Goal: Task Accomplishment & Management: Complete application form

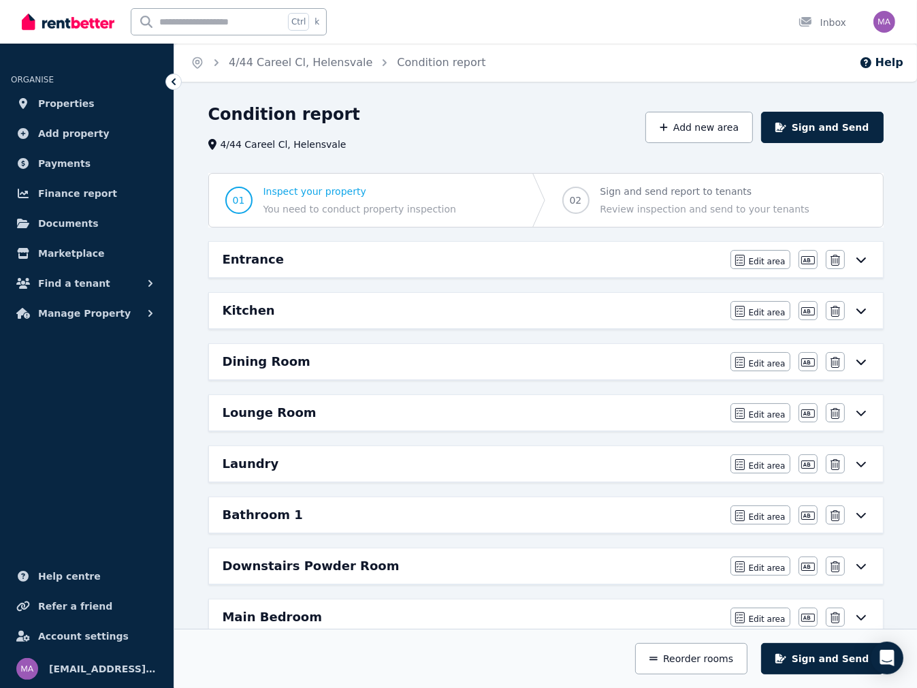
click at [858, 260] on icon at bounding box center [861, 259] width 16 height 11
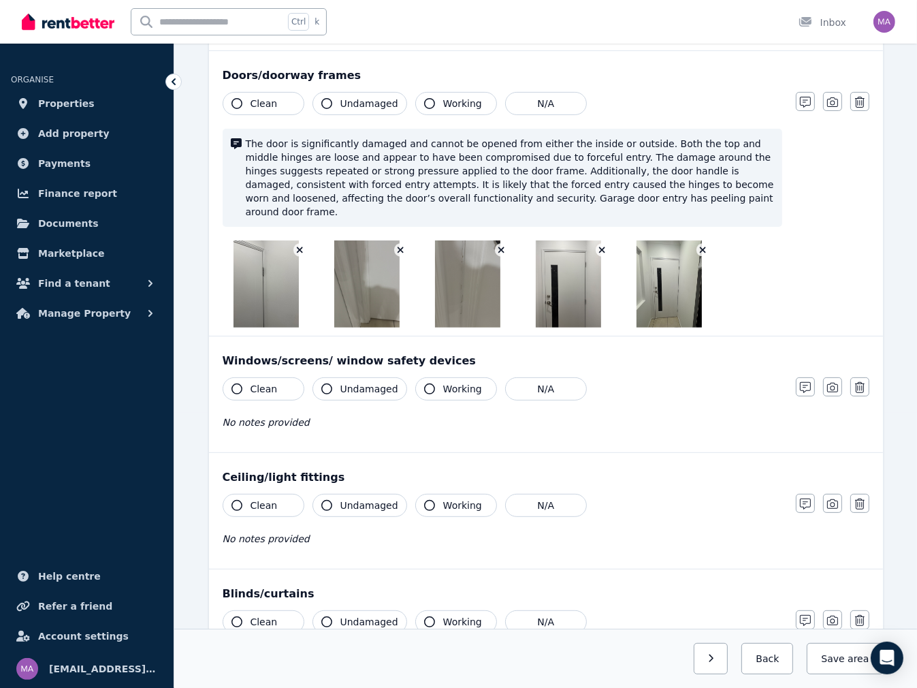
scroll to position [272, 0]
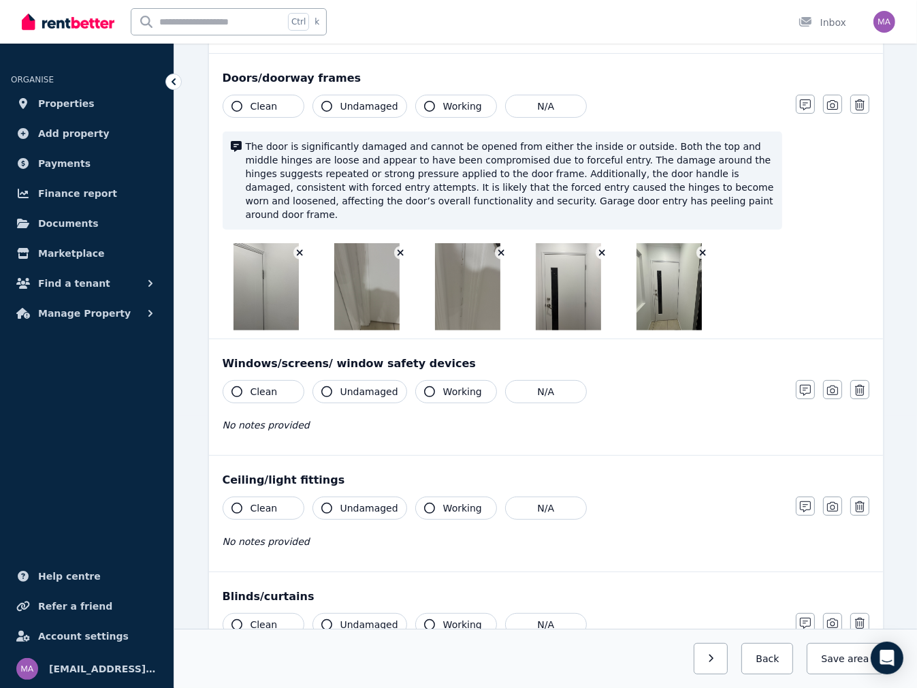
click at [253, 283] on img at bounding box center [266, 286] width 65 height 87
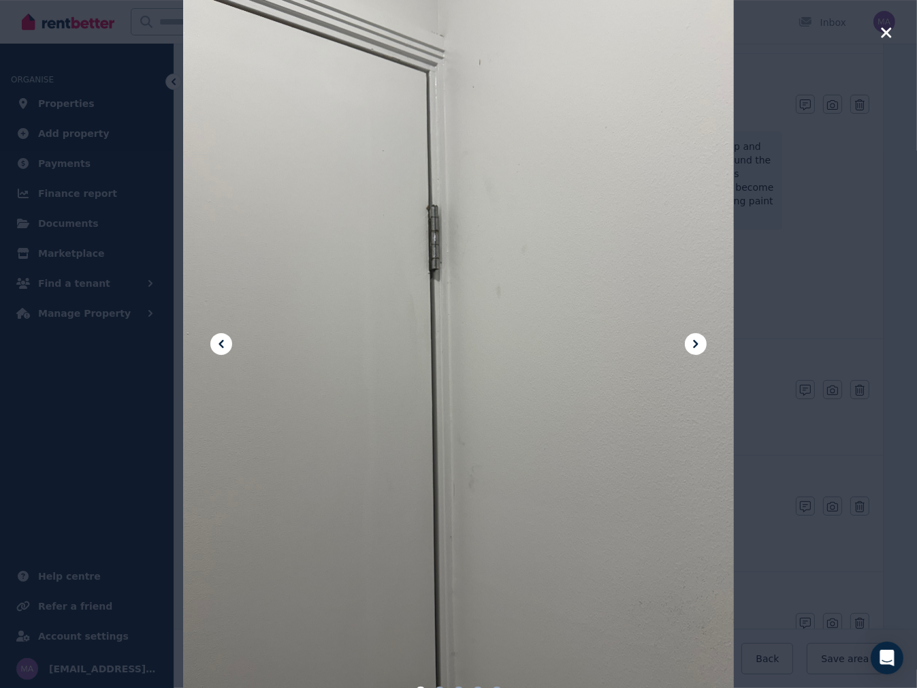
click at [696, 341] on icon at bounding box center [695, 344] width 5 height 8
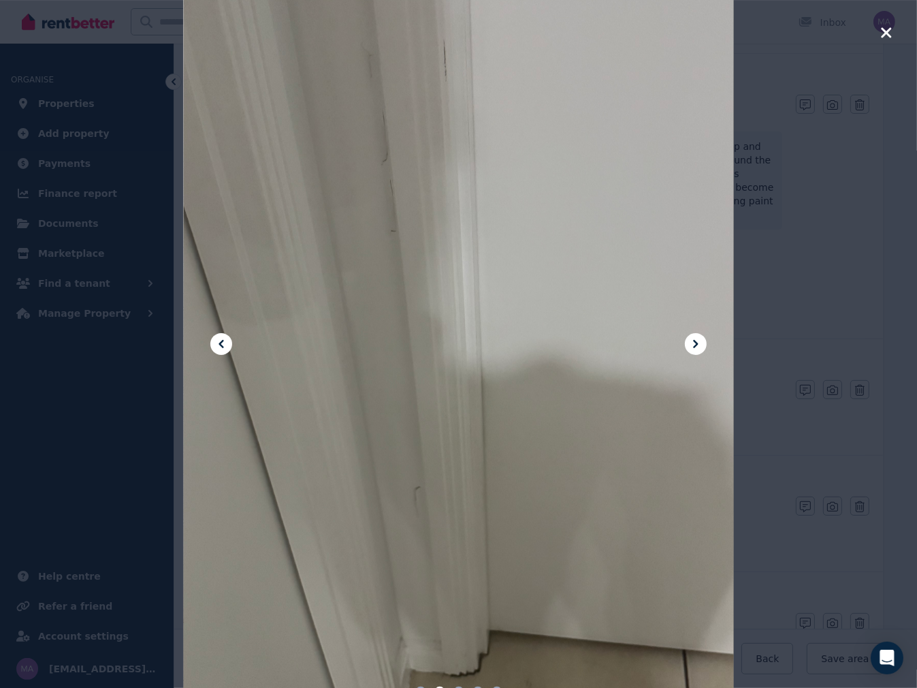
click at [696, 341] on icon at bounding box center [695, 344] width 5 height 8
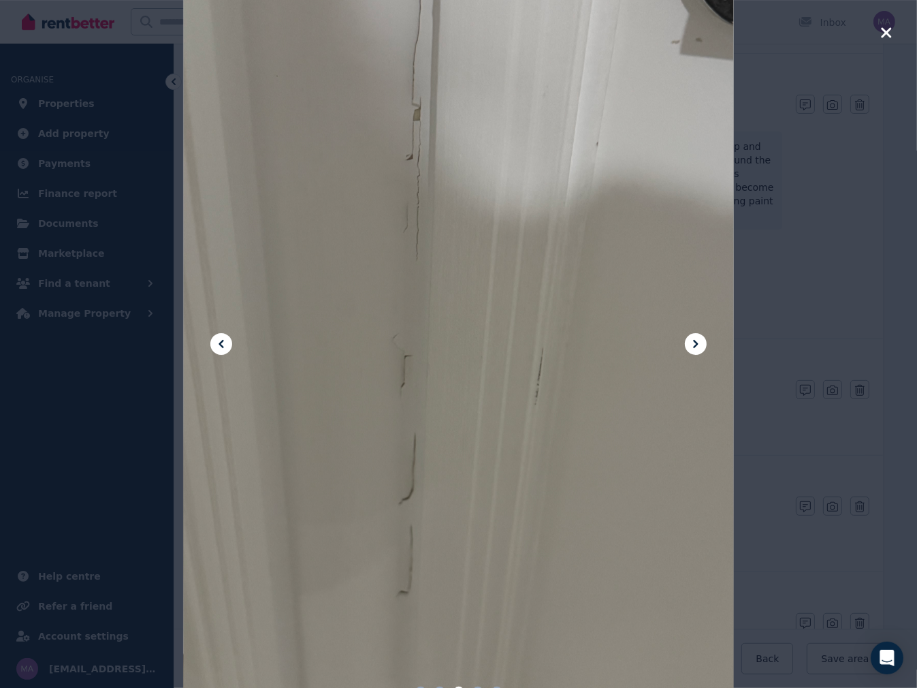
click at [696, 341] on icon at bounding box center [695, 344] width 5 height 8
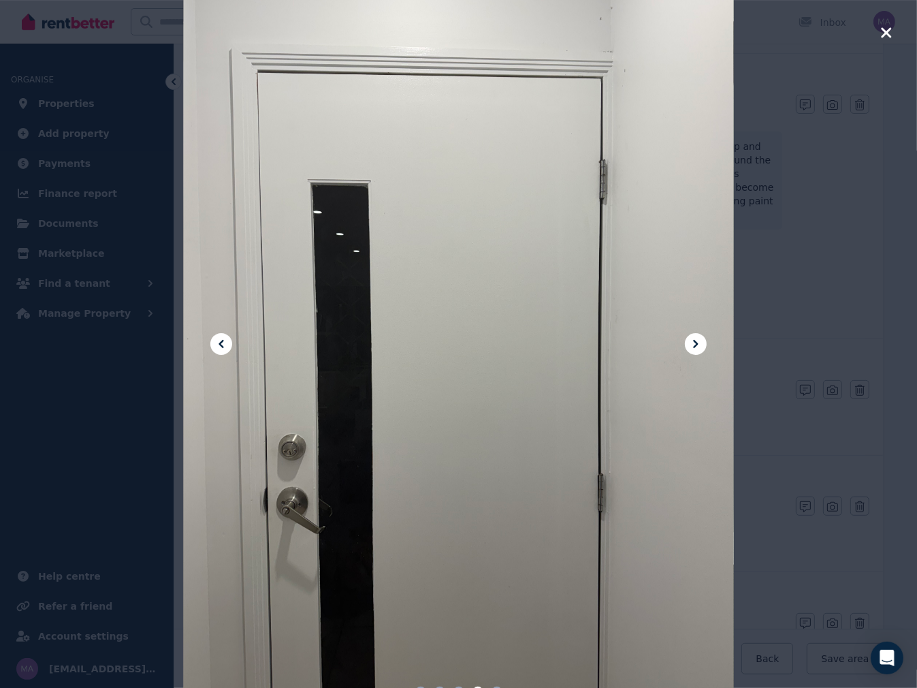
click at [696, 341] on icon at bounding box center [695, 344] width 5 height 8
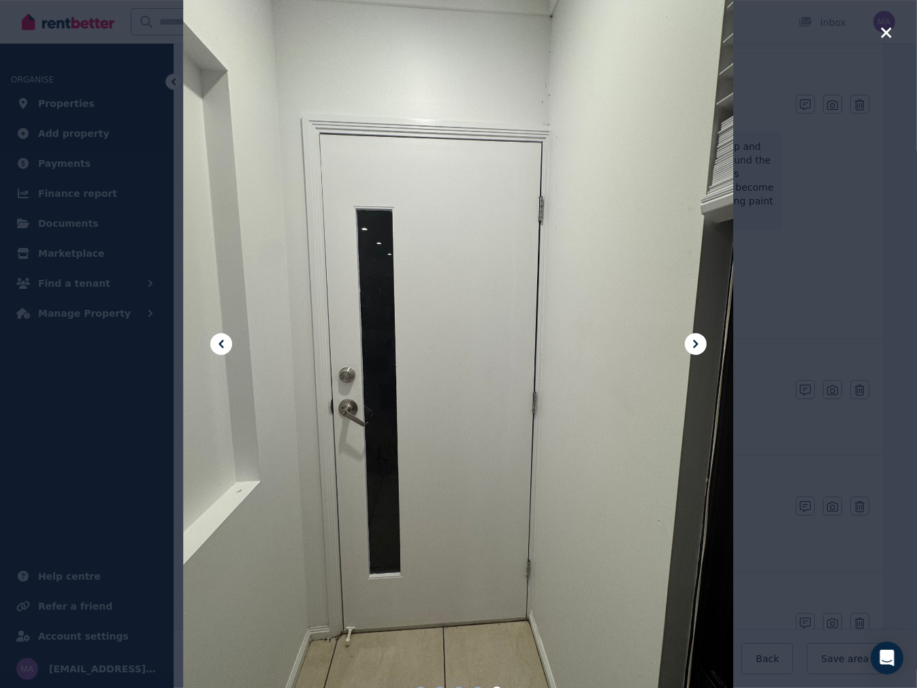
click at [692, 345] on icon at bounding box center [696, 344] width 16 height 16
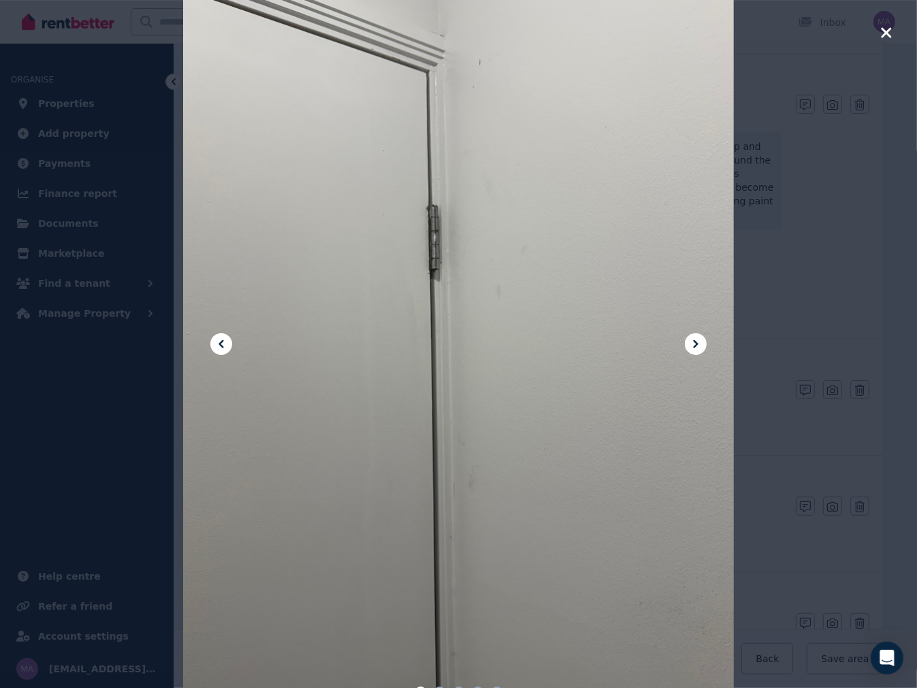
click at [692, 345] on icon at bounding box center [696, 344] width 16 height 16
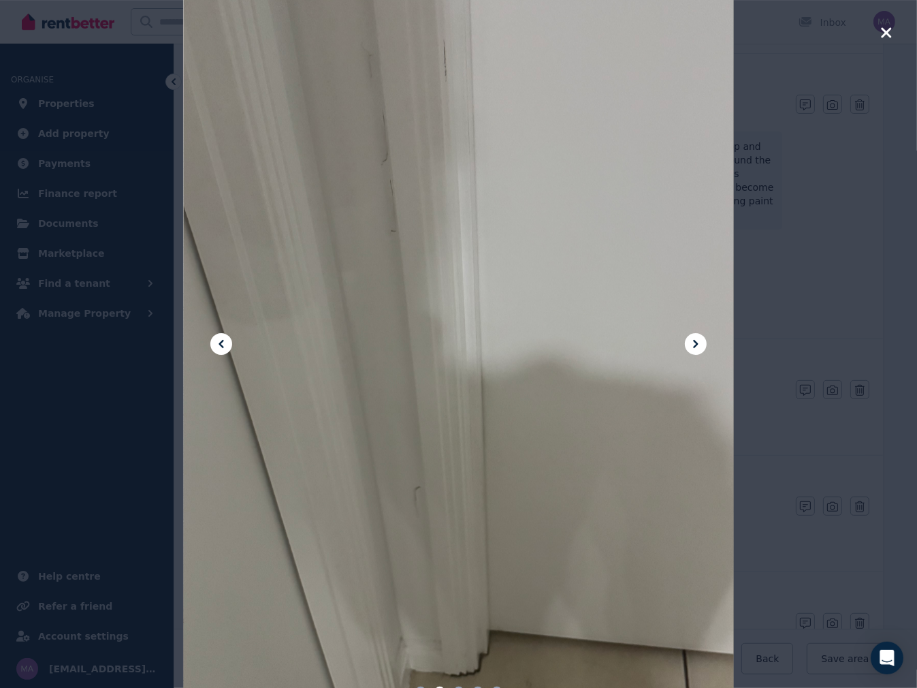
click at [693, 345] on icon at bounding box center [696, 344] width 16 height 16
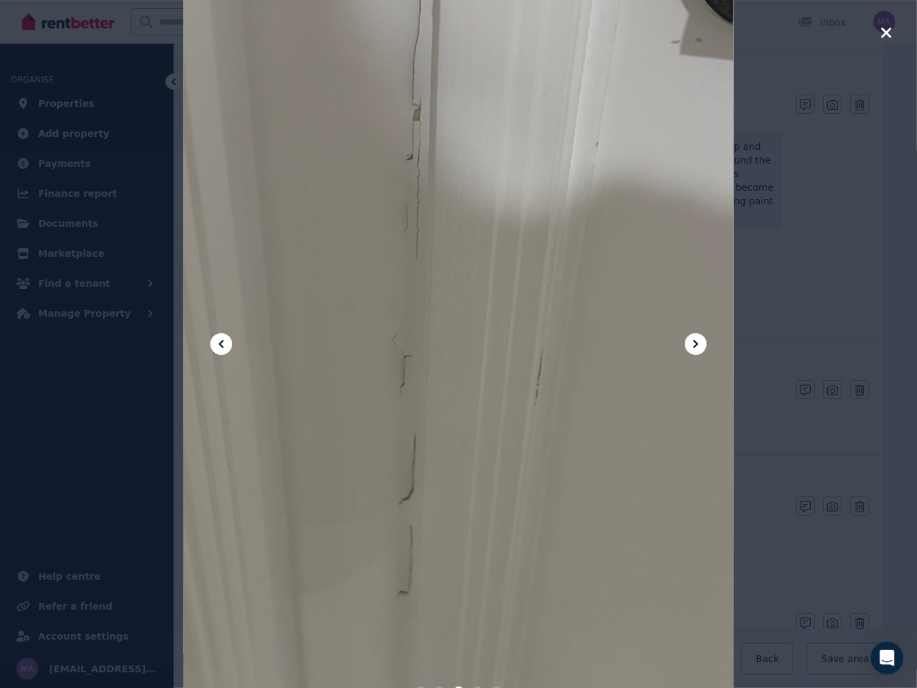
click at [693, 345] on icon at bounding box center [696, 344] width 16 height 16
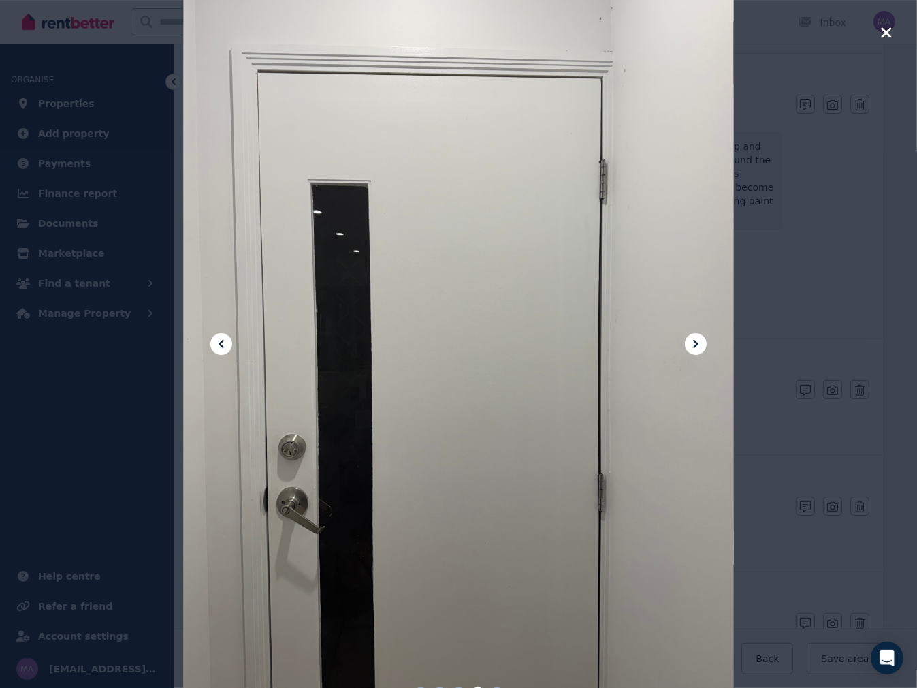
click at [693, 345] on icon at bounding box center [696, 344] width 16 height 16
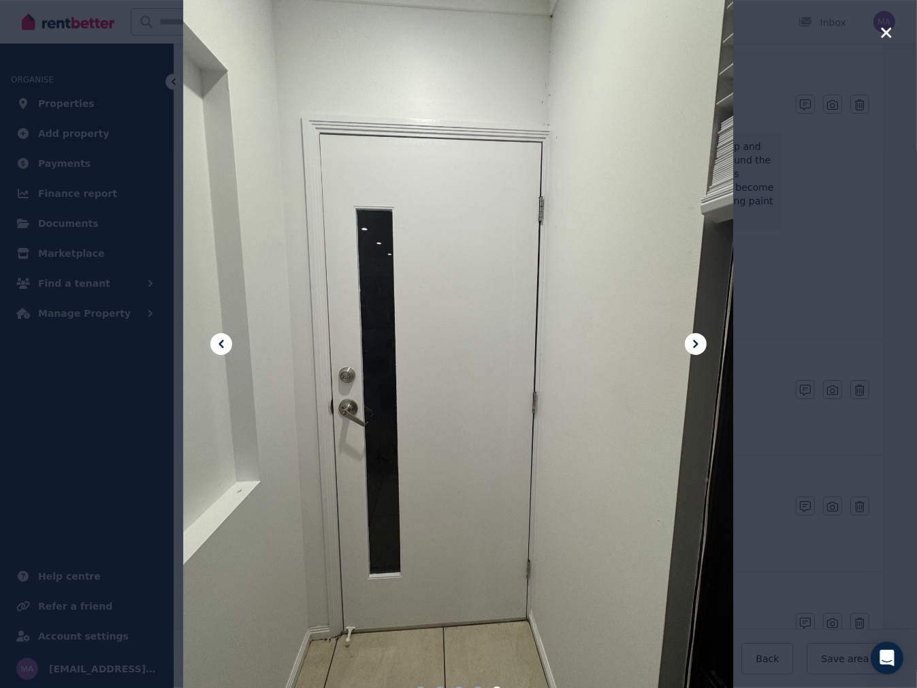
click at [693, 345] on icon at bounding box center [696, 344] width 16 height 16
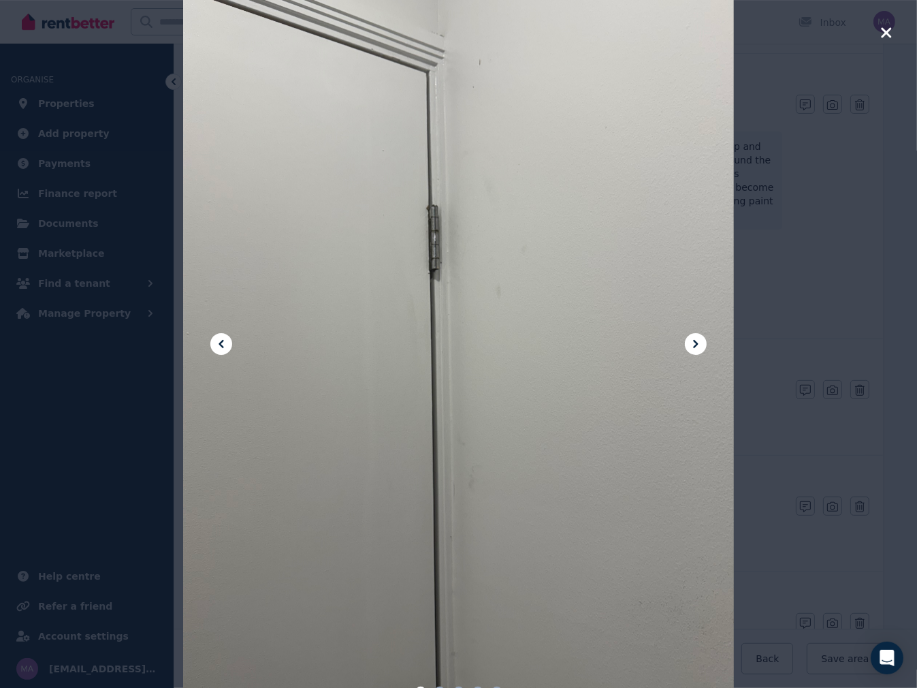
click at [883, 29] on icon "button" at bounding box center [886, 32] width 10 height 10
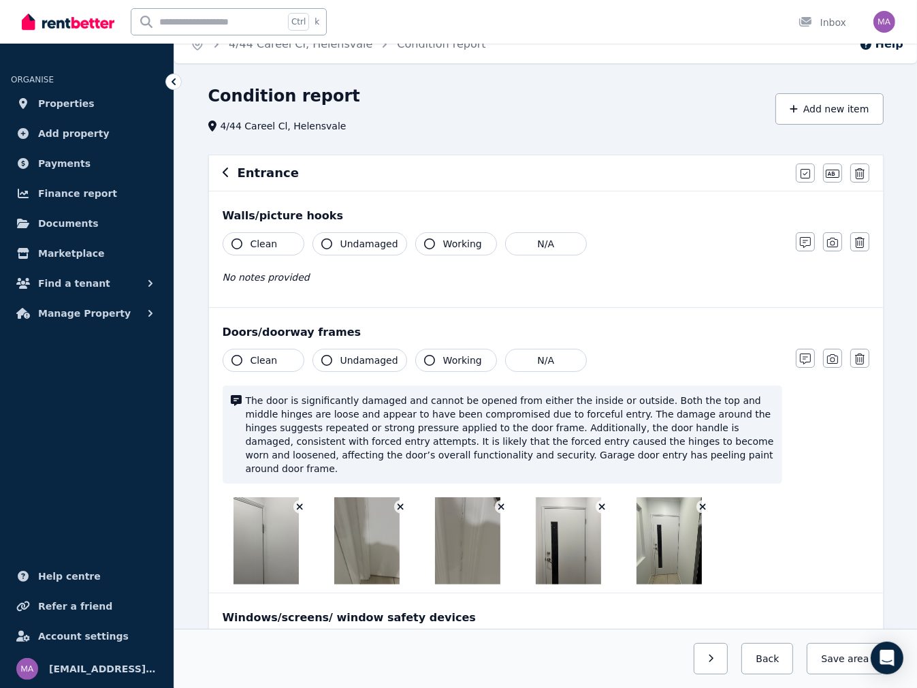
scroll to position [0, 0]
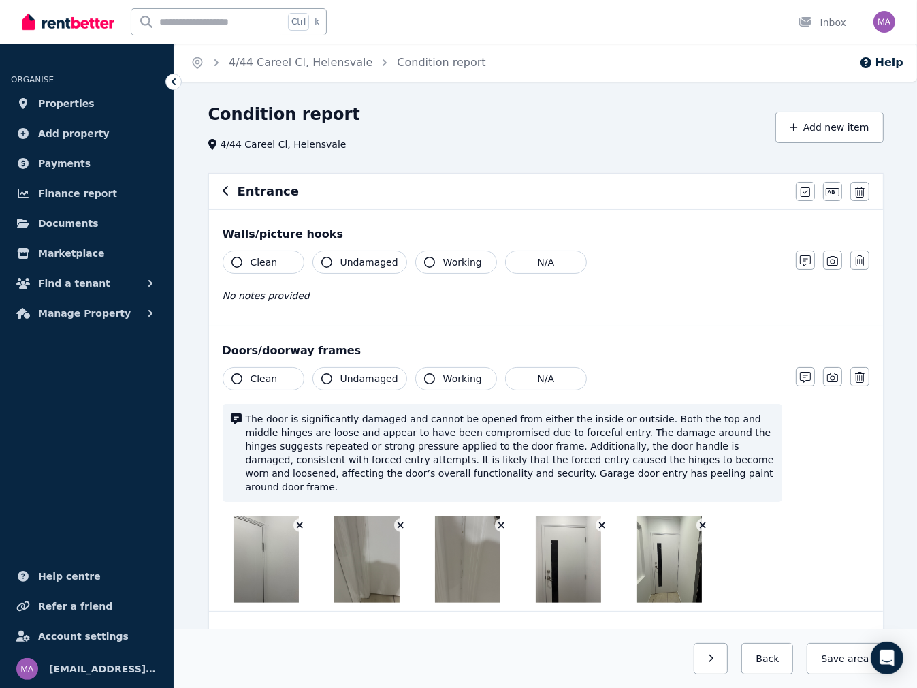
click at [225, 191] on icon "button" at bounding box center [226, 190] width 7 height 11
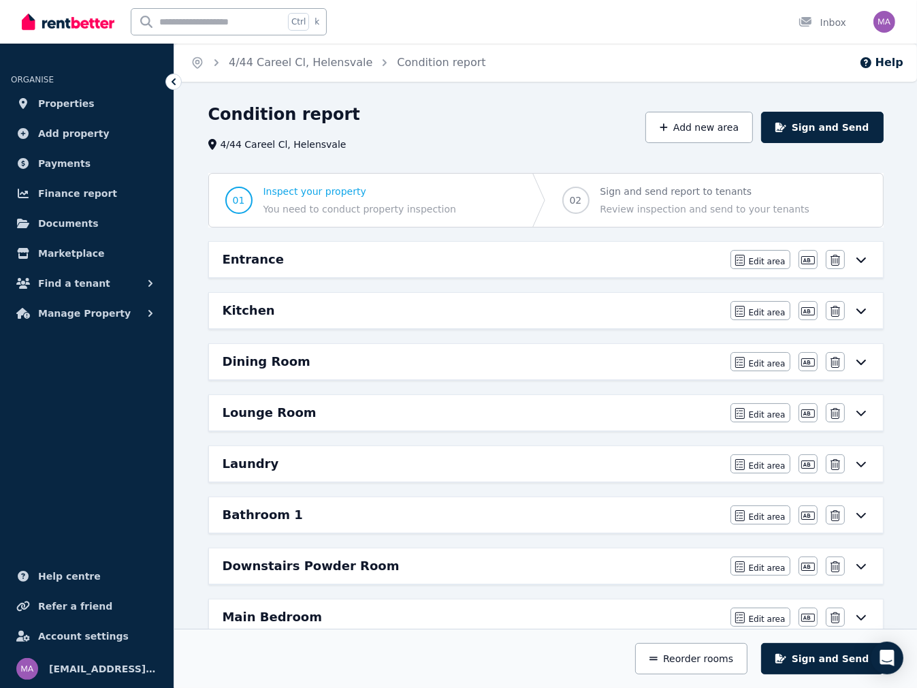
click at [244, 308] on h6 "Kitchen" at bounding box center [249, 310] width 52 height 19
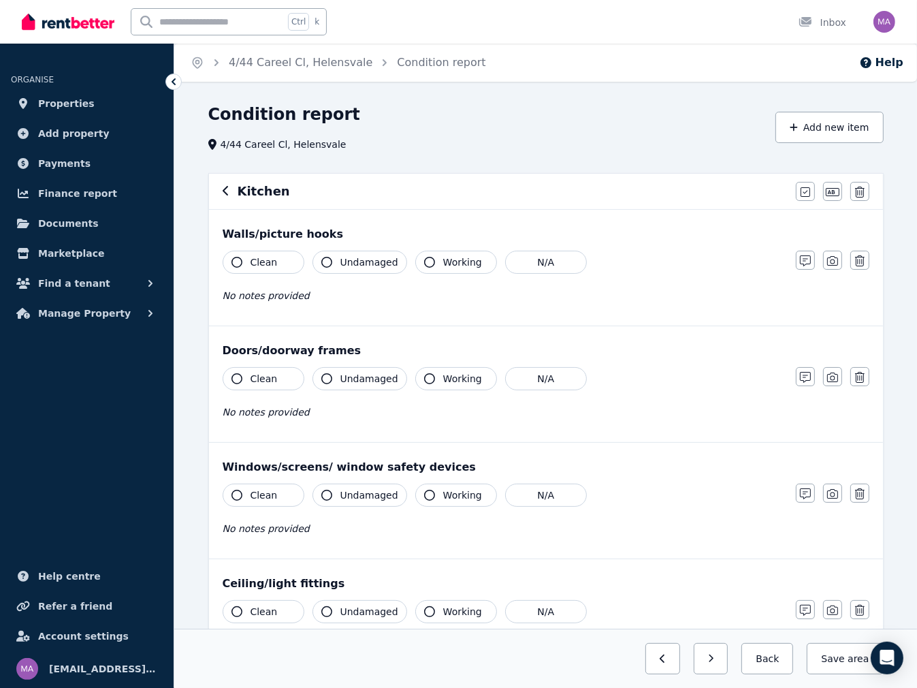
click at [224, 191] on icon "button" at bounding box center [226, 190] width 7 height 11
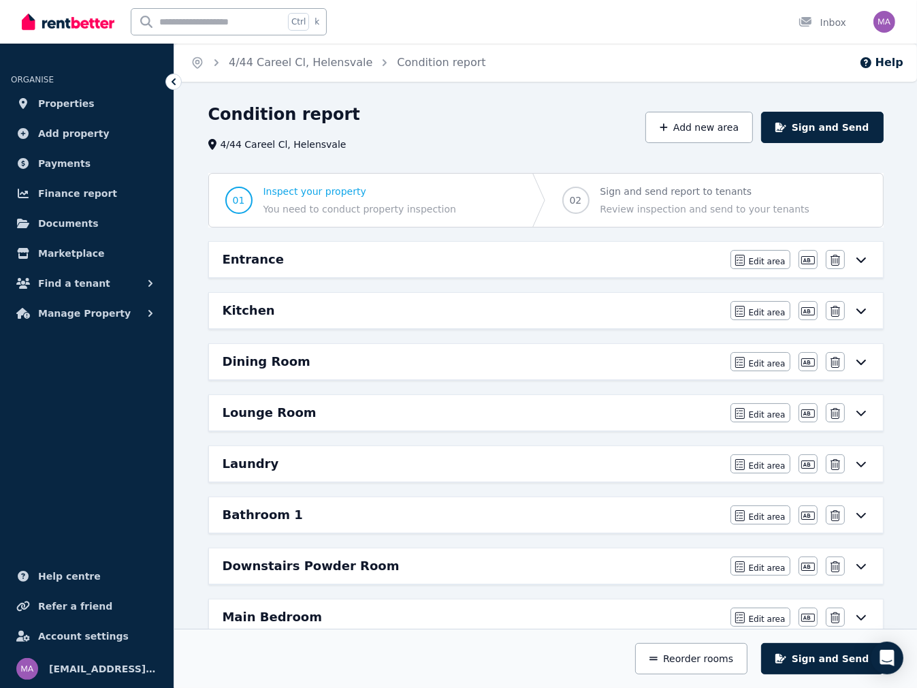
click at [248, 363] on h6 "Dining Room" at bounding box center [267, 361] width 88 height 19
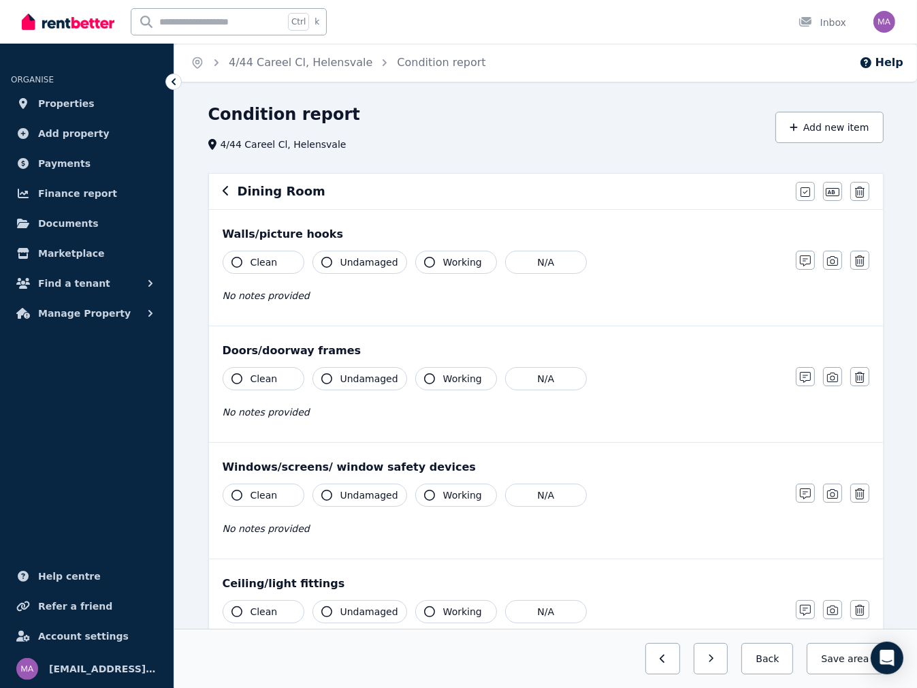
click at [258, 265] on span "Clean" at bounding box center [264, 262] width 27 height 14
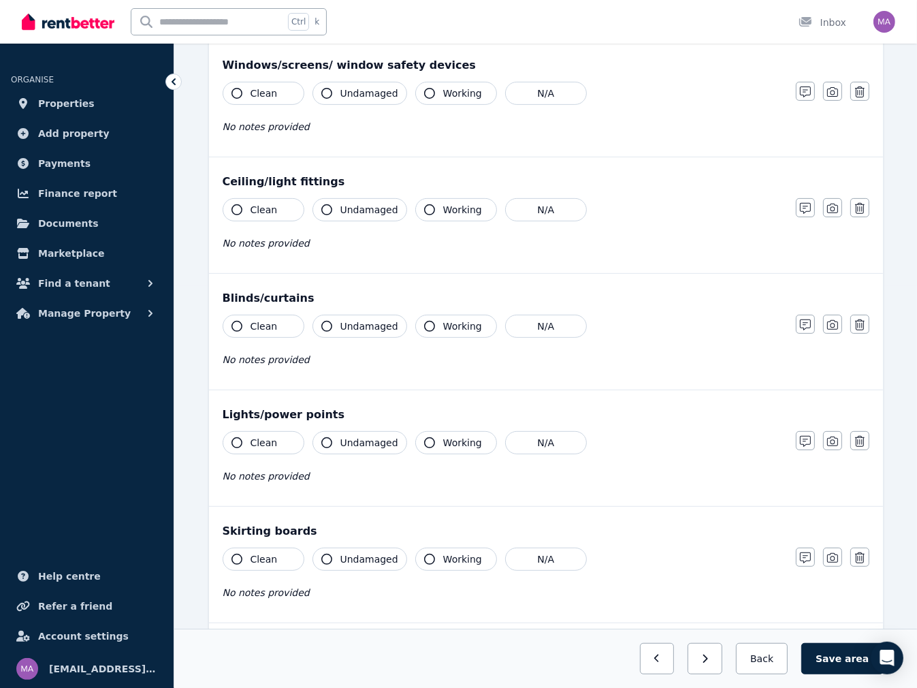
scroll to position [409, 0]
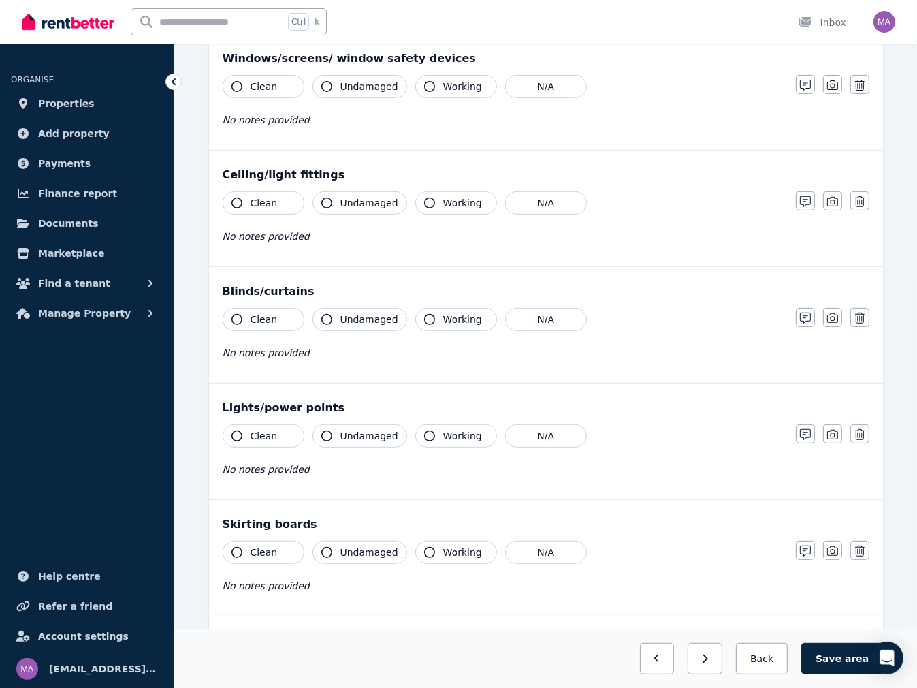
click at [262, 200] on span "Clean" at bounding box center [264, 203] width 27 height 14
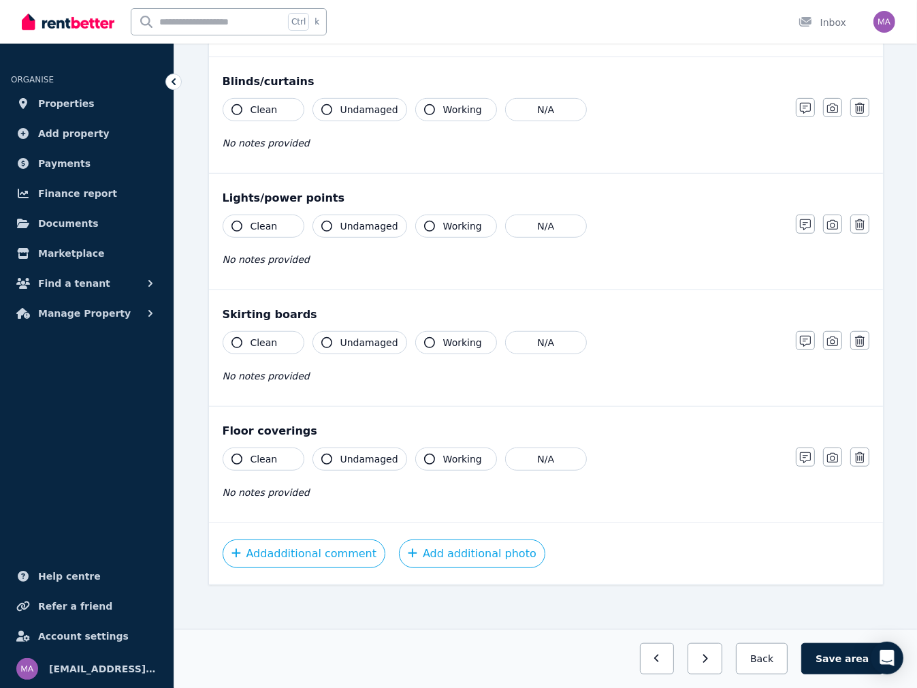
scroll to position [619, 0]
click at [256, 335] on span "Clean" at bounding box center [264, 342] width 27 height 14
click at [245, 454] on button "Clean" at bounding box center [264, 458] width 82 height 23
click at [845, 654] on button "Save area" at bounding box center [843, 658] width 82 height 31
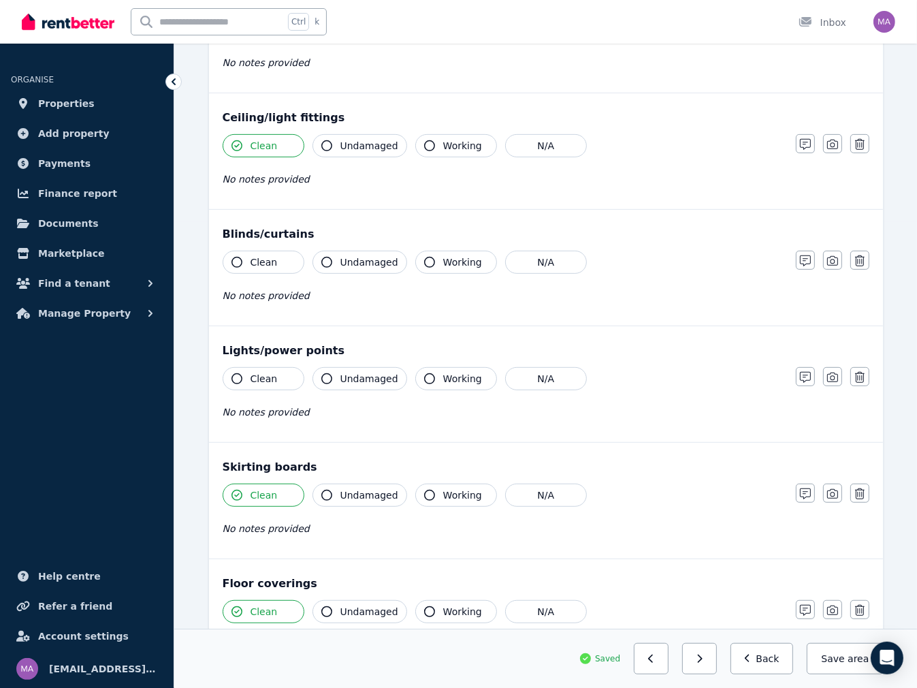
scroll to position [0, 0]
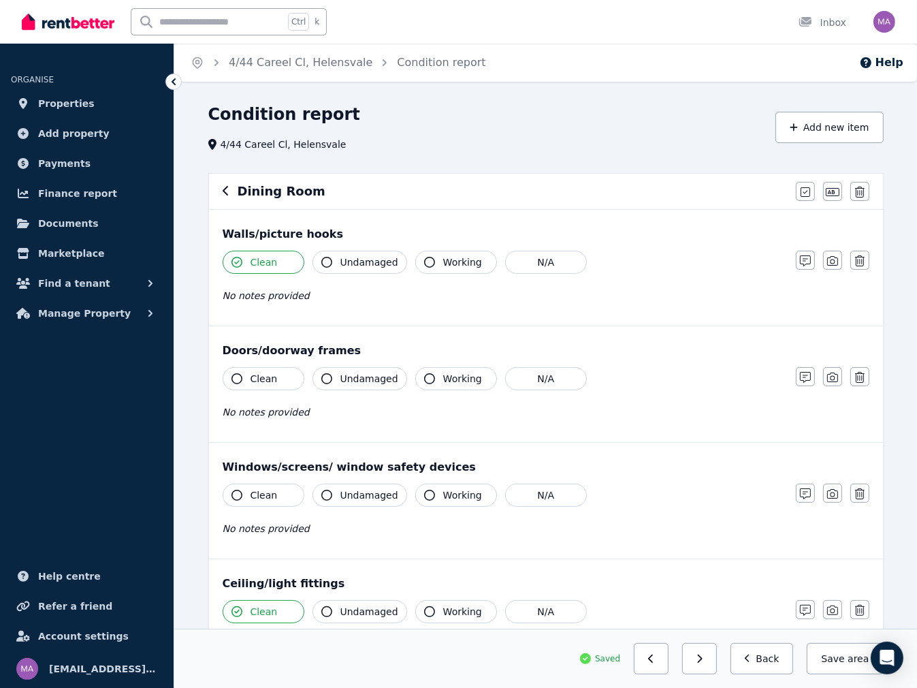
click at [224, 192] on icon "button" at bounding box center [225, 191] width 5 height 10
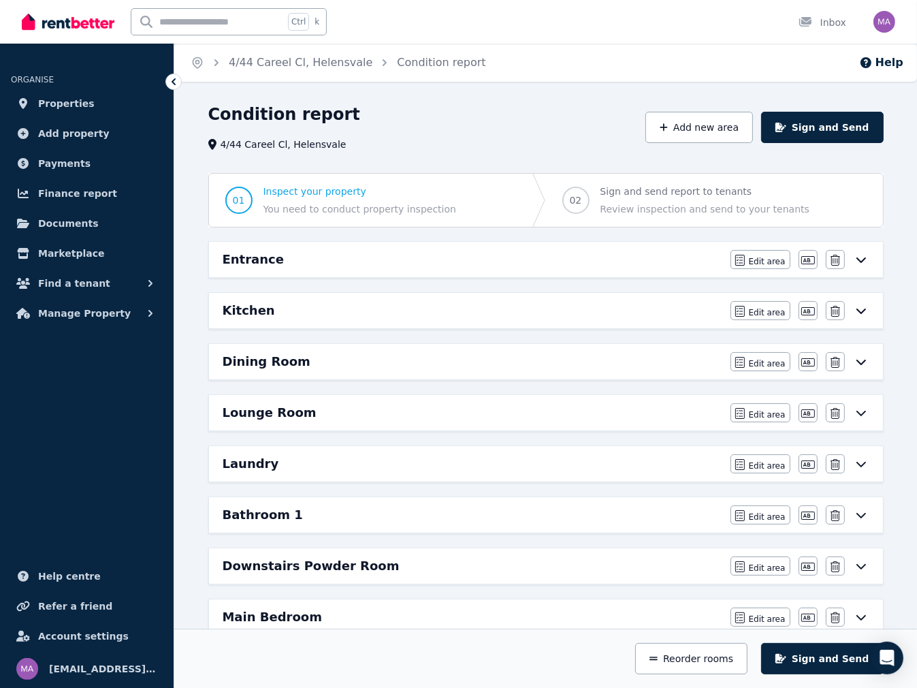
click at [253, 251] on h6 "Entrance" at bounding box center [253, 259] width 61 height 19
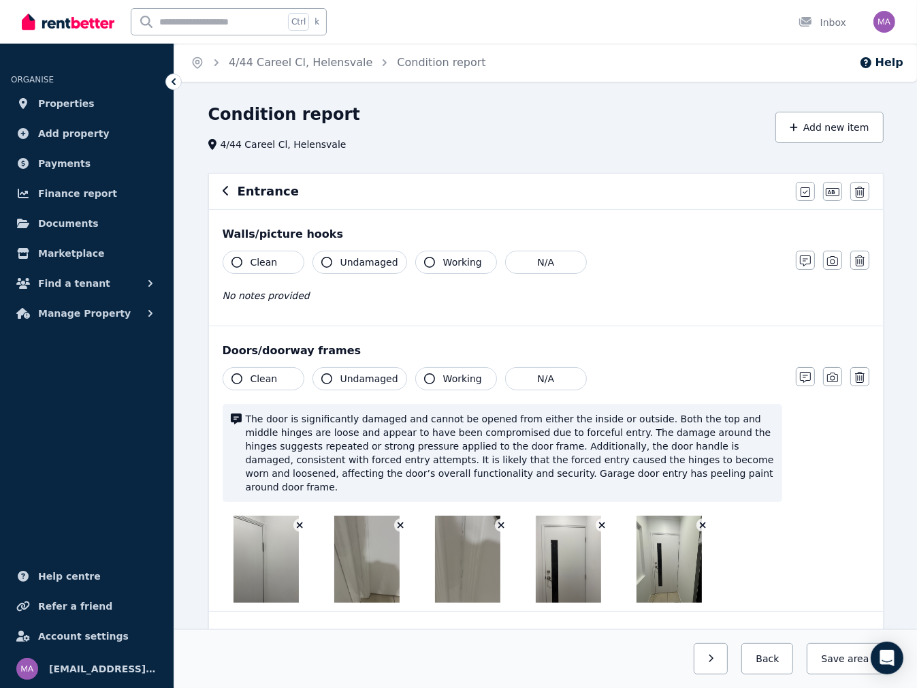
click at [272, 264] on span "Clean" at bounding box center [264, 262] width 27 height 14
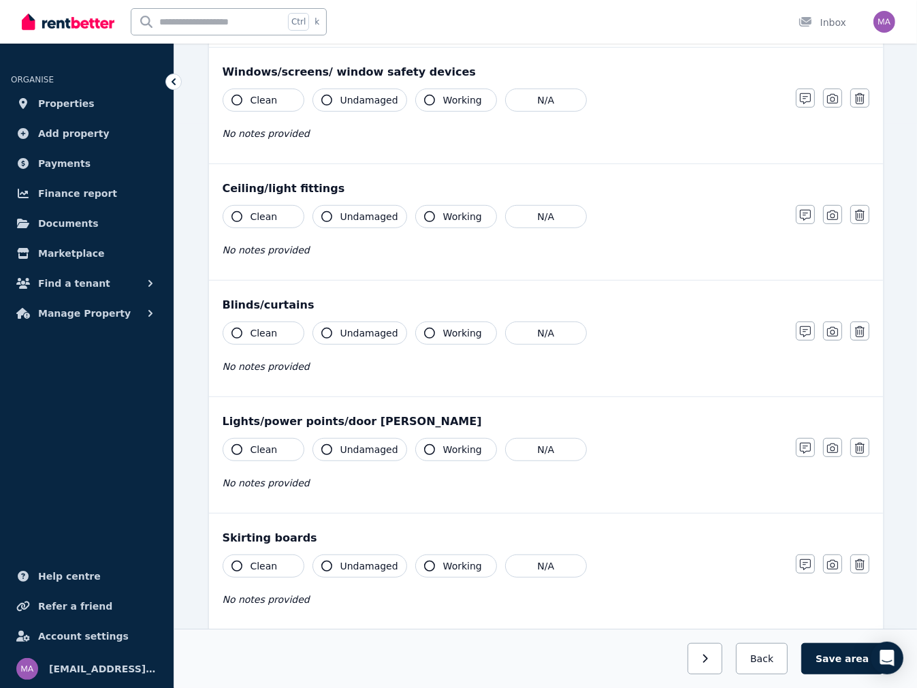
scroll to position [613, 0]
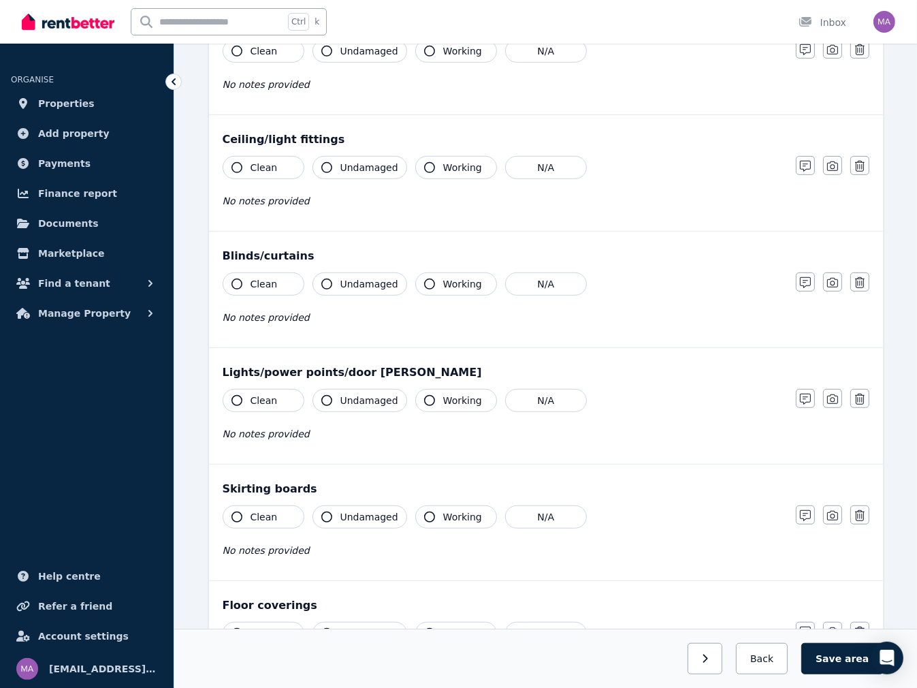
click at [272, 161] on span "Clean" at bounding box center [264, 168] width 27 height 14
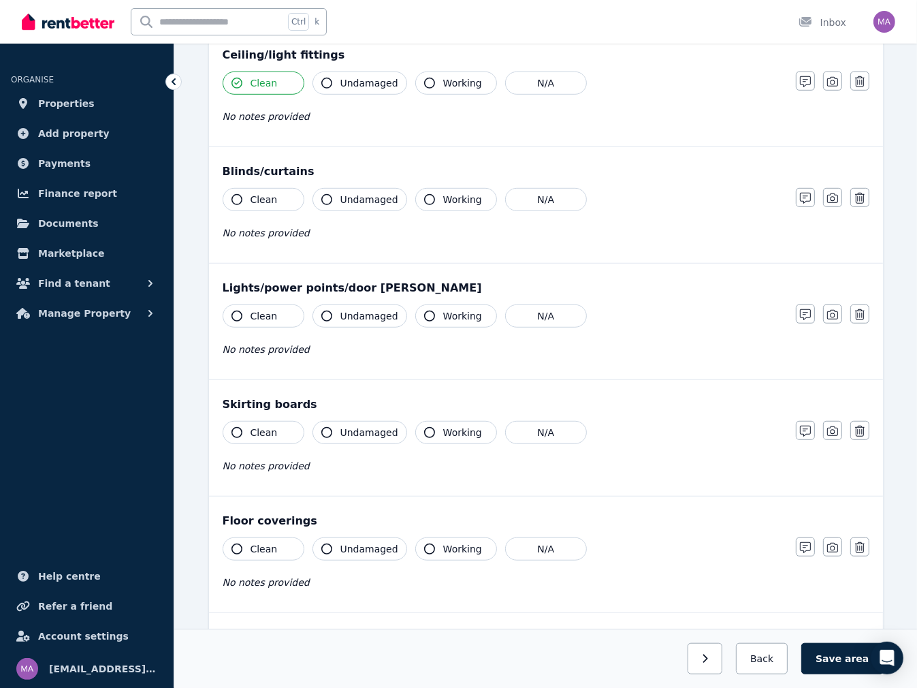
scroll to position [774, 0]
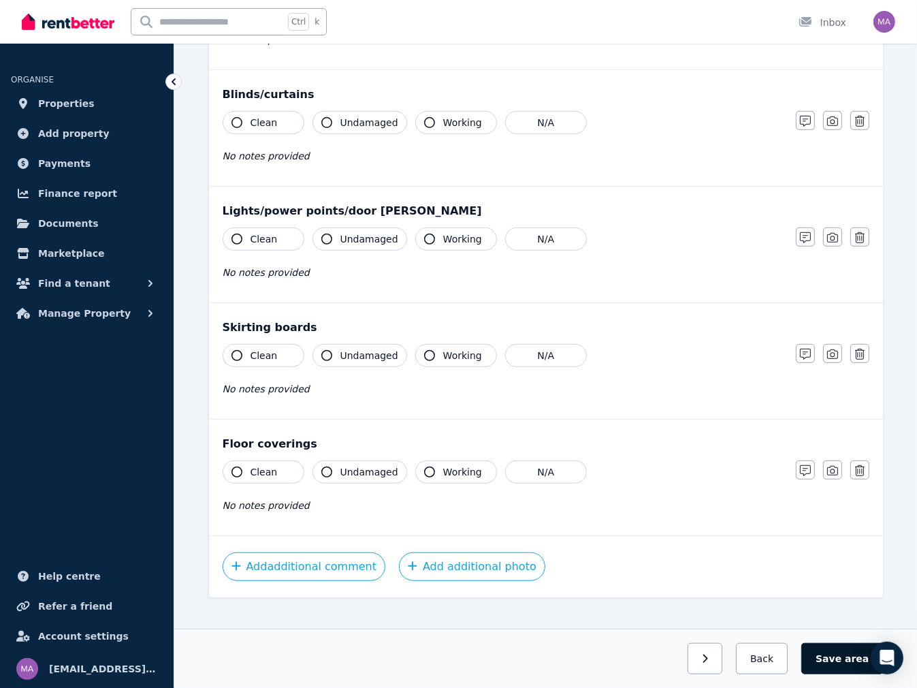
click at [843, 661] on button "Save area" at bounding box center [843, 658] width 82 height 31
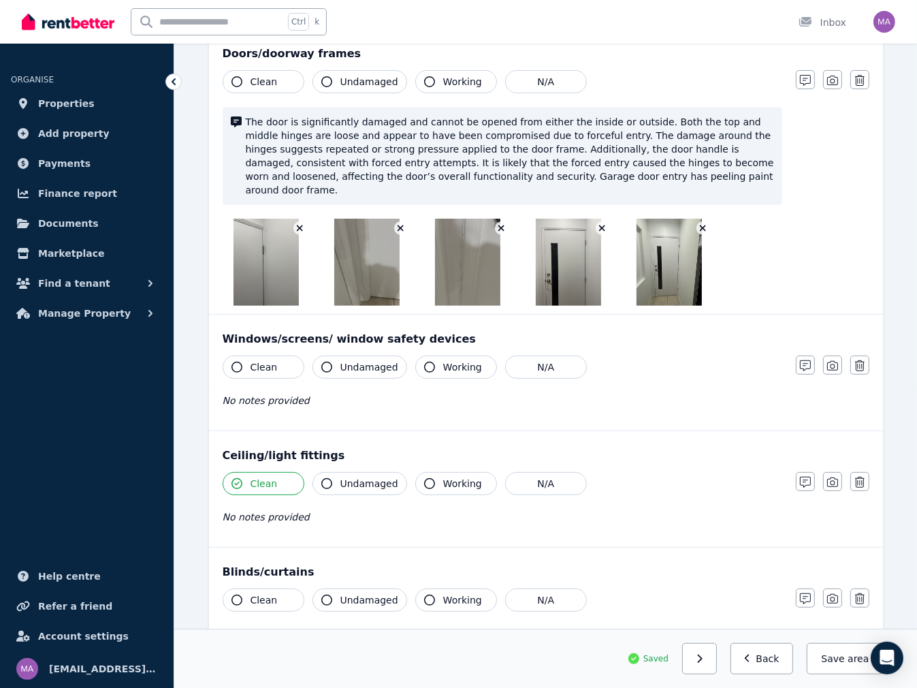
scroll to position [0, 0]
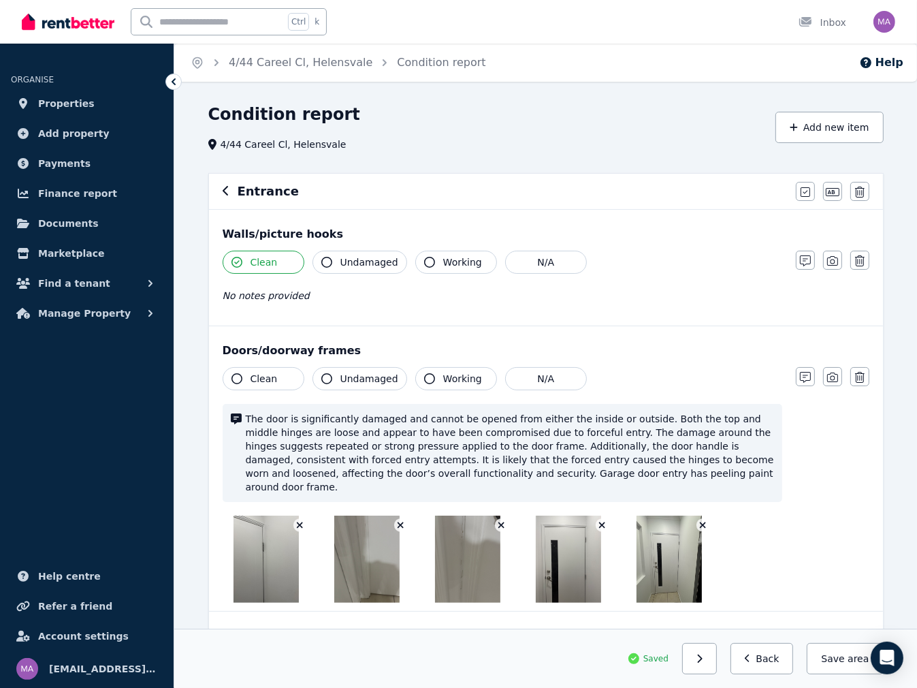
click at [227, 189] on icon "button" at bounding box center [226, 190] width 7 height 11
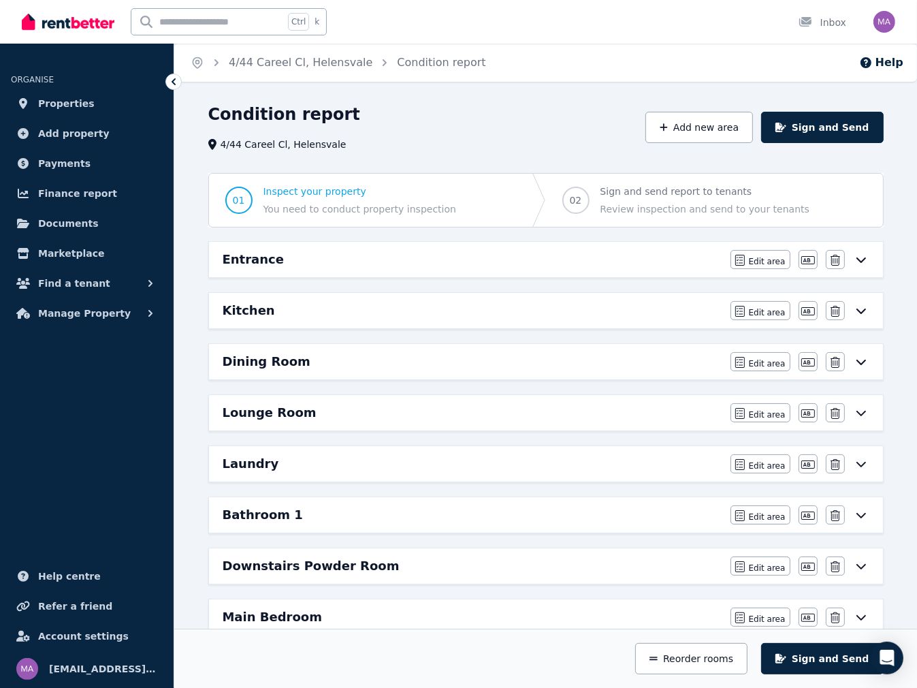
click at [248, 411] on h6 "Lounge Room" at bounding box center [270, 412] width 94 height 19
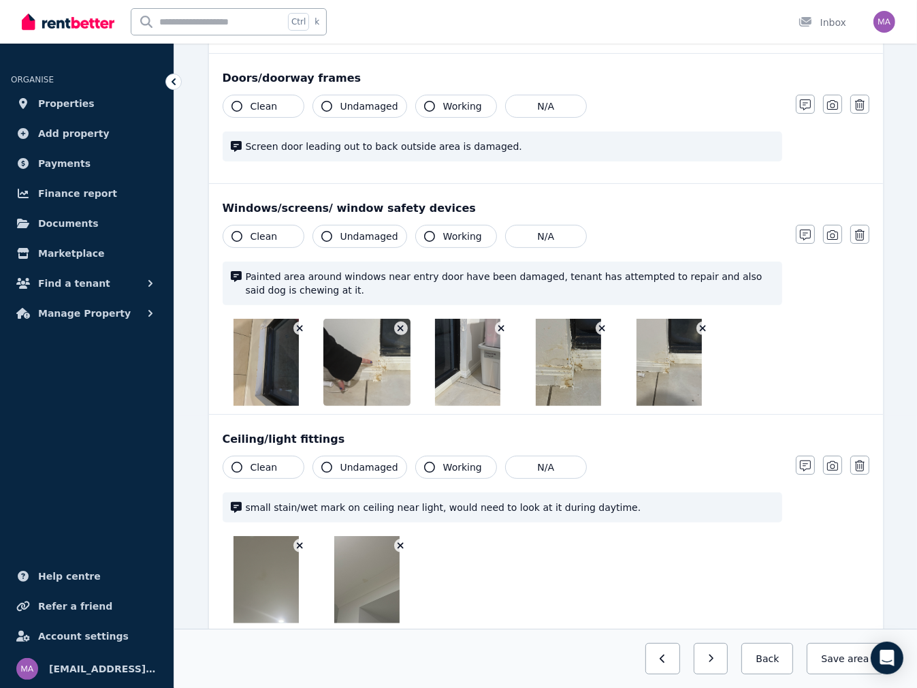
scroll to position [341, 0]
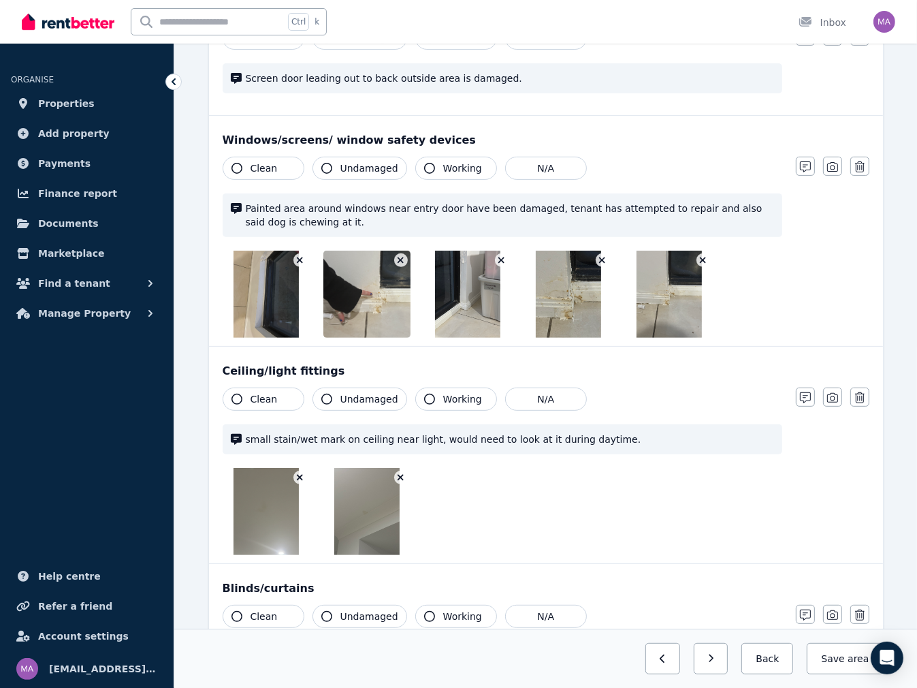
click at [277, 296] on img at bounding box center [266, 294] width 65 height 87
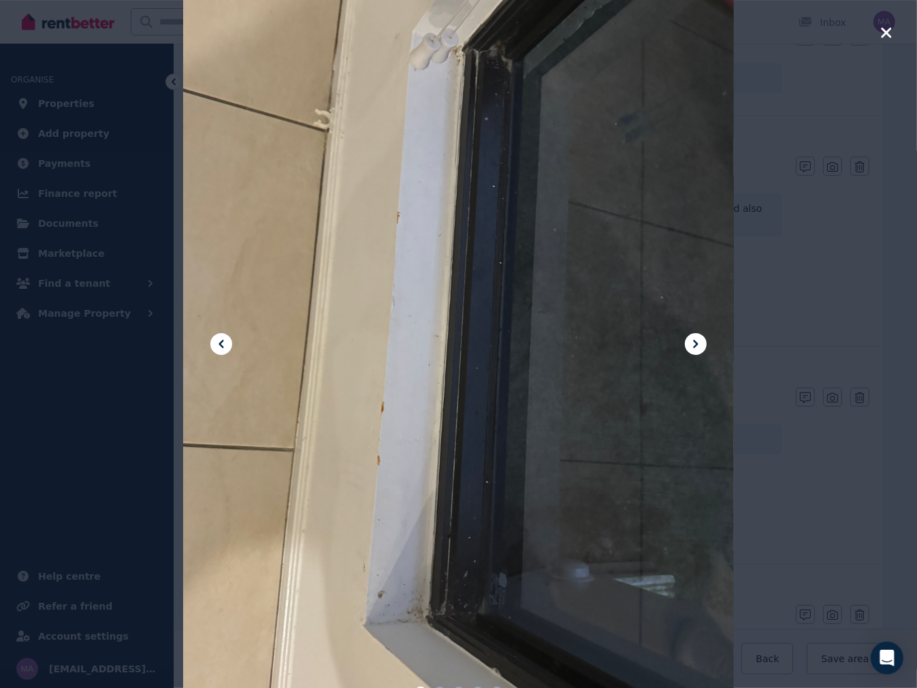
click at [700, 345] on icon at bounding box center [696, 344] width 16 height 16
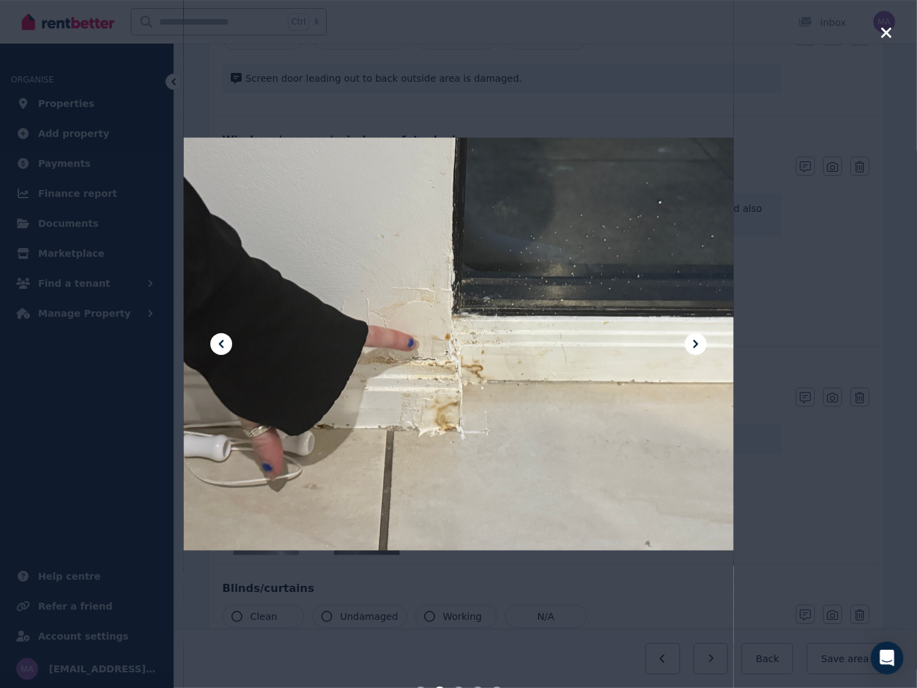
click at [700, 345] on icon at bounding box center [696, 344] width 16 height 16
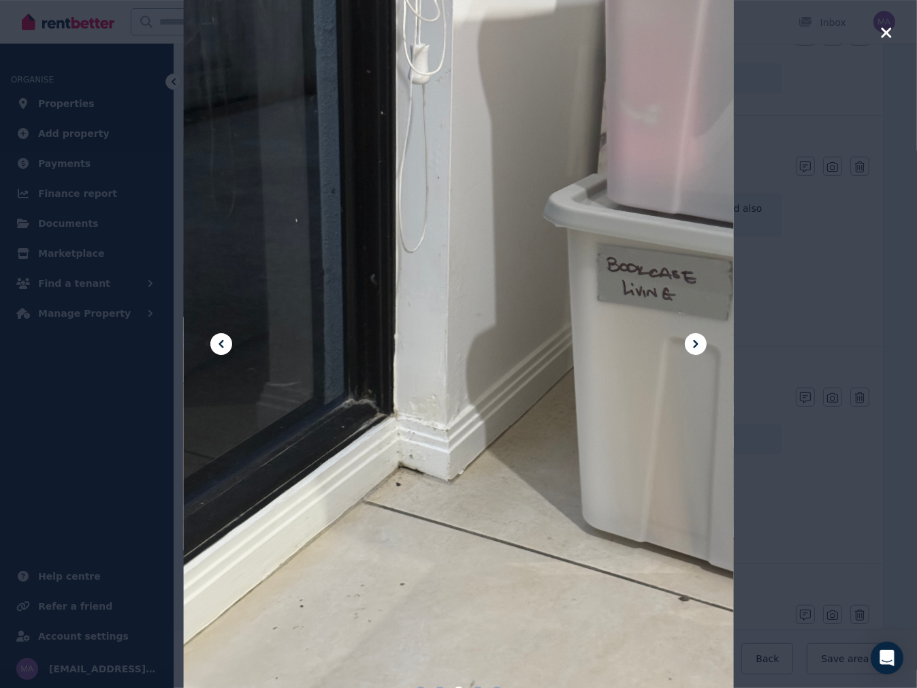
click at [700, 345] on icon at bounding box center [696, 344] width 16 height 16
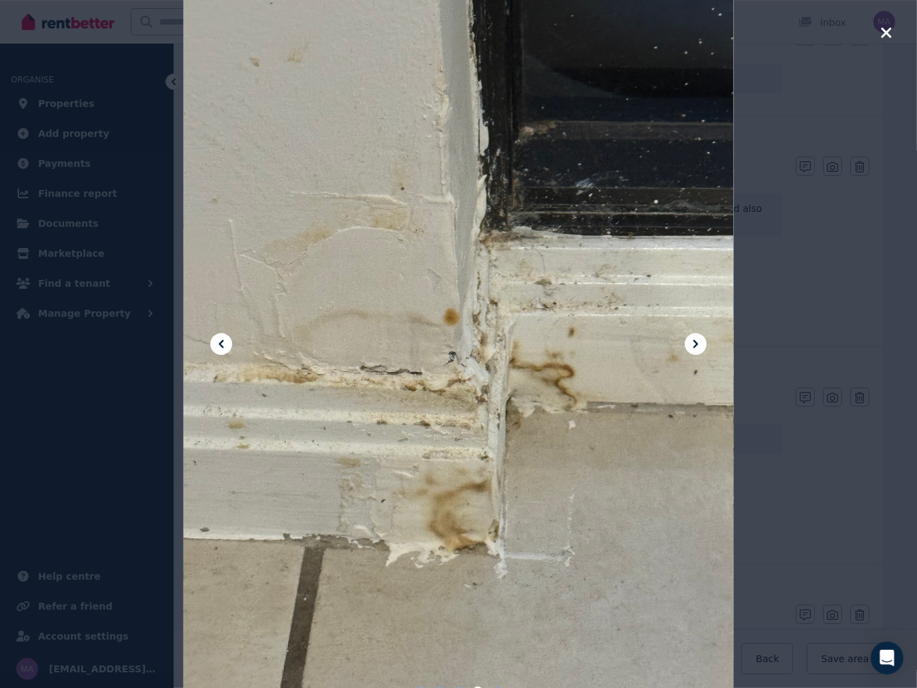
click at [700, 345] on icon at bounding box center [696, 344] width 16 height 16
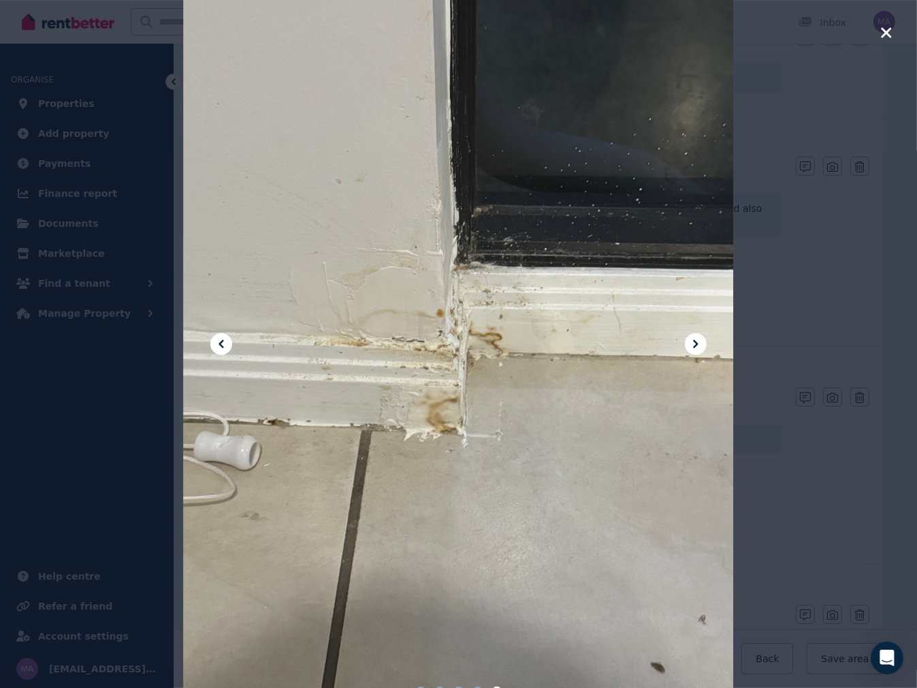
click at [700, 345] on icon at bounding box center [696, 344] width 16 height 16
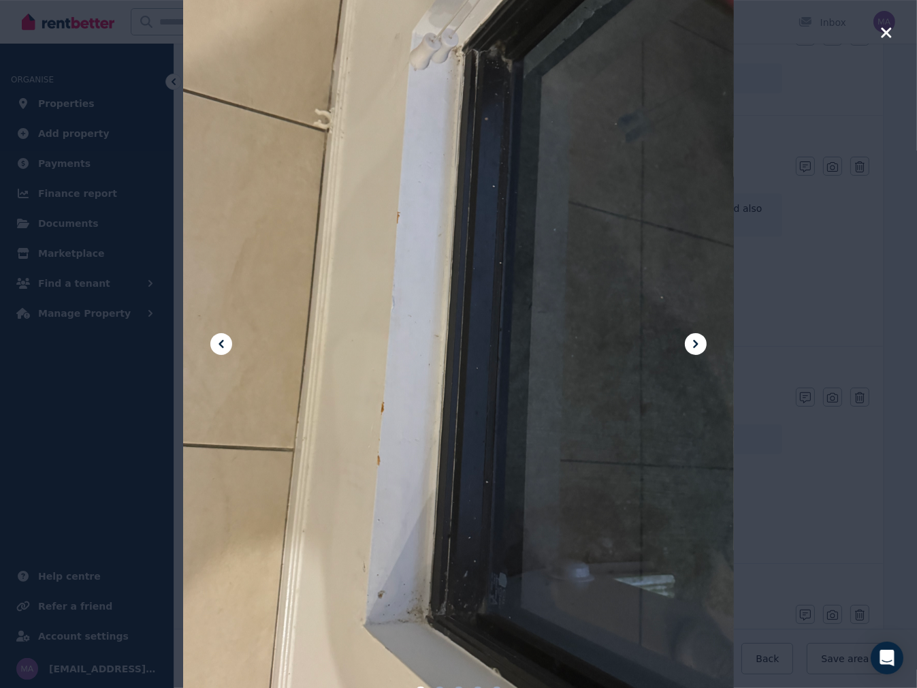
click at [891, 31] on icon "button" at bounding box center [887, 33] width 12 height 16
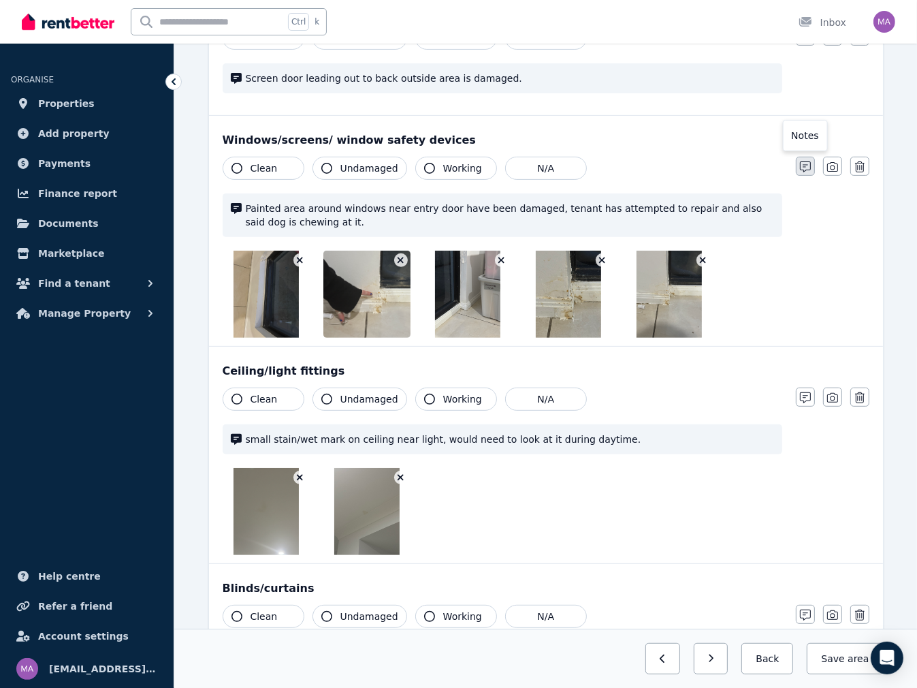
click at [809, 162] on icon "button" at bounding box center [805, 166] width 11 height 11
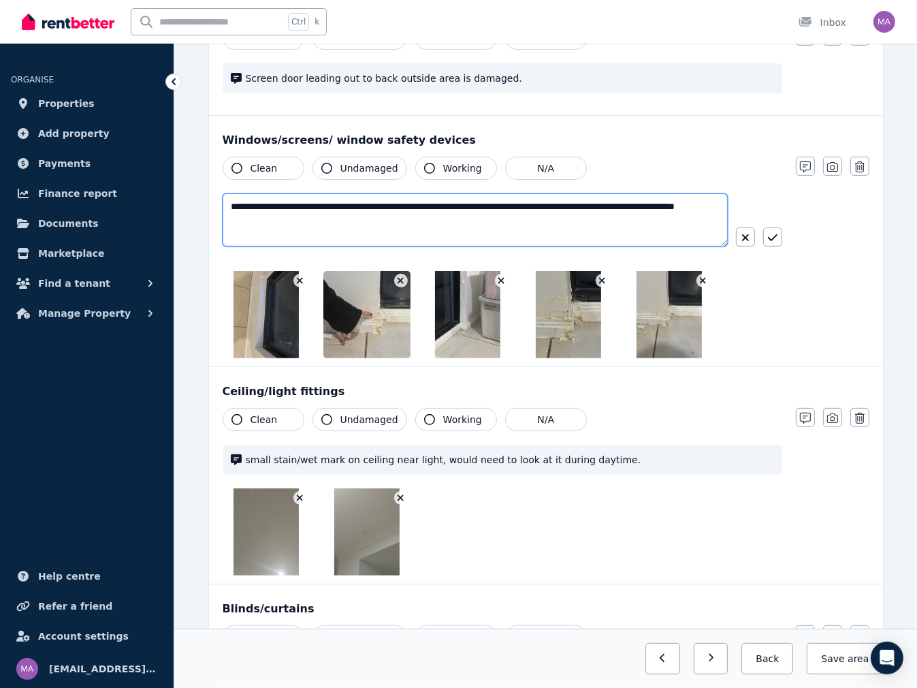
click at [366, 215] on textarea "**********" at bounding box center [475, 219] width 505 height 53
type textarea "**********"
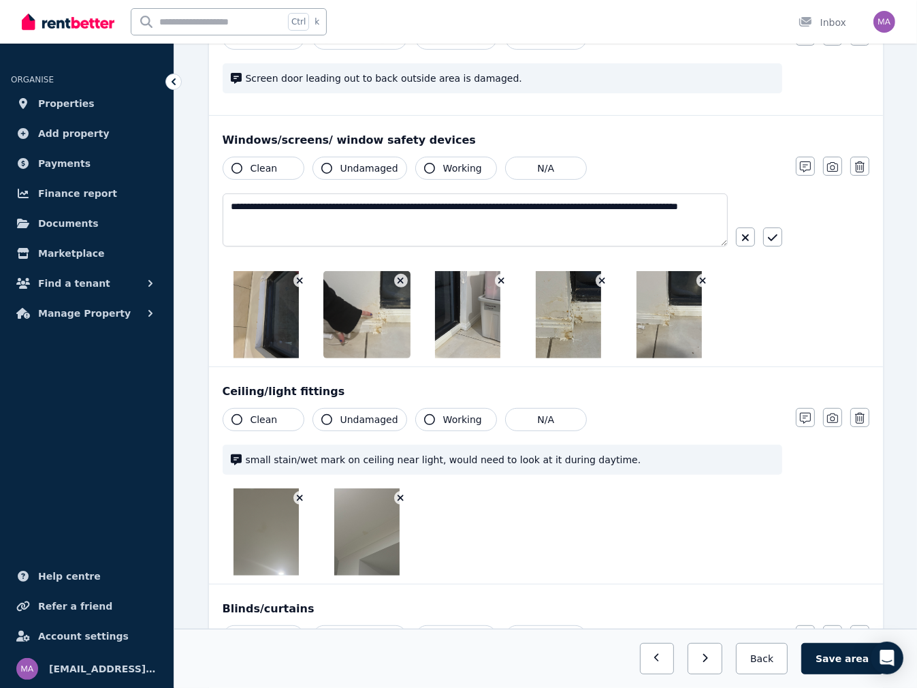
click at [534, 543] on div at bounding box center [503, 531] width 560 height 87
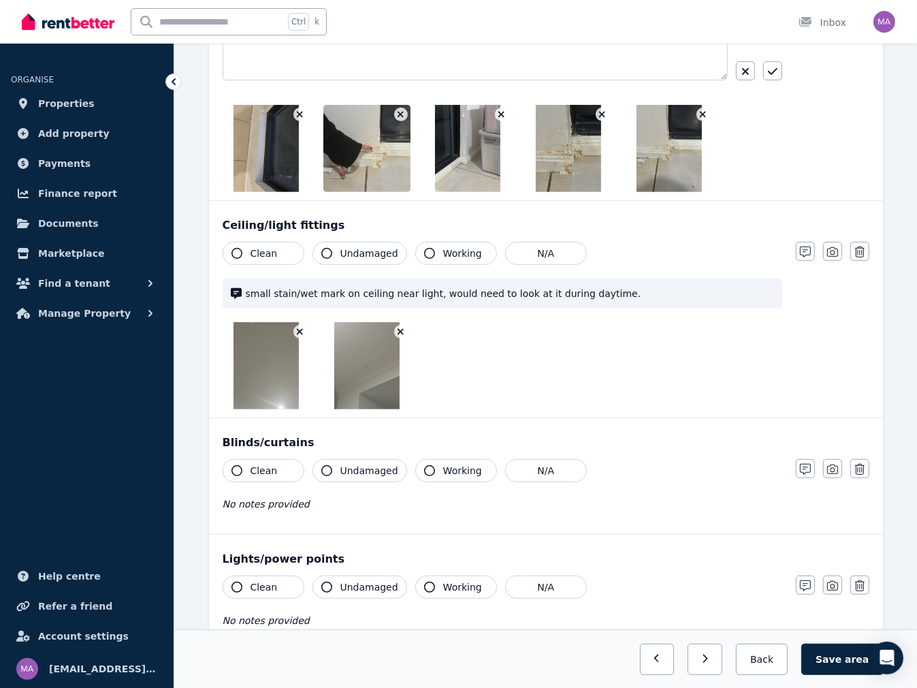
scroll to position [613, 0]
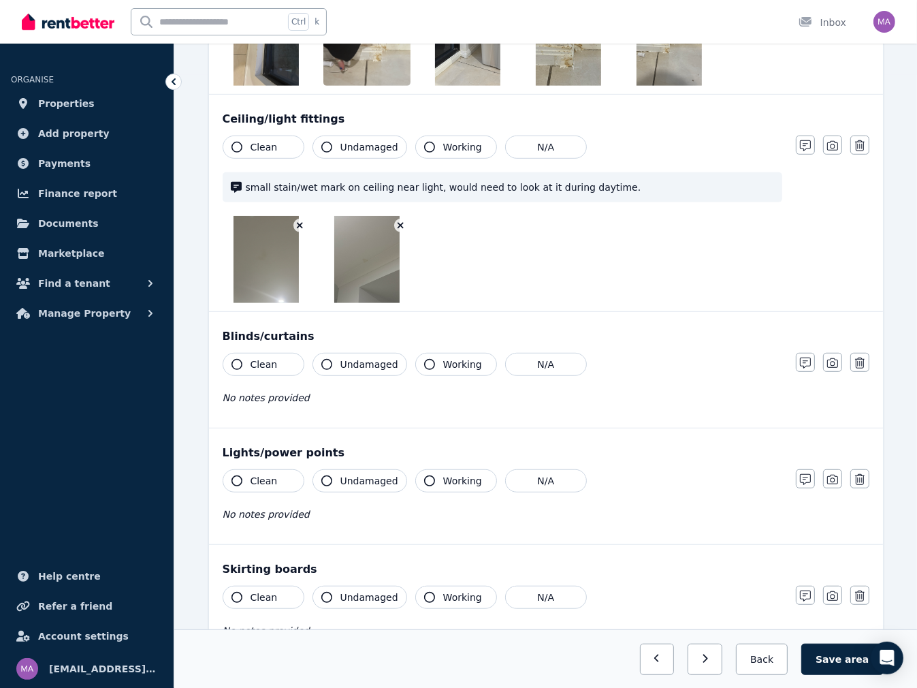
click at [252, 268] on img at bounding box center [266, 259] width 65 height 87
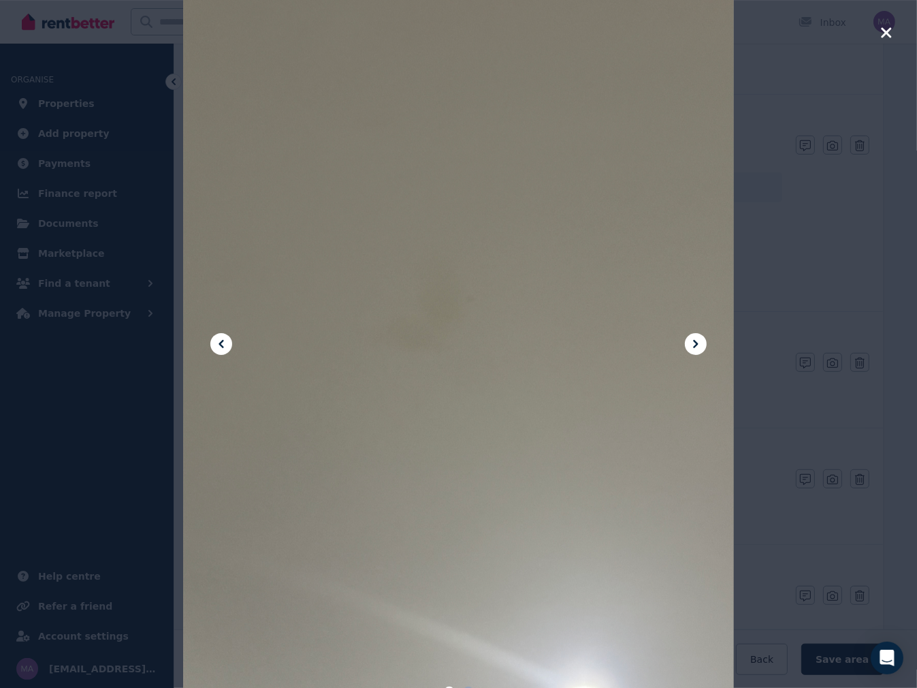
click at [705, 348] on button at bounding box center [696, 344] width 22 height 22
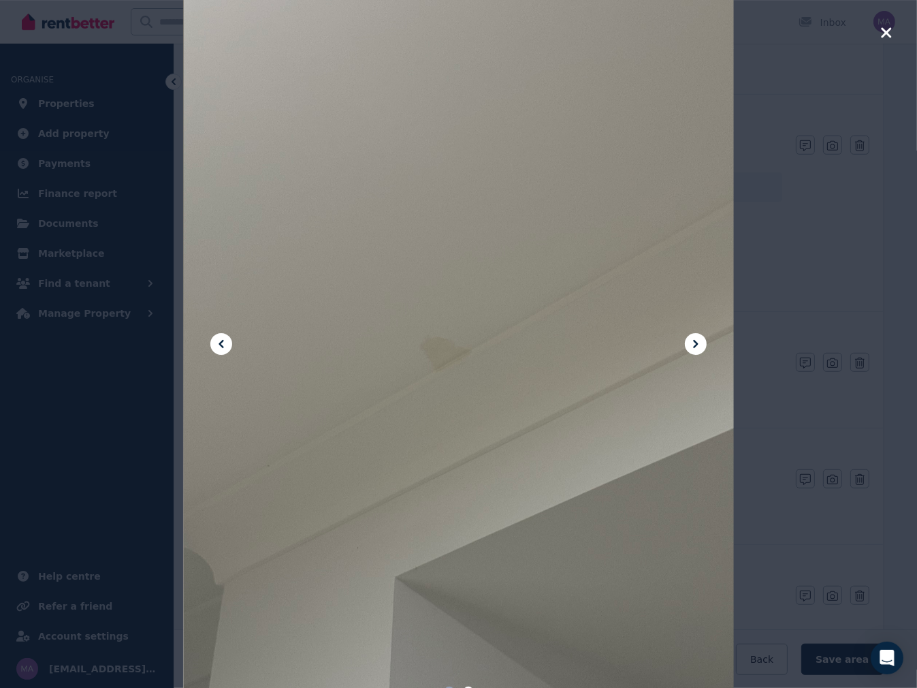
click at [705, 348] on button at bounding box center [696, 344] width 22 height 22
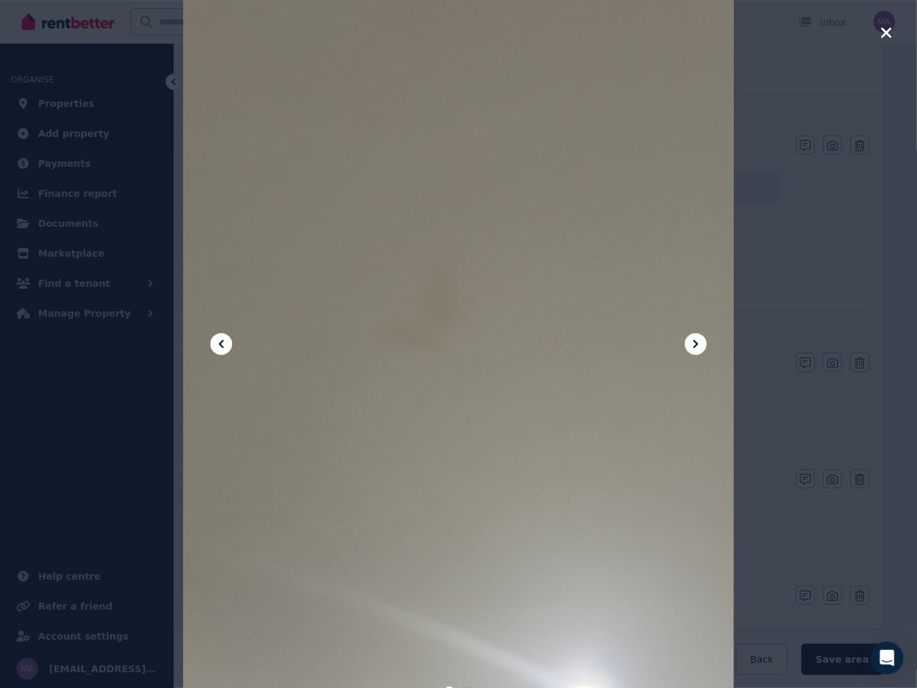
drag, startPoint x: 889, startPoint y: 33, endPoint x: 875, endPoint y: 52, distance: 24.4
click at [888, 33] on icon "button" at bounding box center [887, 33] width 12 height 16
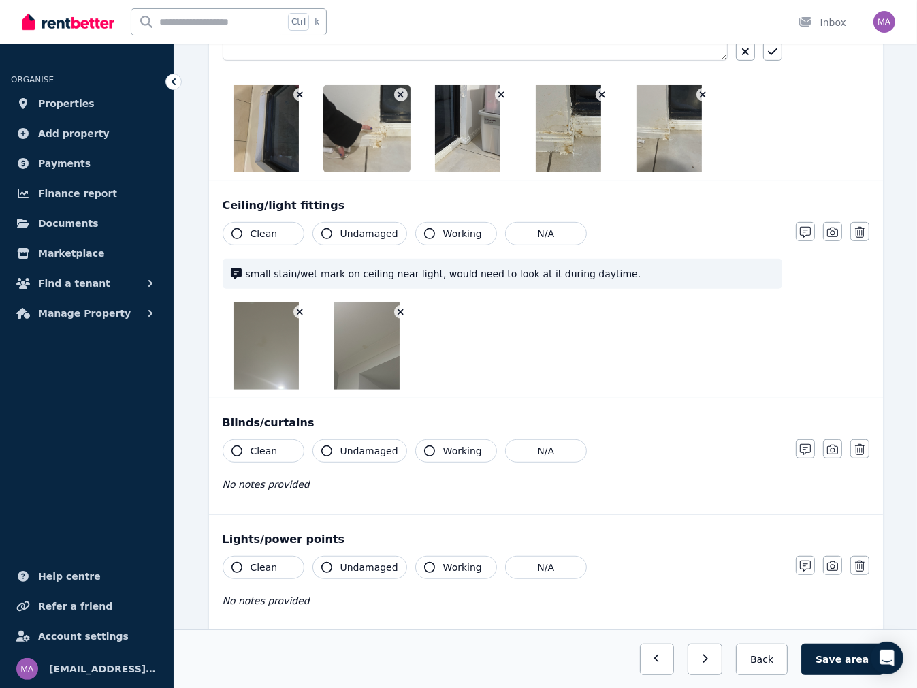
scroll to position [0, 0]
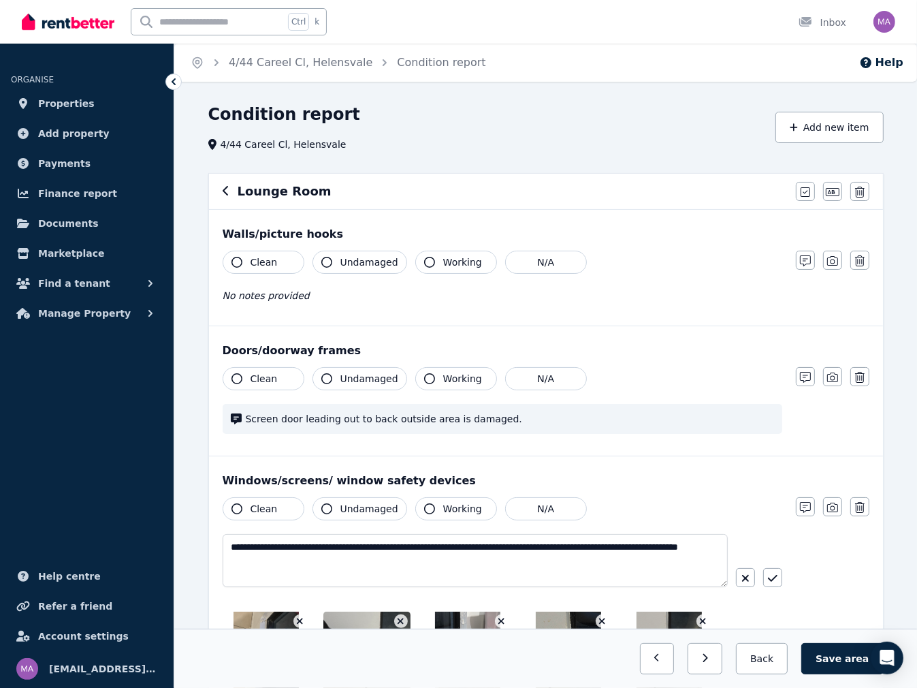
click at [225, 191] on icon "button" at bounding box center [226, 190] width 7 height 11
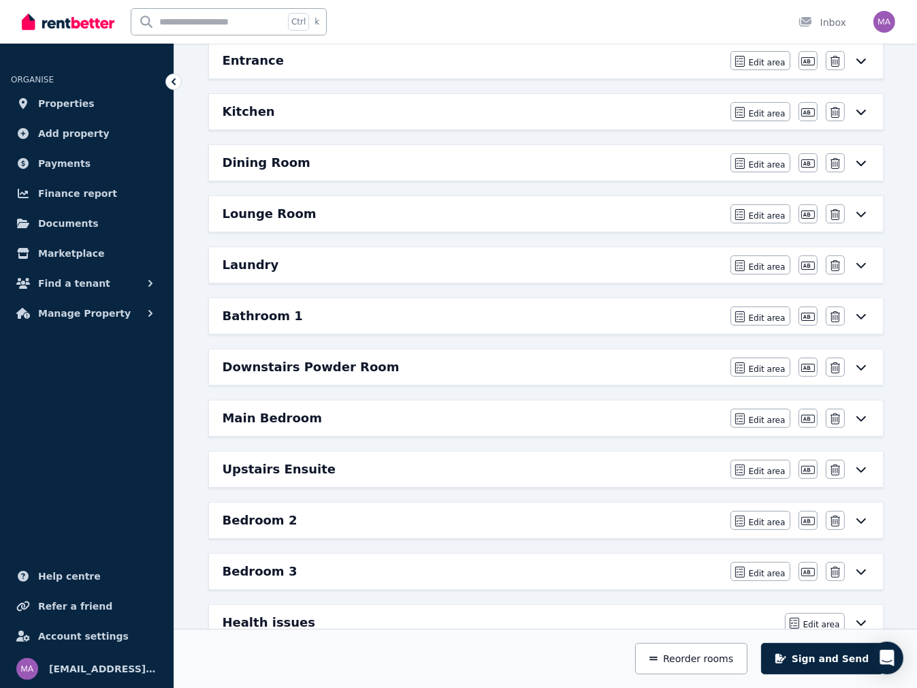
scroll to position [204, 0]
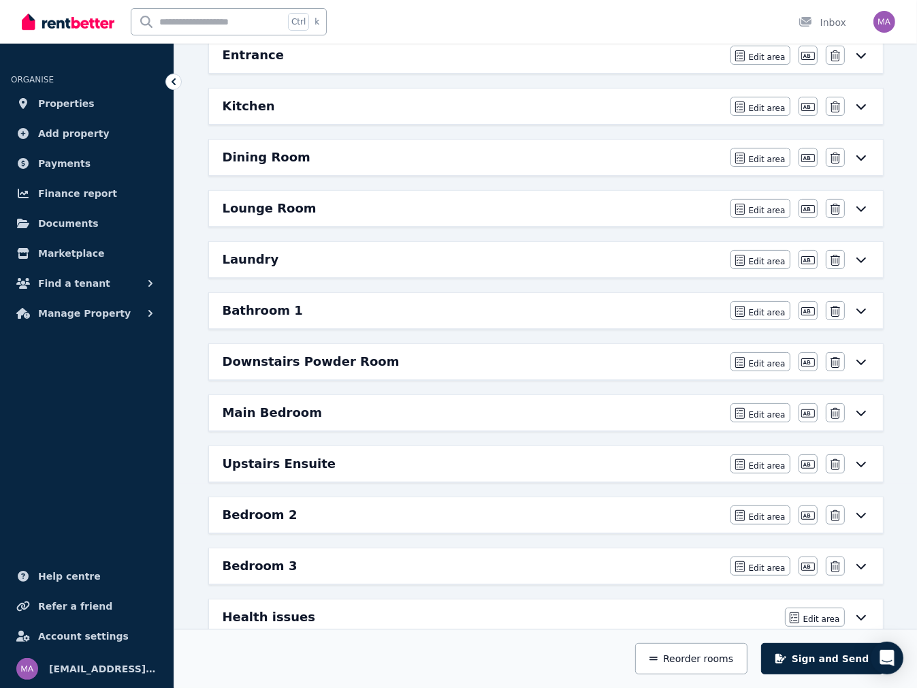
click at [352, 266] on div "Laundry" at bounding box center [473, 259] width 500 height 19
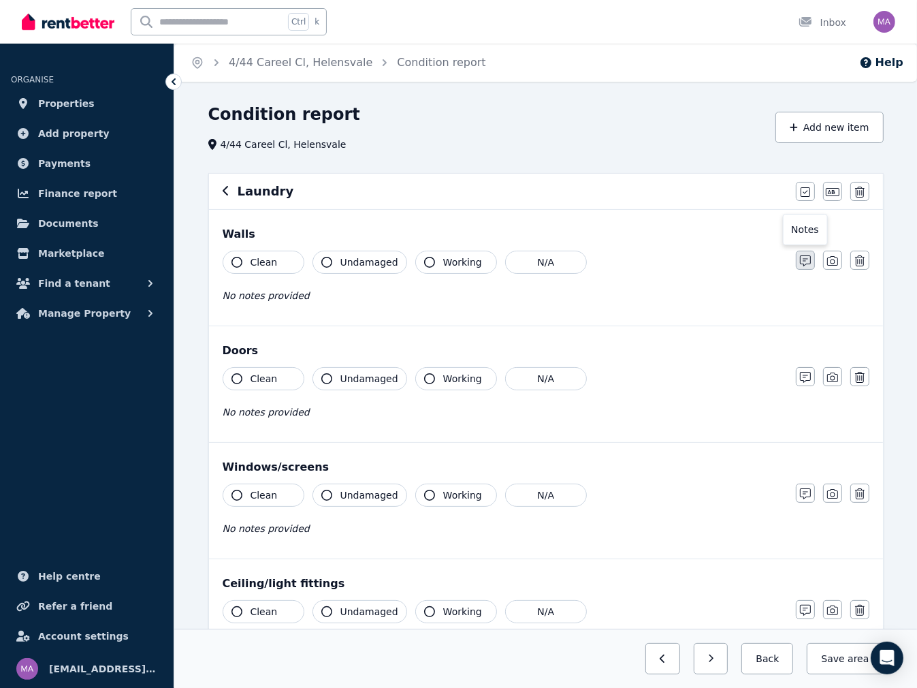
click at [808, 258] on icon "button" at bounding box center [805, 260] width 11 height 11
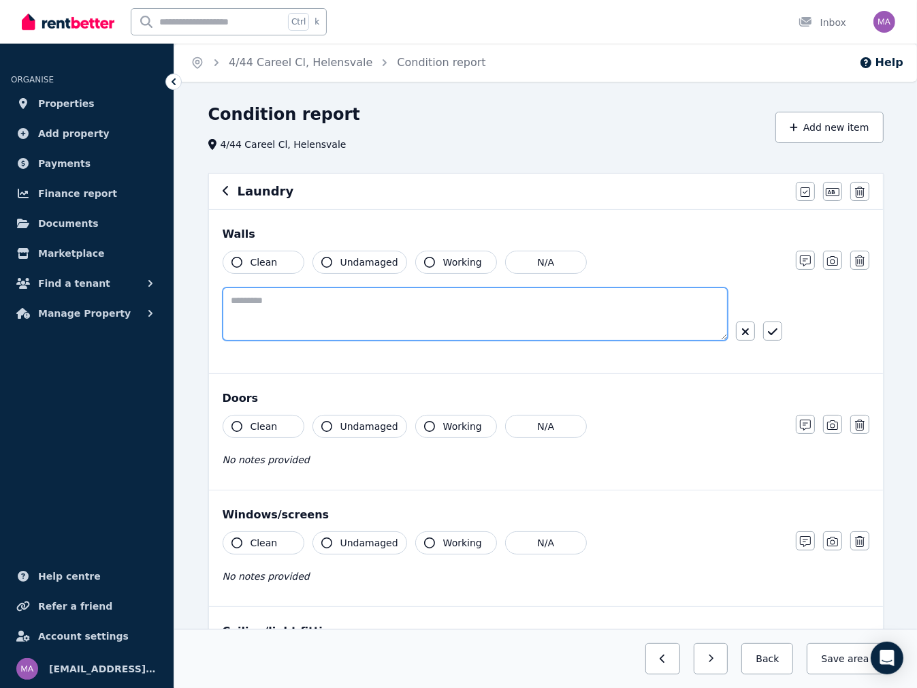
click at [376, 303] on textarea at bounding box center [475, 313] width 505 height 53
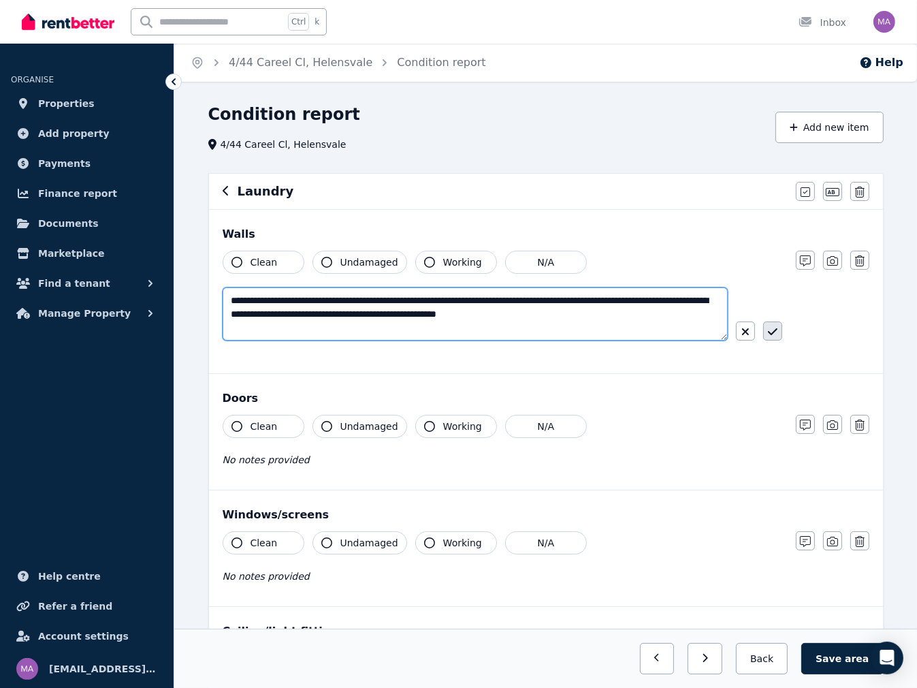
type textarea "**********"
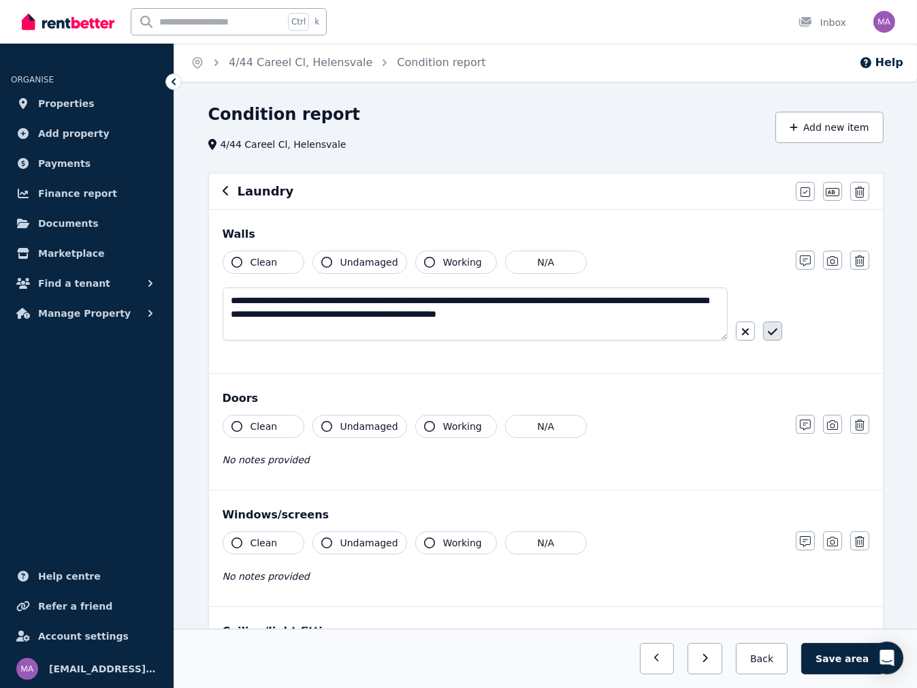
click at [774, 332] on icon "button" at bounding box center [773, 331] width 10 height 7
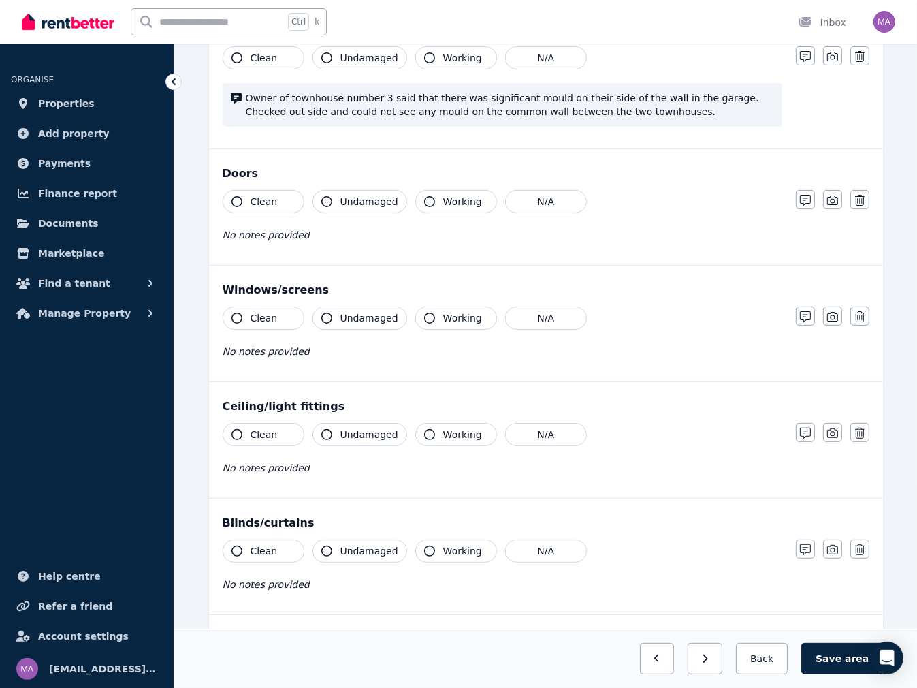
scroll to position [136, 0]
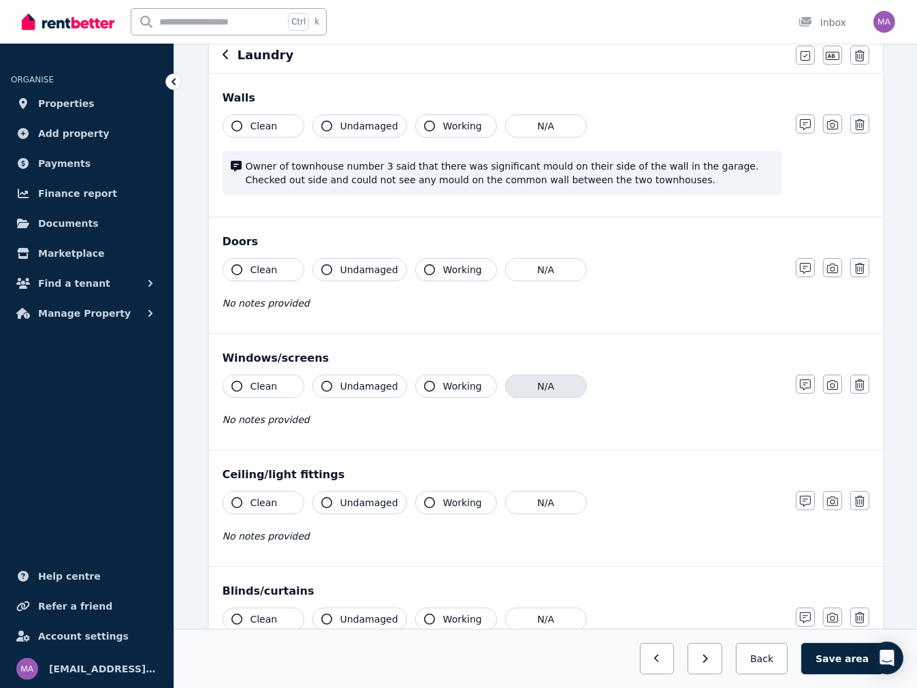
click at [545, 388] on button "N/A" at bounding box center [546, 386] width 82 height 23
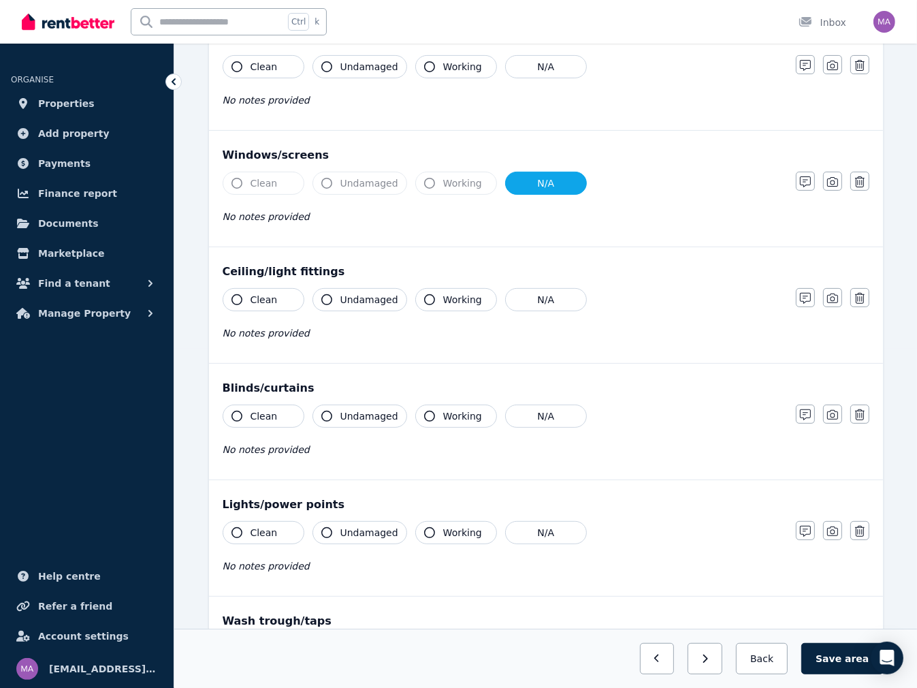
scroll to position [341, 0]
click at [546, 409] on button "N/A" at bounding box center [546, 414] width 82 height 23
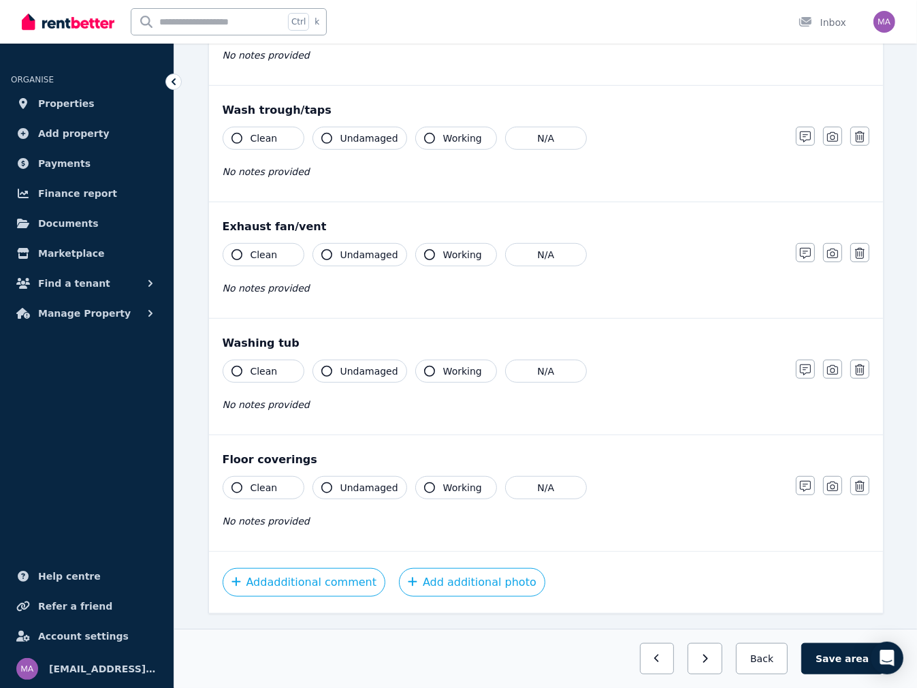
scroll to position [879, 0]
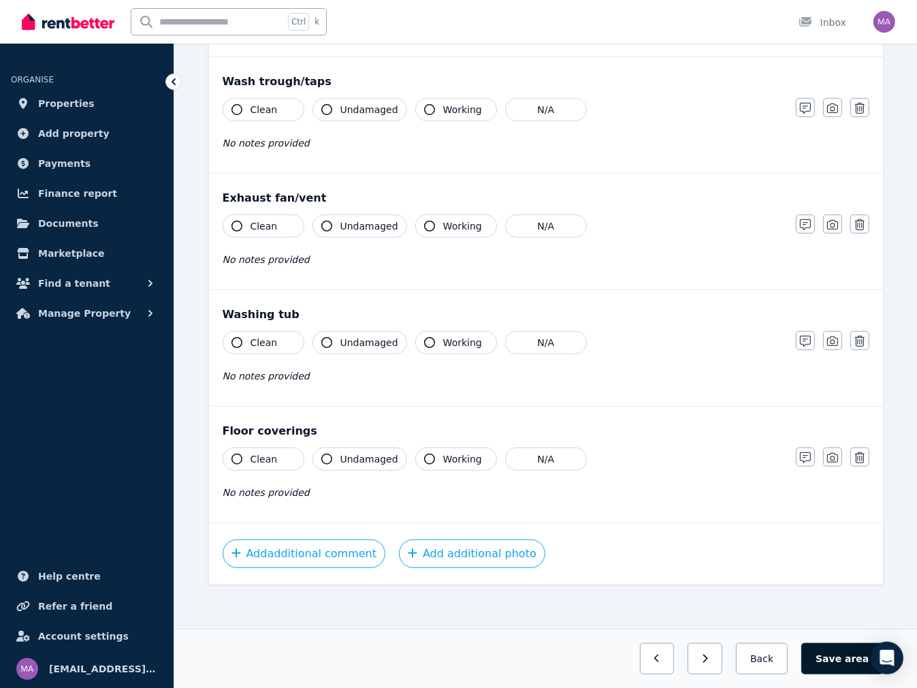
click at [850, 659] on button "Save area" at bounding box center [843, 658] width 82 height 31
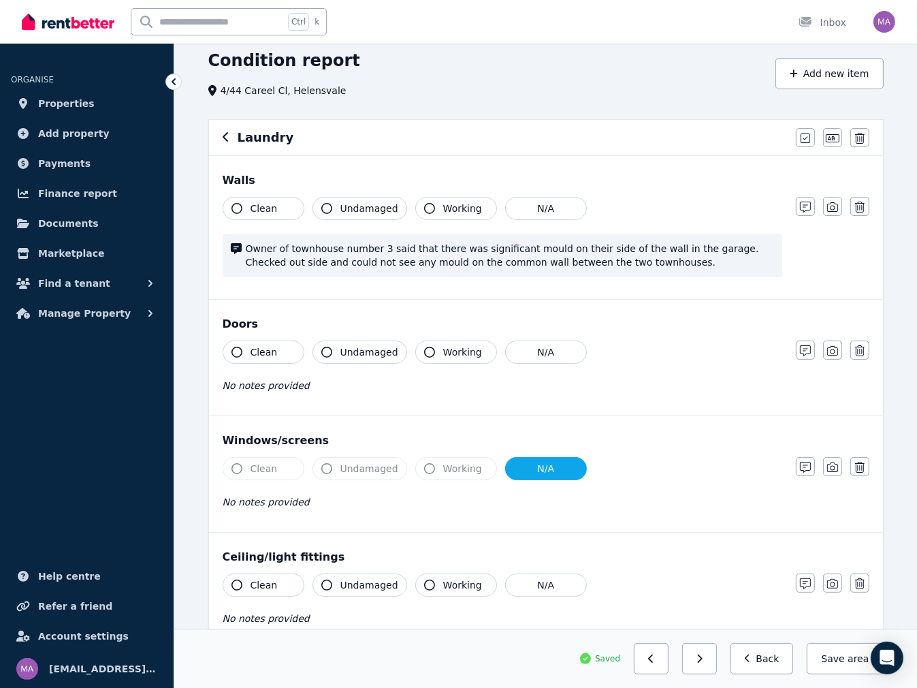
scroll to position [0, 0]
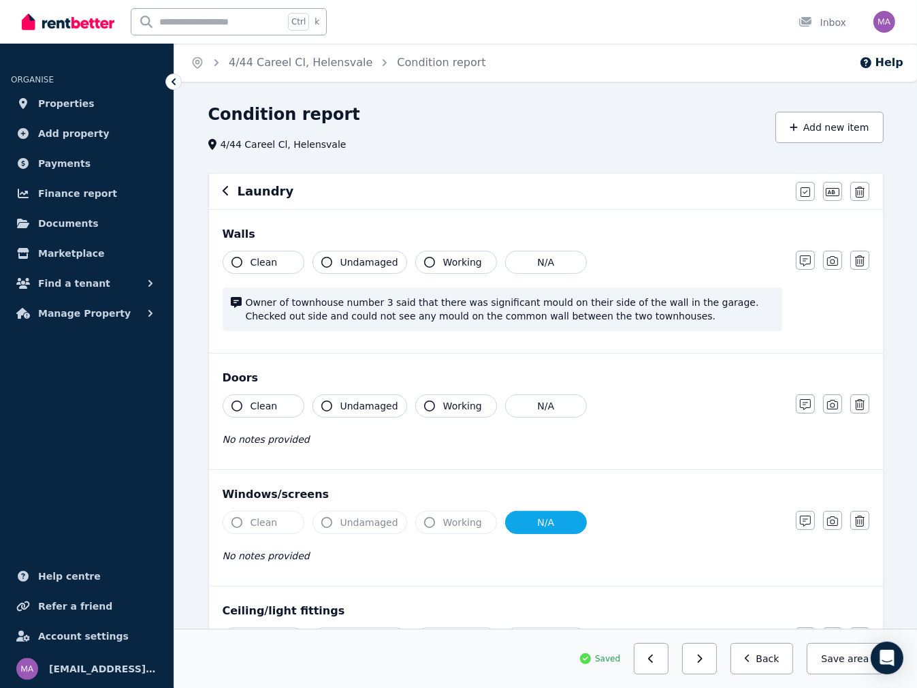
click at [225, 194] on icon "button" at bounding box center [226, 190] width 7 height 11
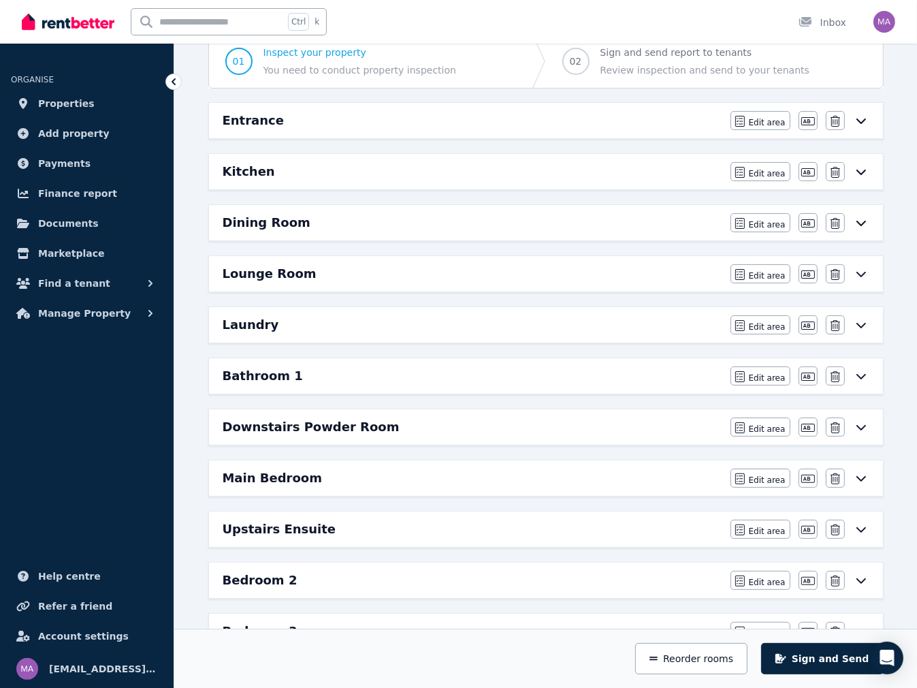
scroll to position [204, 0]
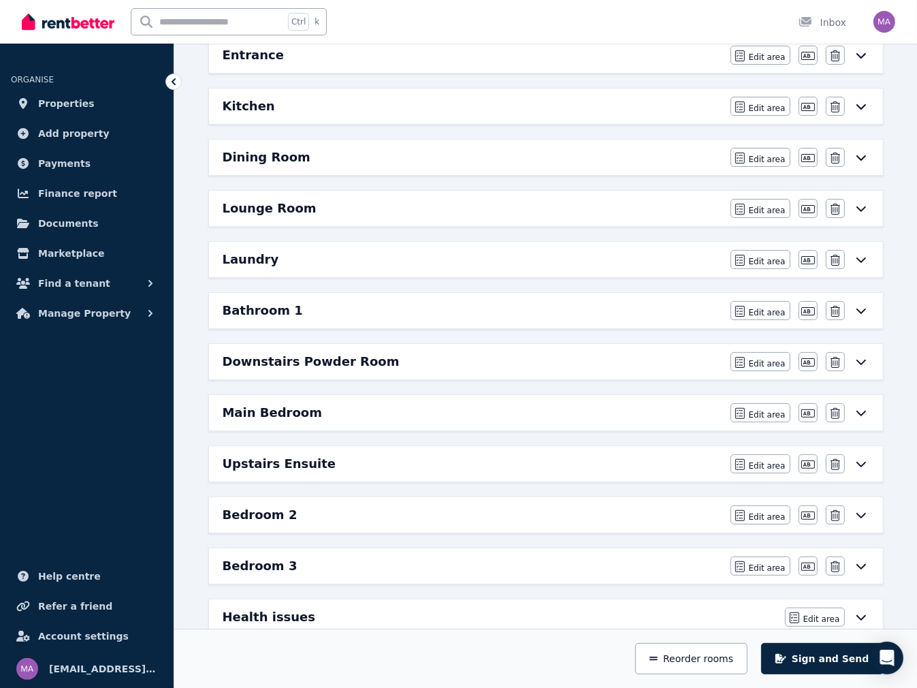
click at [313, 310] on div "Bathroom 1" at bounding box center [473, 310] width 500 height 19
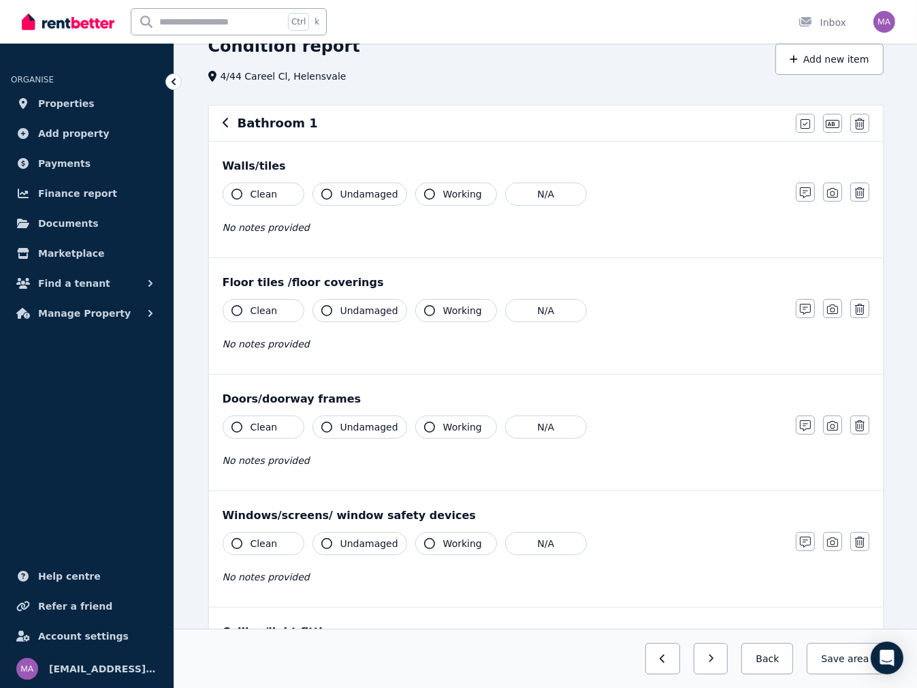
scroll to position [0, 0]
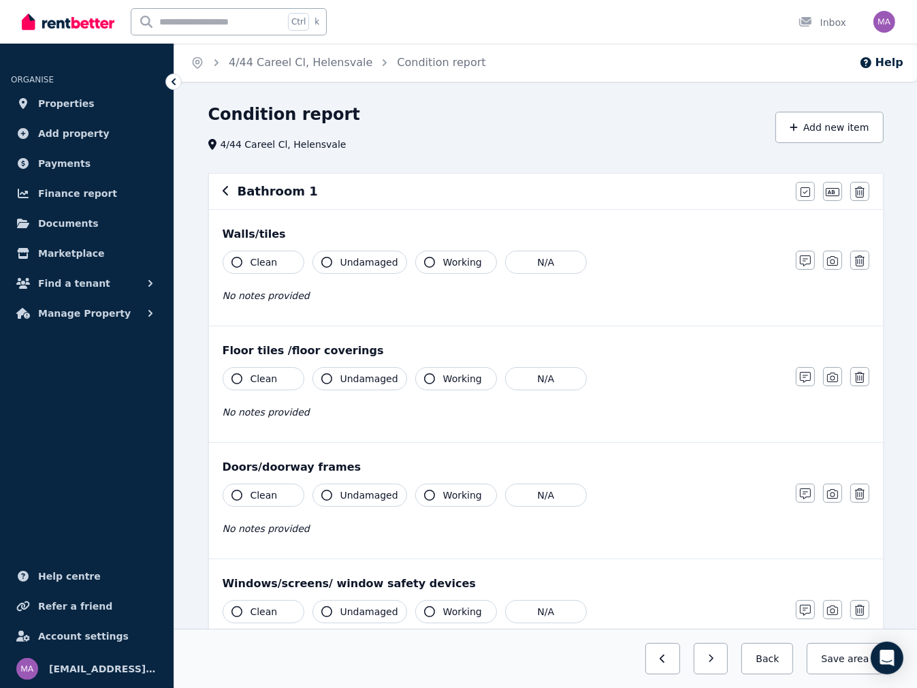
click at [224, 192] on icon "button" at bounding box center [225, 191] width 5 height 10
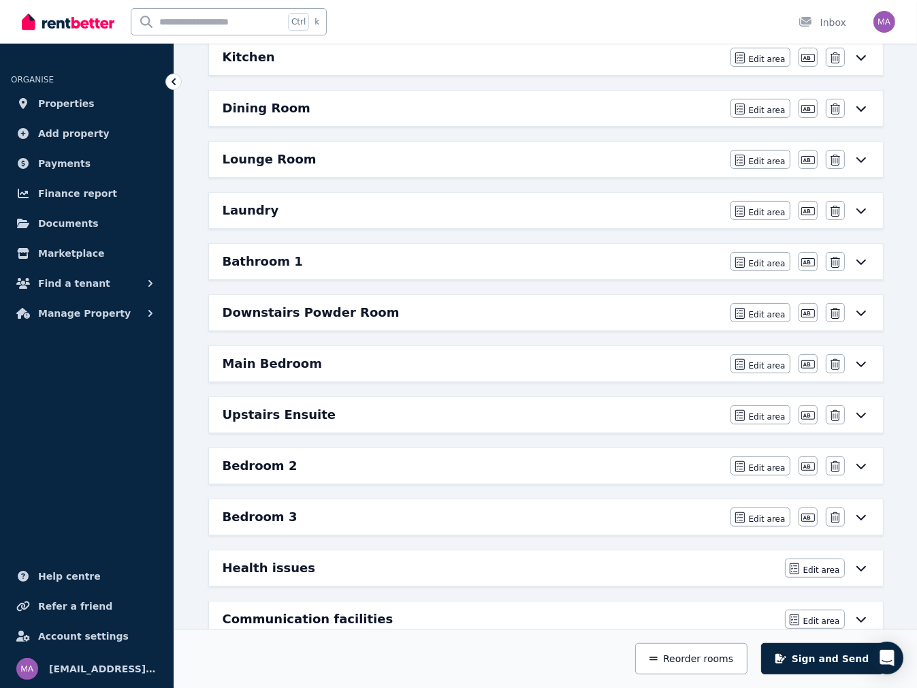
scroll to position [272, 0]
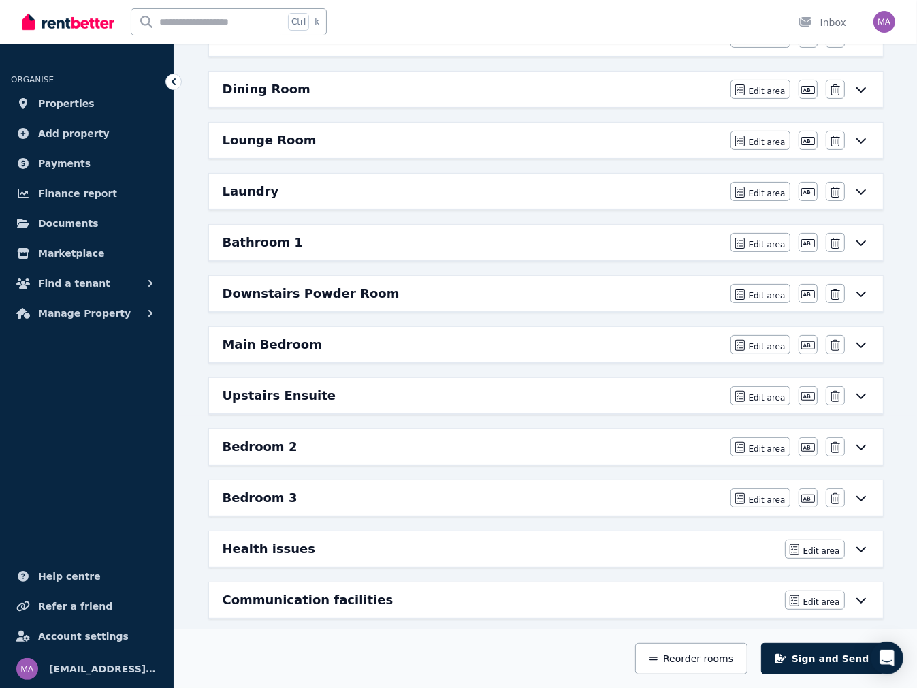
click at [332, 390] on div "Upstairs Ensuite" at bounding box center [473, 395] width 500 height 19
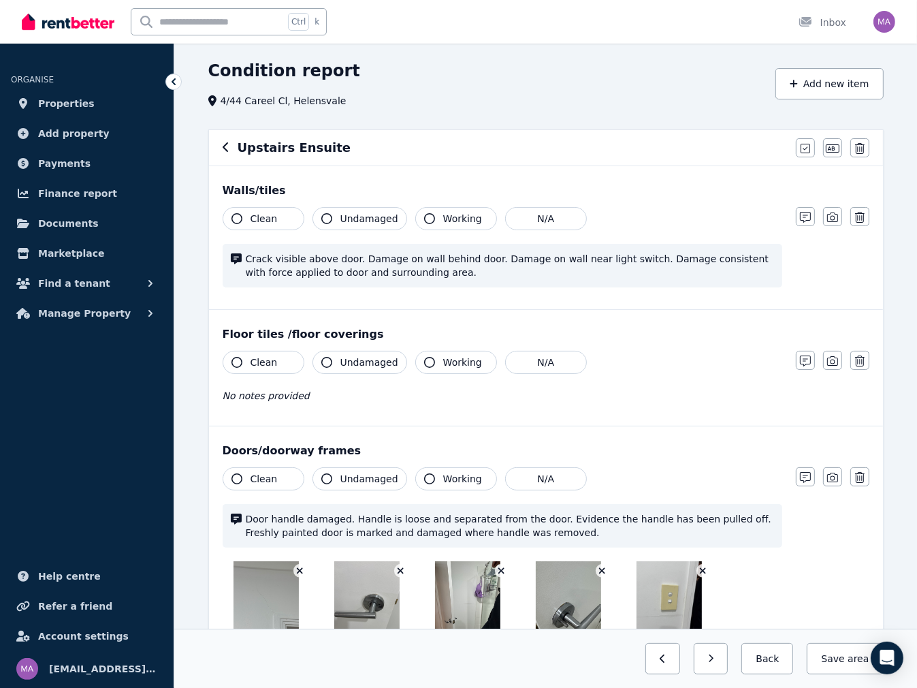
scroll to position [0, 0]
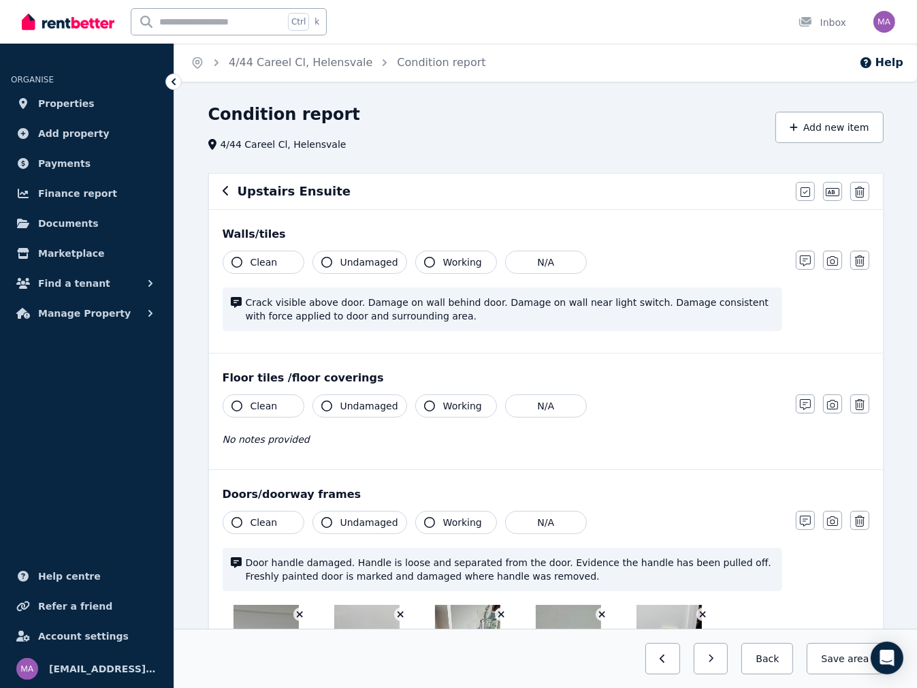
click at [226, 193] on icon "button" at bounding box center [226, 190] width 7 height 11
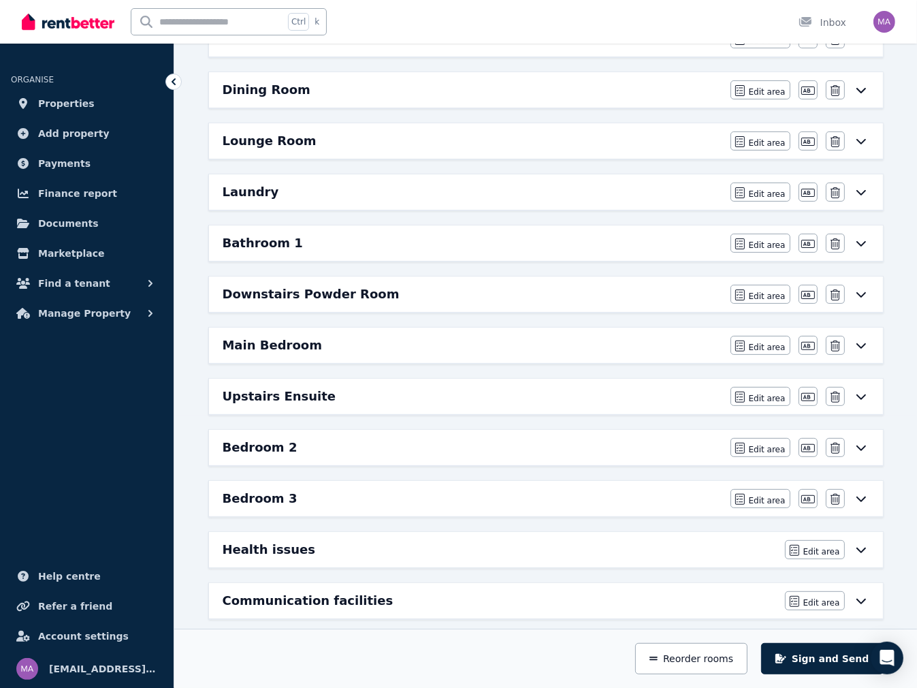
scroll to position [341, 0]
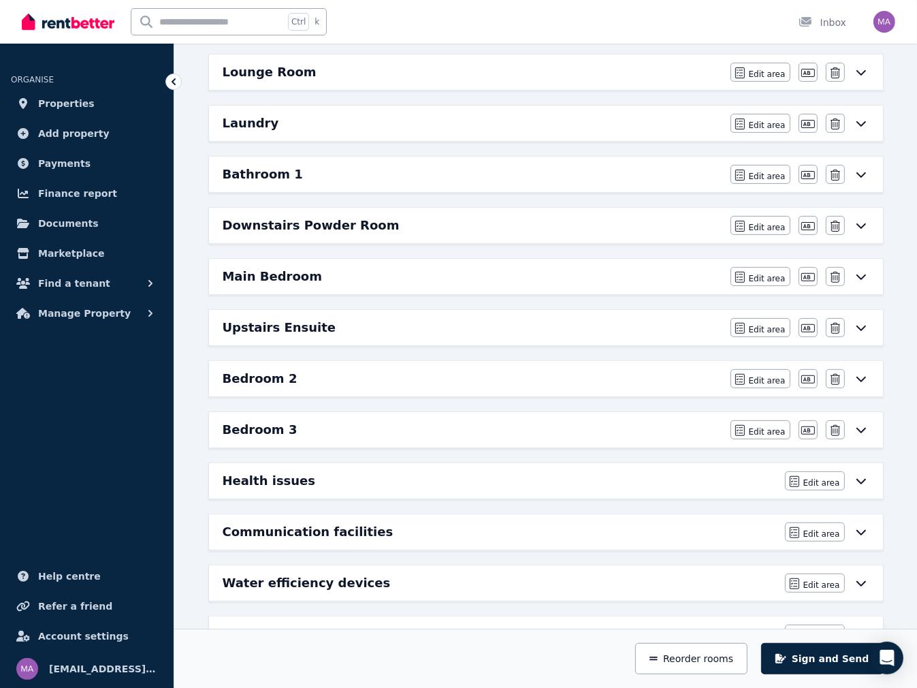
click at [274, 376] on h6 "Bedroom 2" at bounding box center [260, 378] width 75 height 19
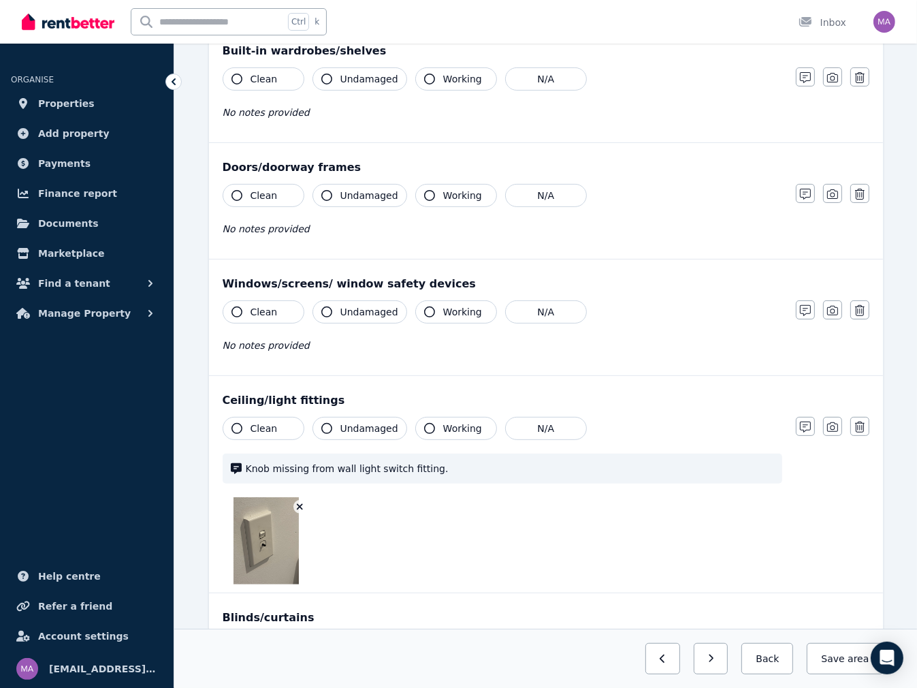
scroll to position [68, 0]
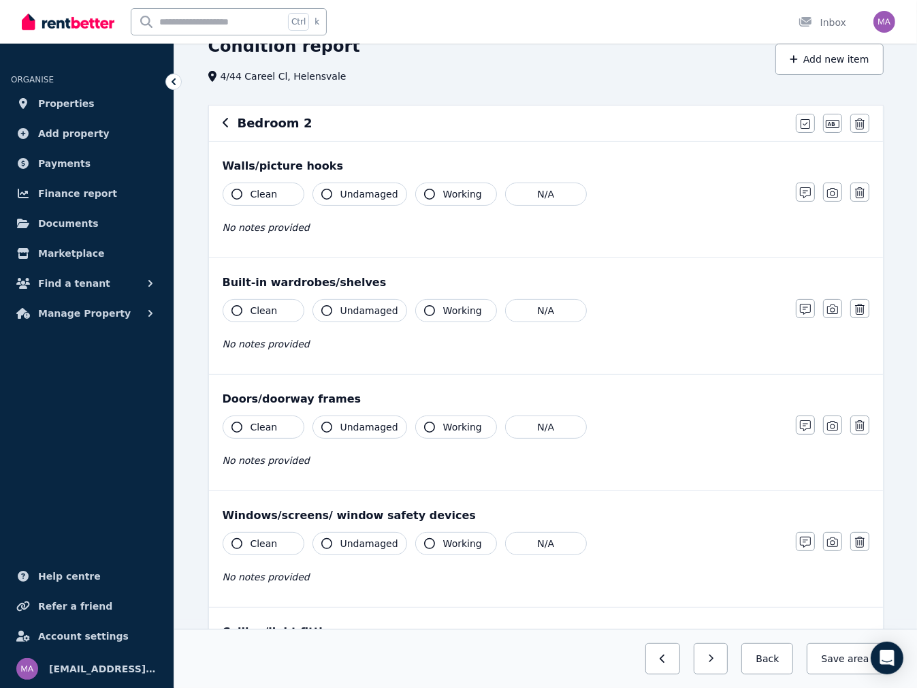
click at [225, 121] on icon "button" at bounding box center [225, 123] width 5 height 10
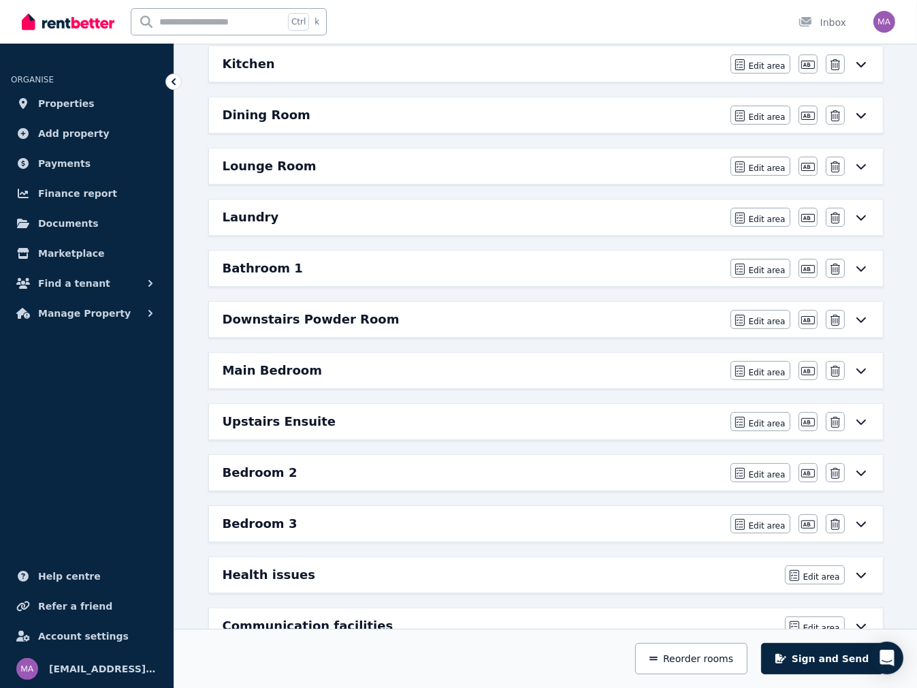
scroll to position [341, 0]
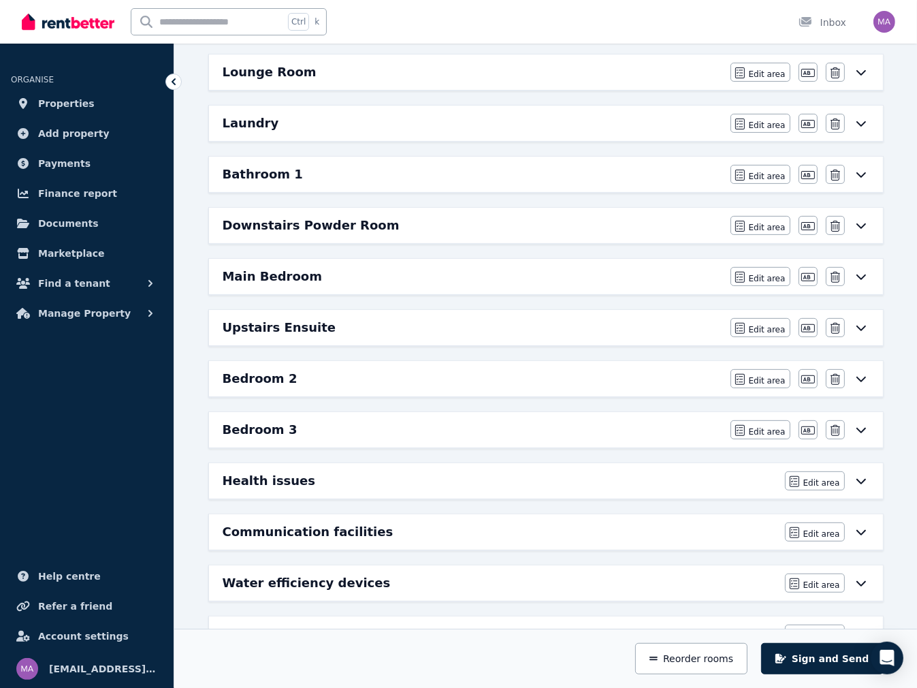
click at [278, 268] on h6 "Main Bedroom" at bounding box center [273, 276] width 100 height 19
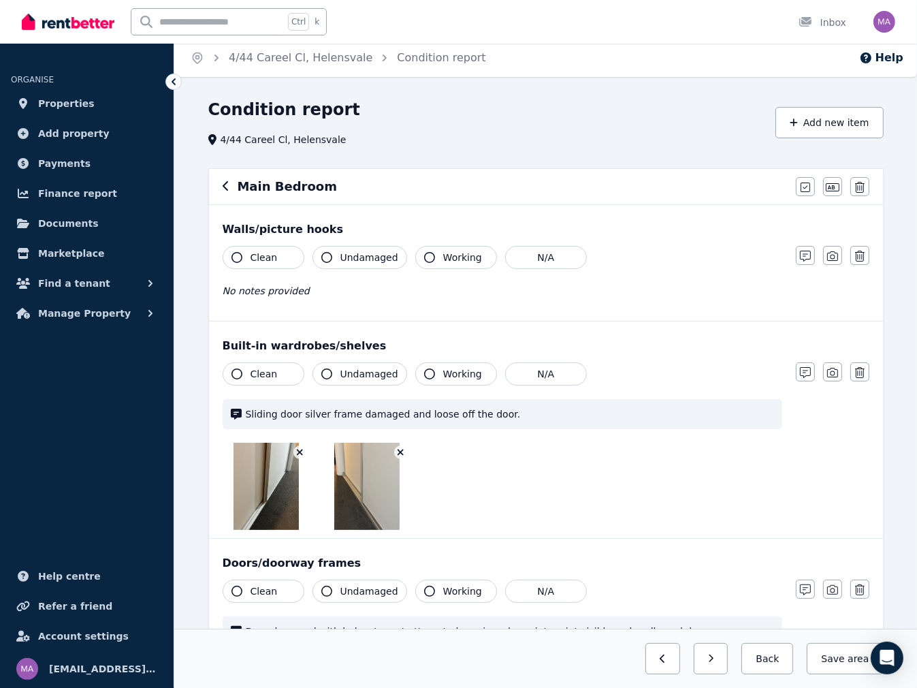
scroll to position [0, 0]
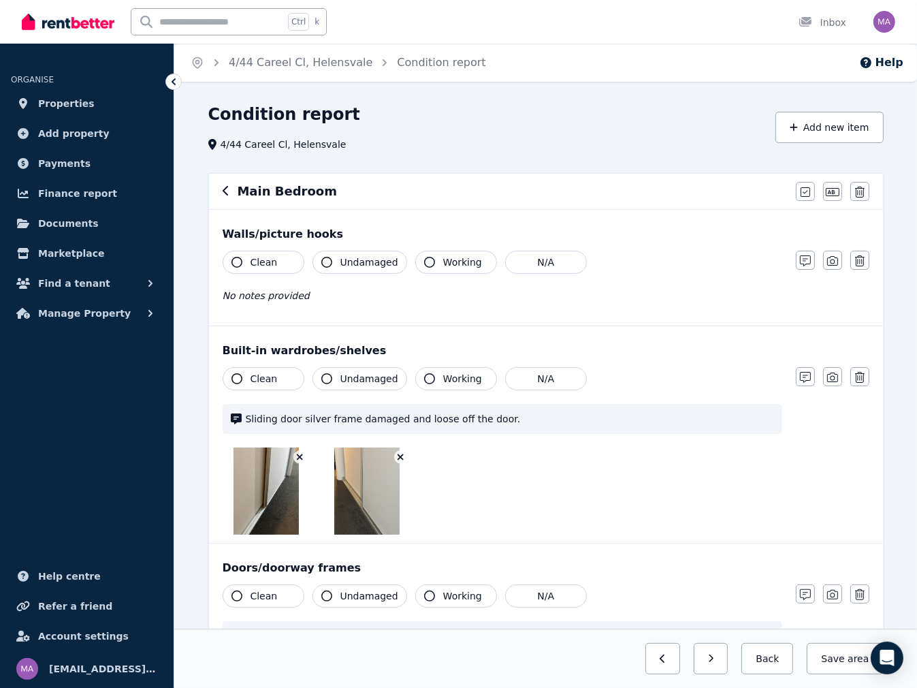
click at [226, 191] on icon "button" at bounding box center [226, 190] width 7 height 11
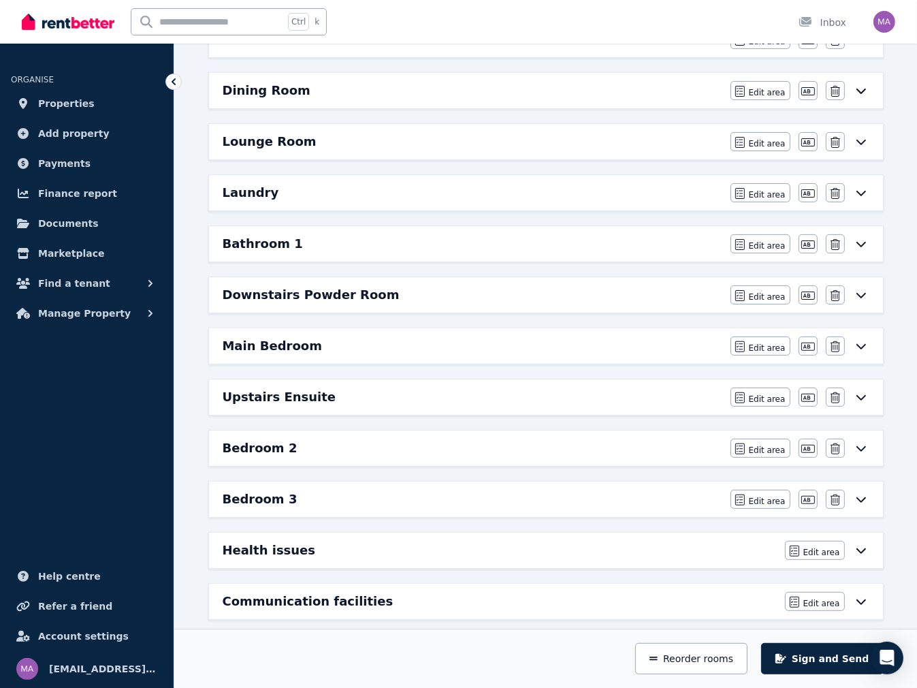
scroll to position [272, 0]
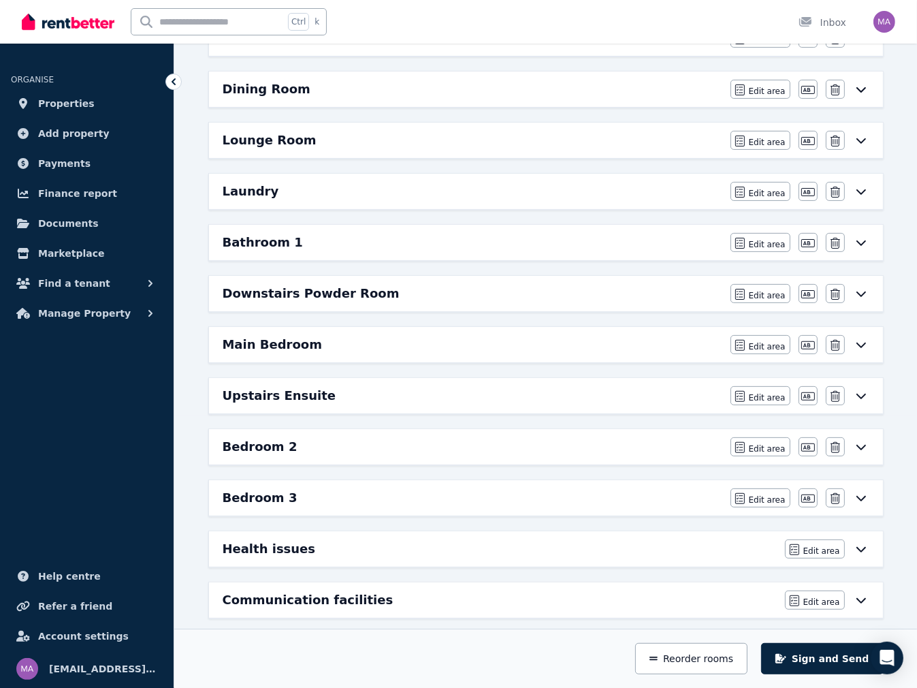
click at [269, 445] on h6 "Bedroom 2" at bounding box center [260, 446] width 75 height 19
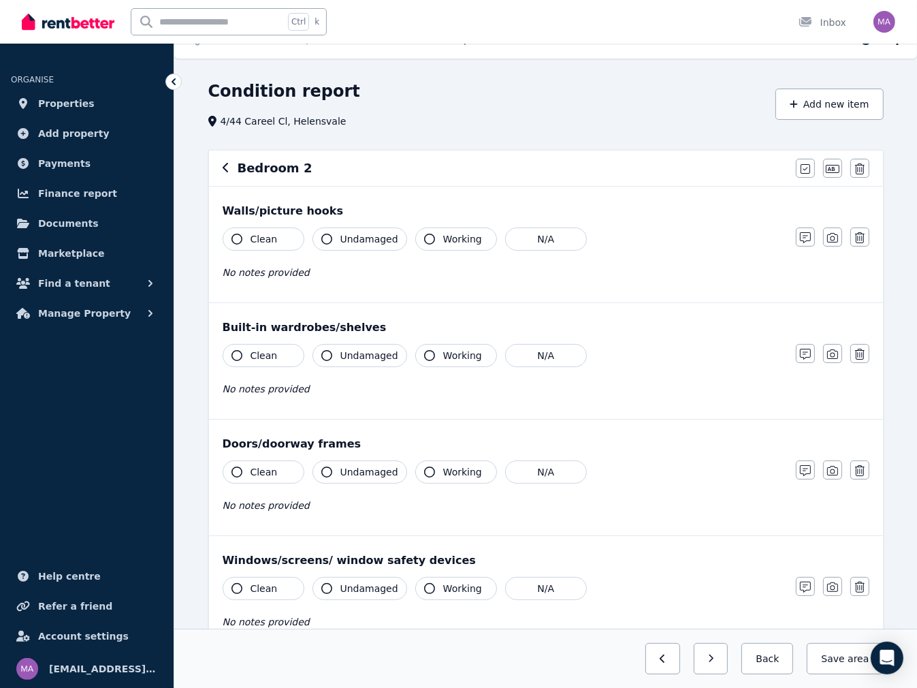
scroll to position [0, 0]
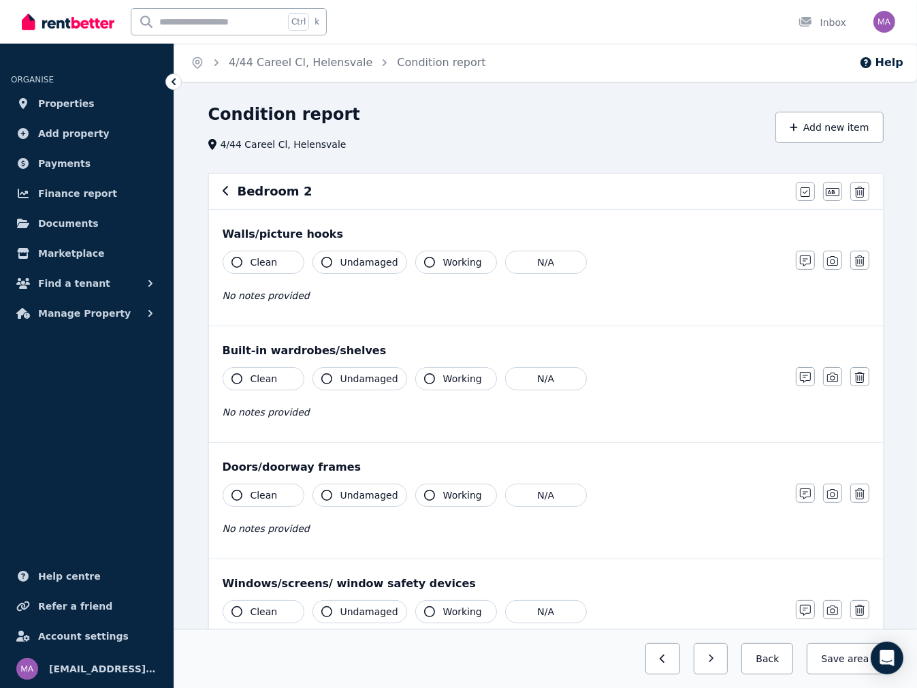
click at [266, 192] on h6 "Bedroom 2" at bounding box center [275, 191] width 75 height 19
click at [226, 191] on icon "button" at bounding box center [226, 190] width 7 height 11
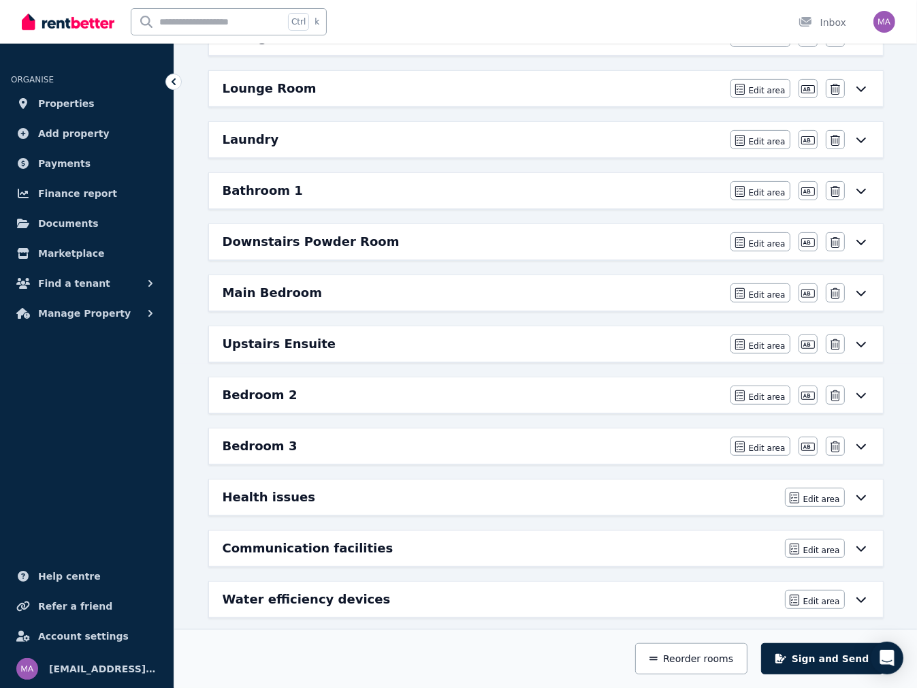
scroll to position [382, 0]
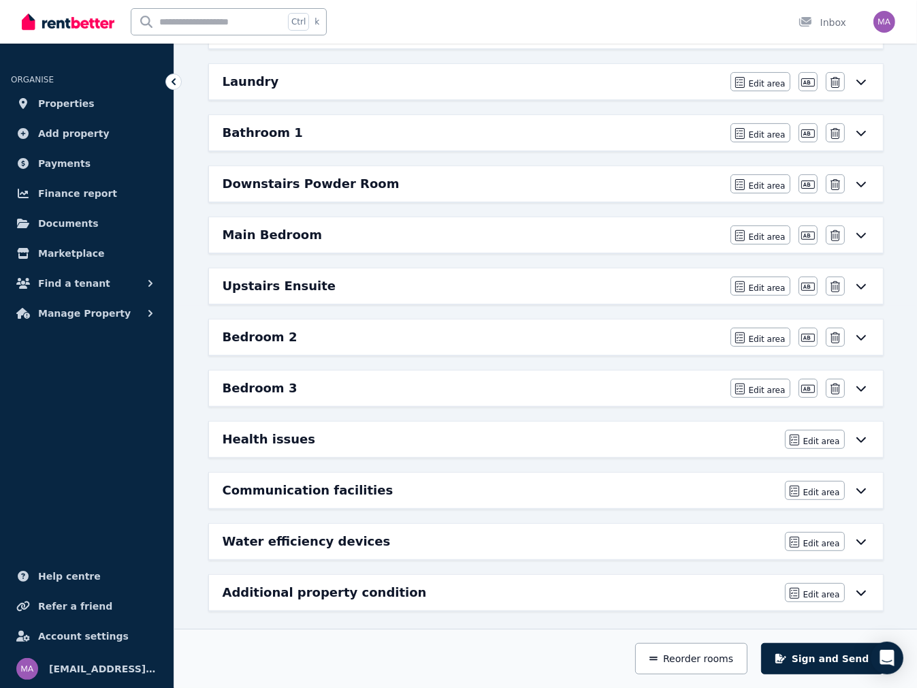
click at [263, 381] on h6 "Bedroom 3" at bounding box center [260, 388] width 75 height 19
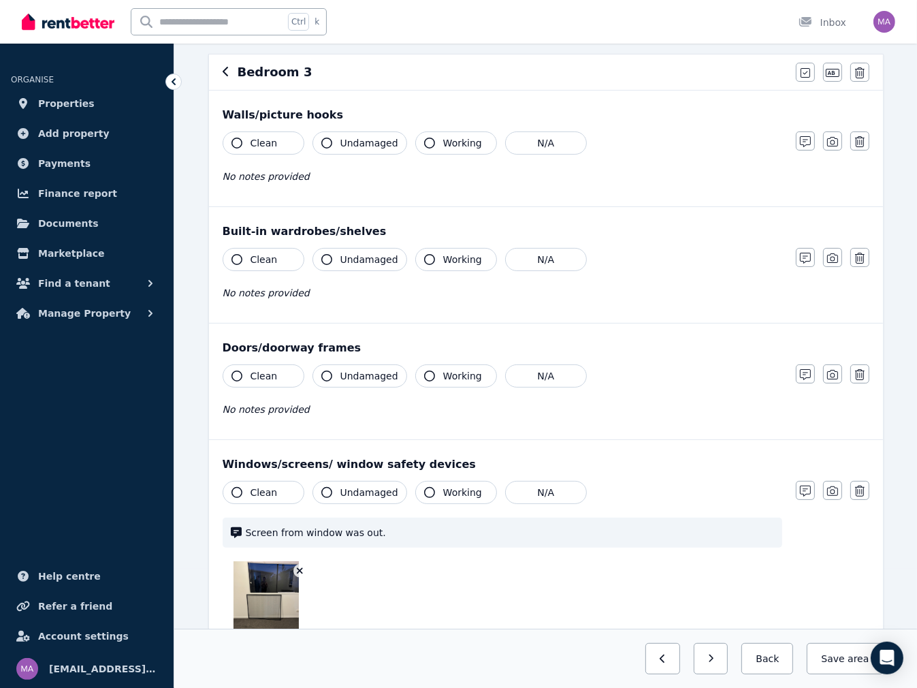
scroll to position [87, 0]
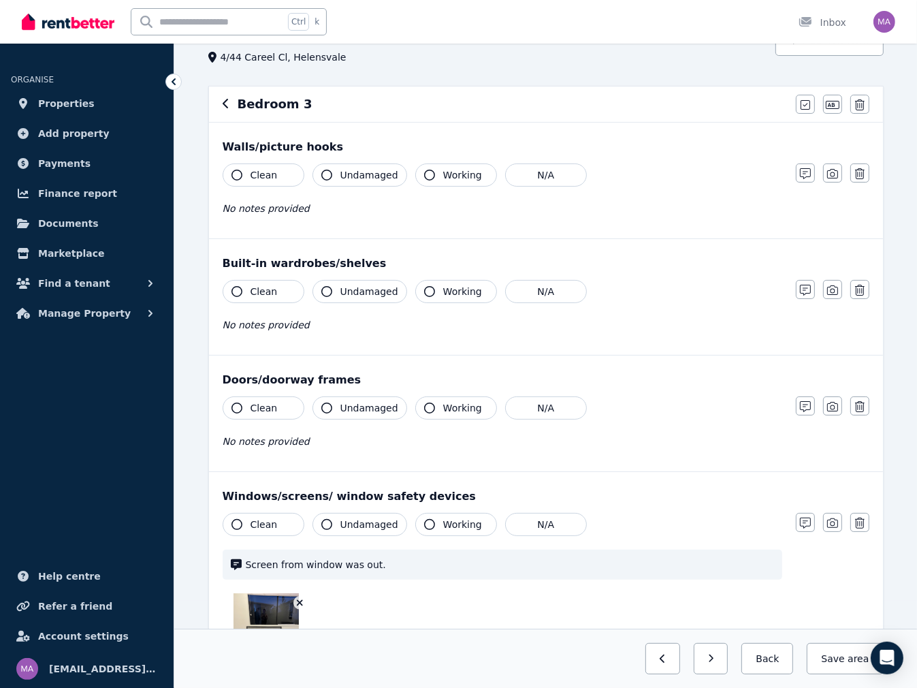
click at [227, 106] on icon "button" at bounding box center [226, 103] width 7 height 11
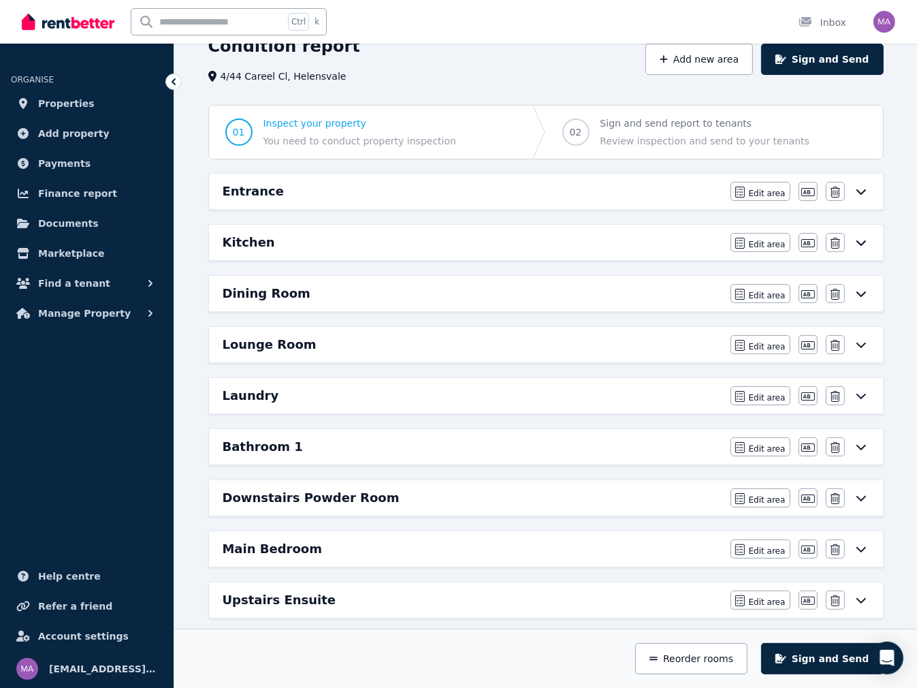
scroll to position [0, 0]
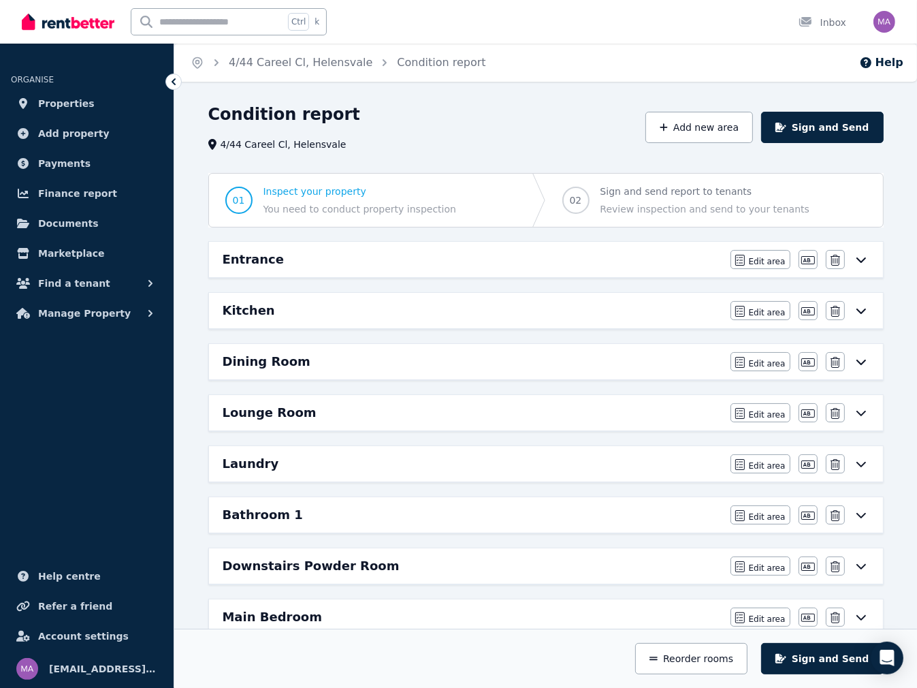
click at [173, 84] on icon at bounding box center [174, 82] width 14 height 14
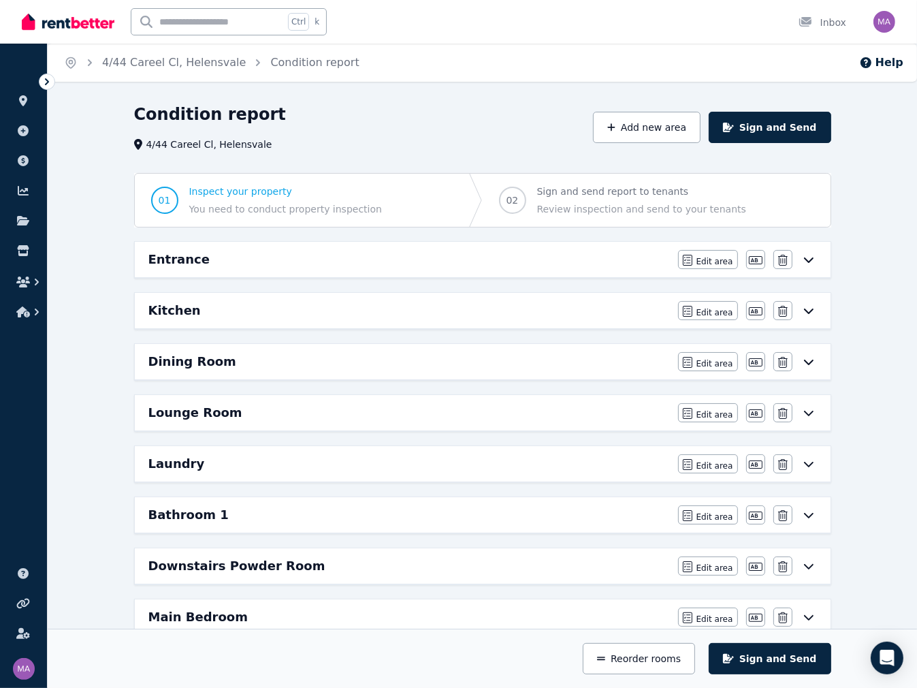
click at [46, 82] on icon at bounding box center [47, 81] width 4 height 7
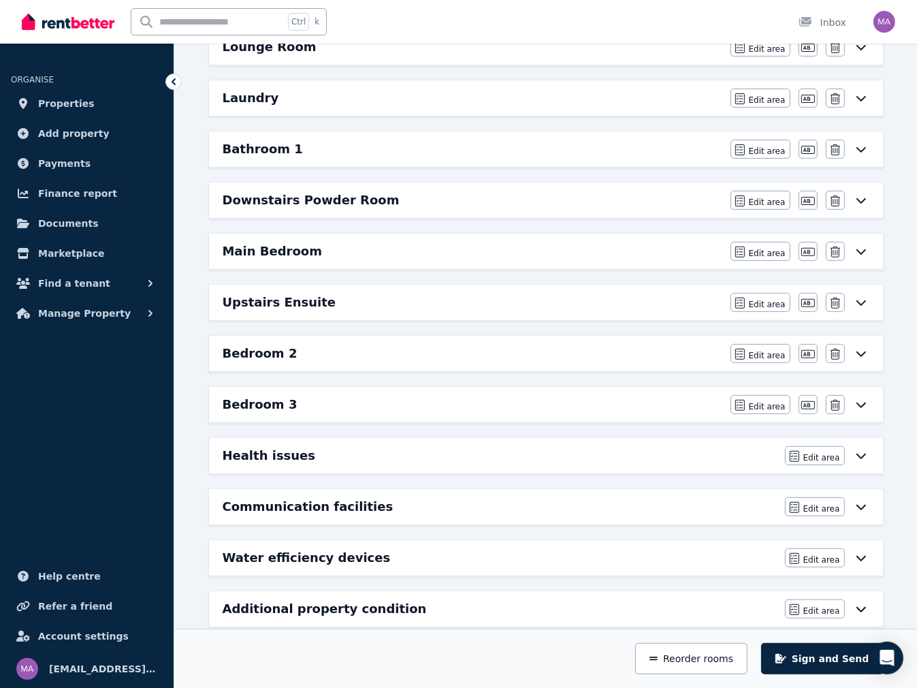
scroll to position [382, 0]
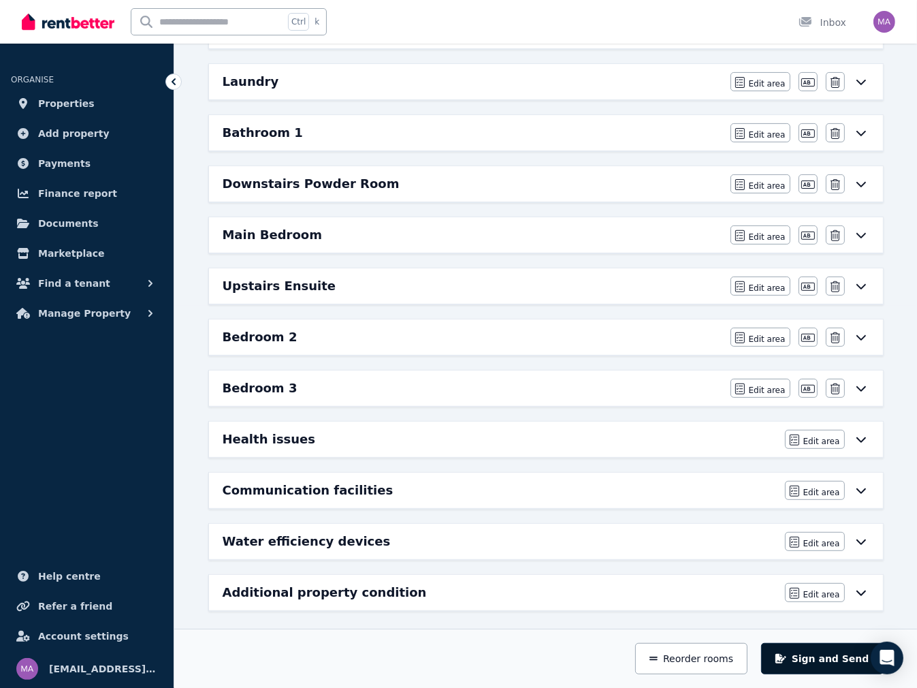
click at [842, 653] on button "Sign and Send" at bounding box center [823, 658] width 122 height 31
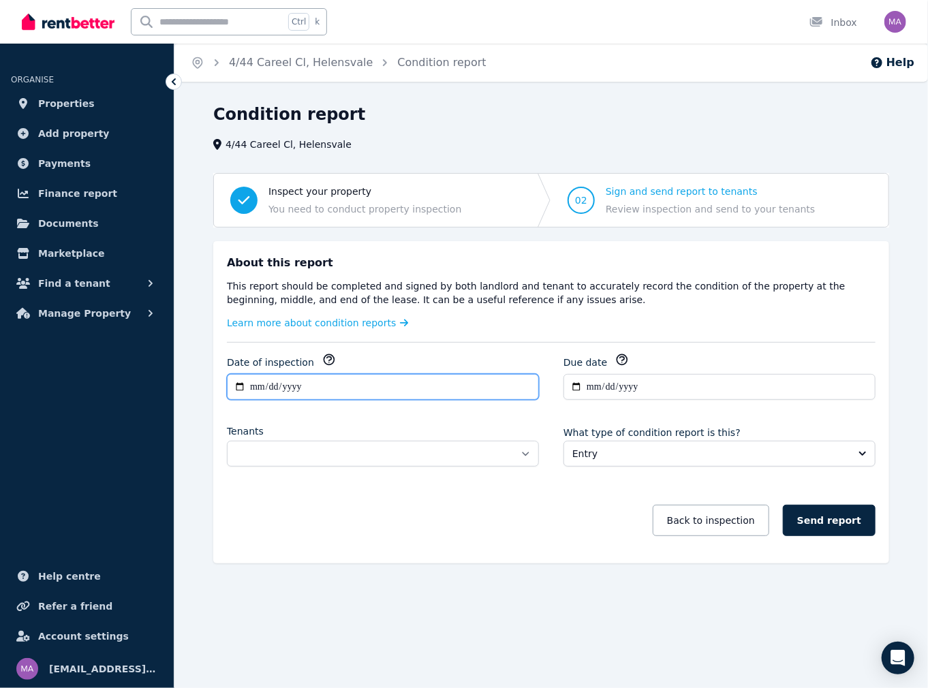
click at [253, 384] on input "**********" at bounding box center [383, 387] width 312 height 26
type input "**********"
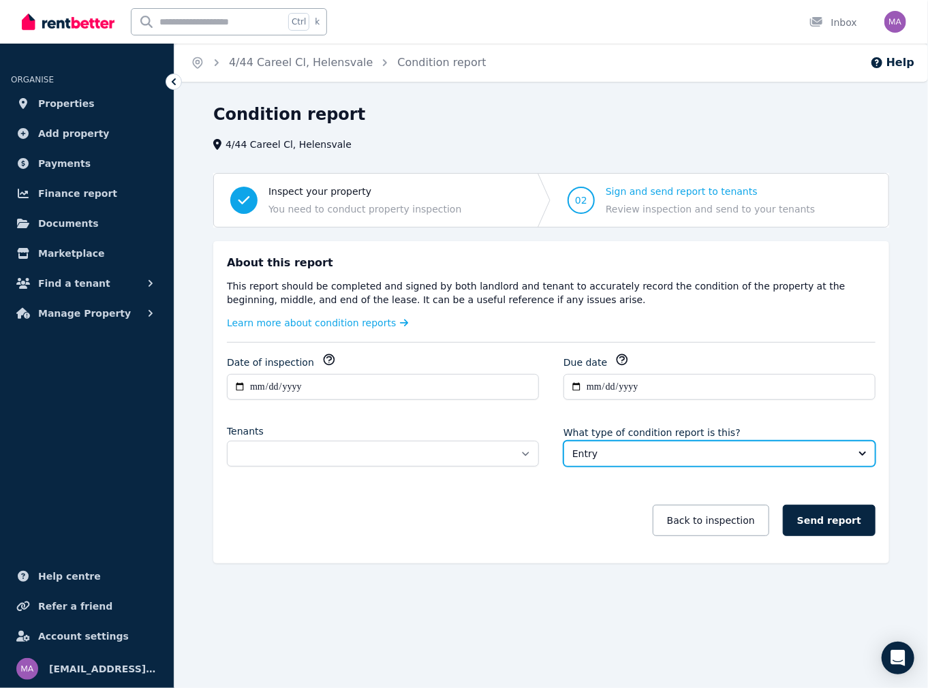
click at [621, 451] on span "Entry" at bounding box center [709, 454] width 275 height 14
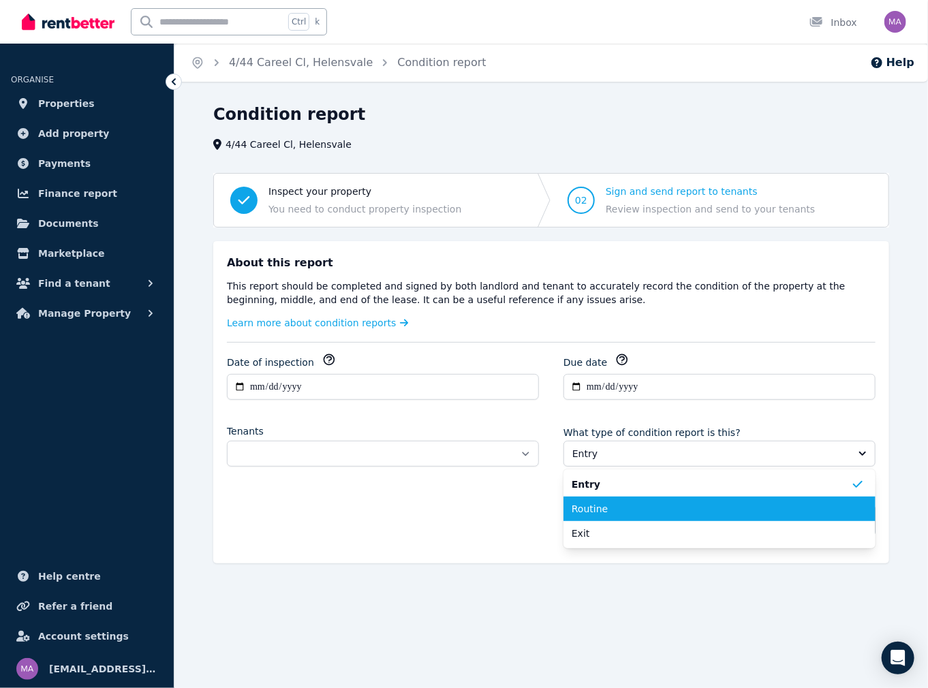
click at [608, 518] on li "Routine" at bounding box center [719, 509] width 312 height 25
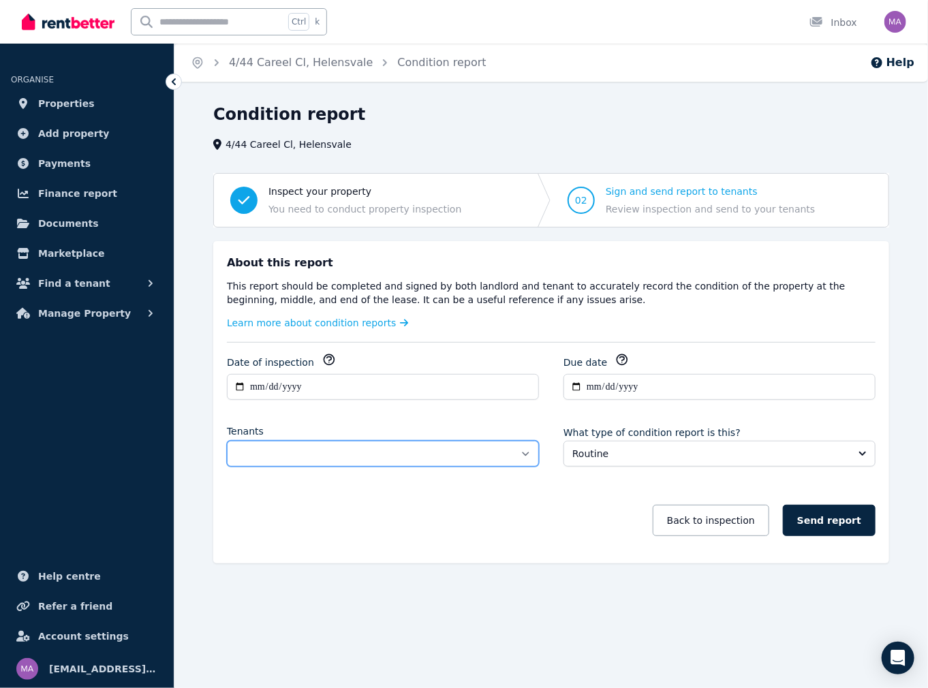
click at [384, 456] on select "**********" at bounding box center [383, 454] width 312 height 26
select select "**********"
click at [227, 441] on select "**********" at bounding box center [383, 454] width 312 height 26
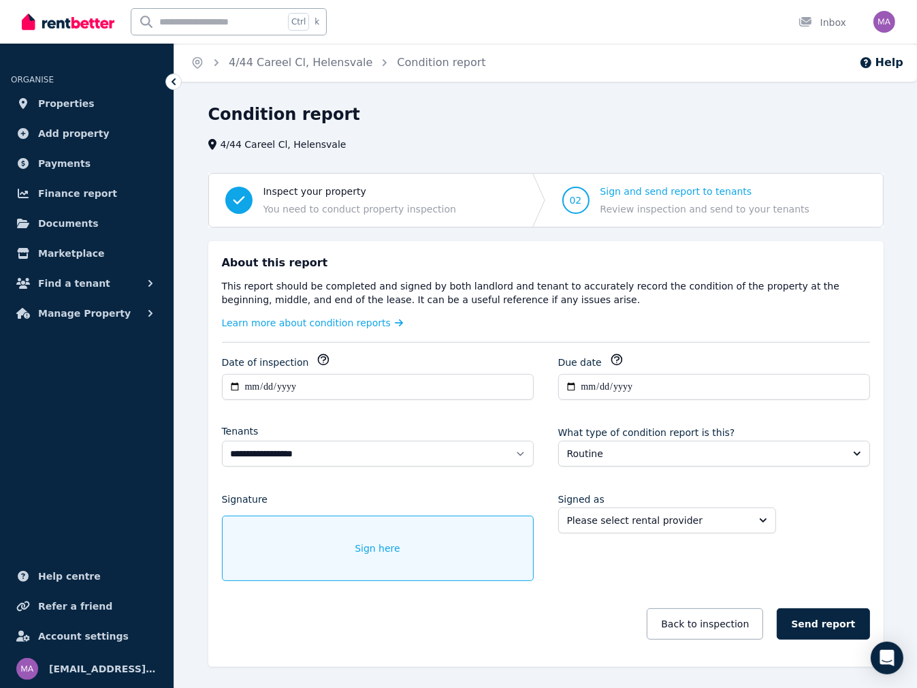
click at [380, 548] on span "Sign here" at bounding box center [378, 549] width 46 height 14
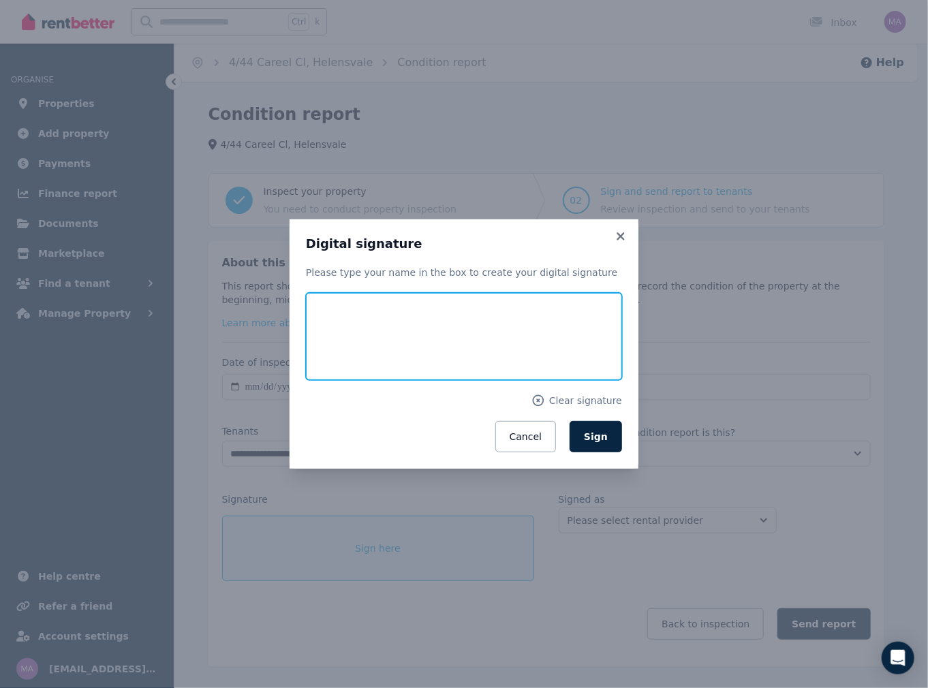
drag, startPoint x: 330, startPoint y: 328, endPoint x: 312, endPoint y: 353, distance: 30.8
click at [312, 353] on input "text" at bounding box center [464, 336] width 316 height 87
type input "**********"
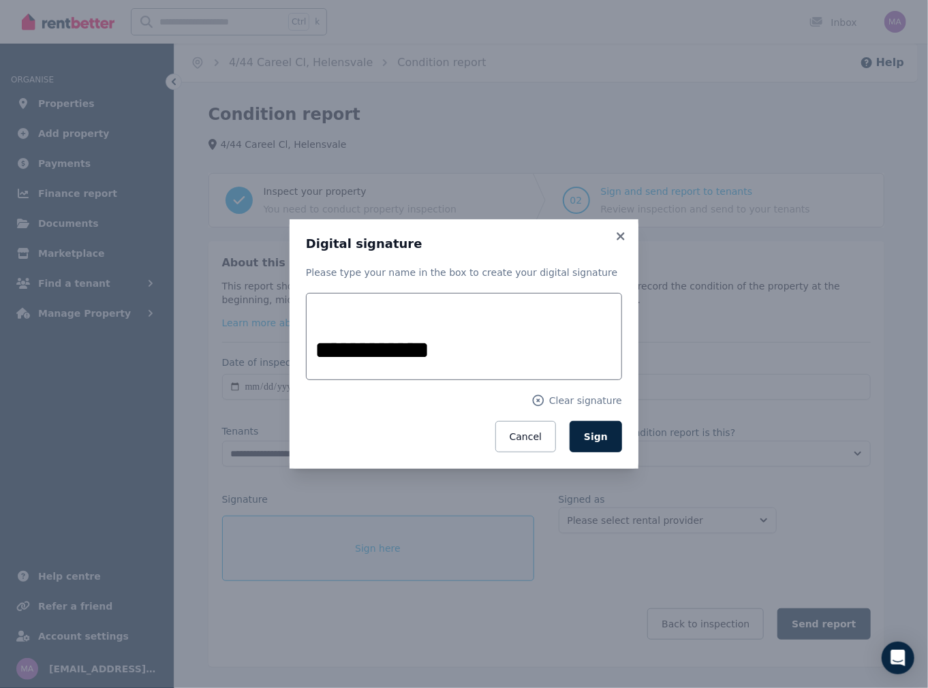
click at [327, 446] on div "Cancel Sign" at bounding box center [464, 436] width 316 height 31
click at [610, 441] on button "Sign" at bounding box center [595, 436] width 52 height 31
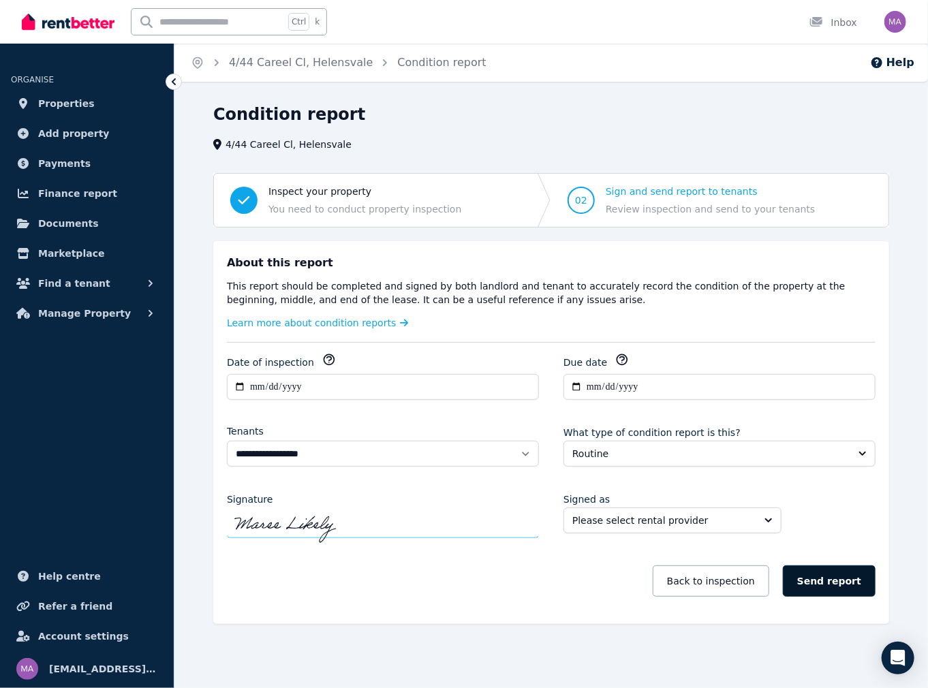
click at [823, 580] on button "Send report" at bounding box center [829, 580] width 93 height 31
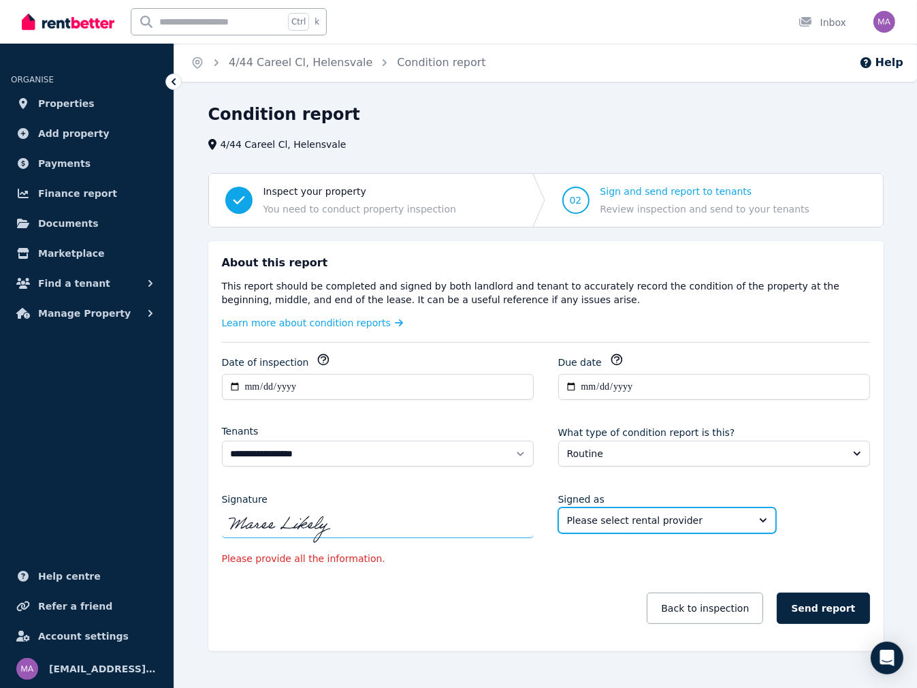
click at [757, 516] on button "Please select rental provider" at bounding box center [668, 520] width 218 height 26
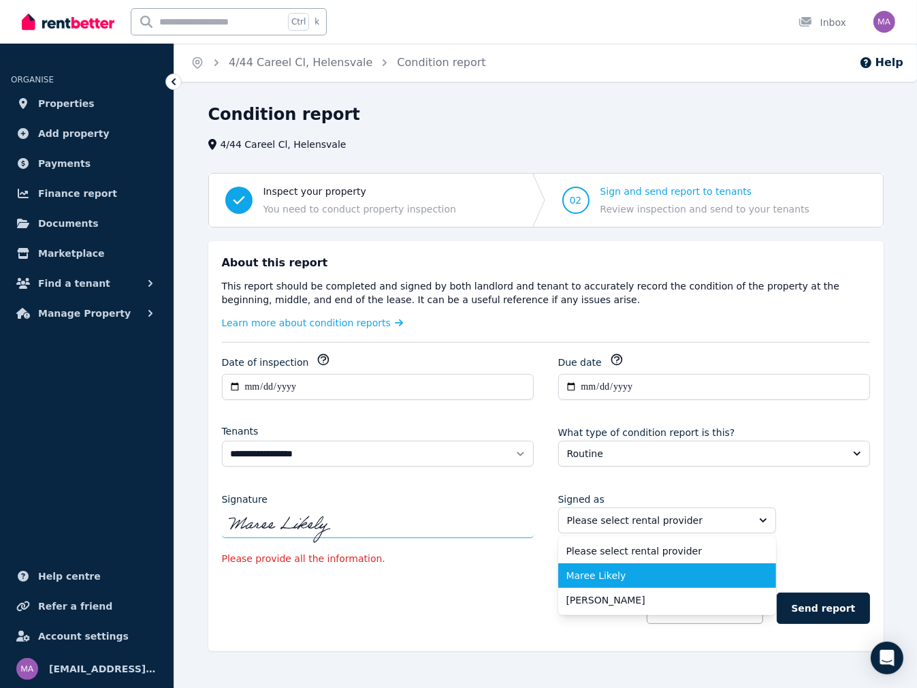
click at [725, 572] on span "Maree Likely" at bounding box center [659, 576] width 185 height 14
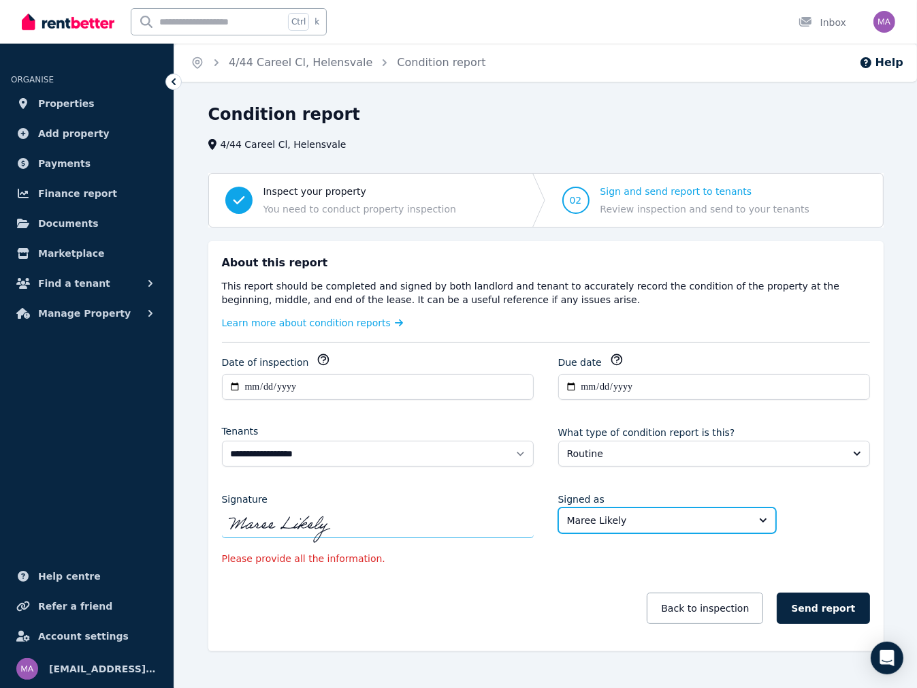
click at [610, 360] on icon "button" at bounding box center [617, 360] width 14 height 14
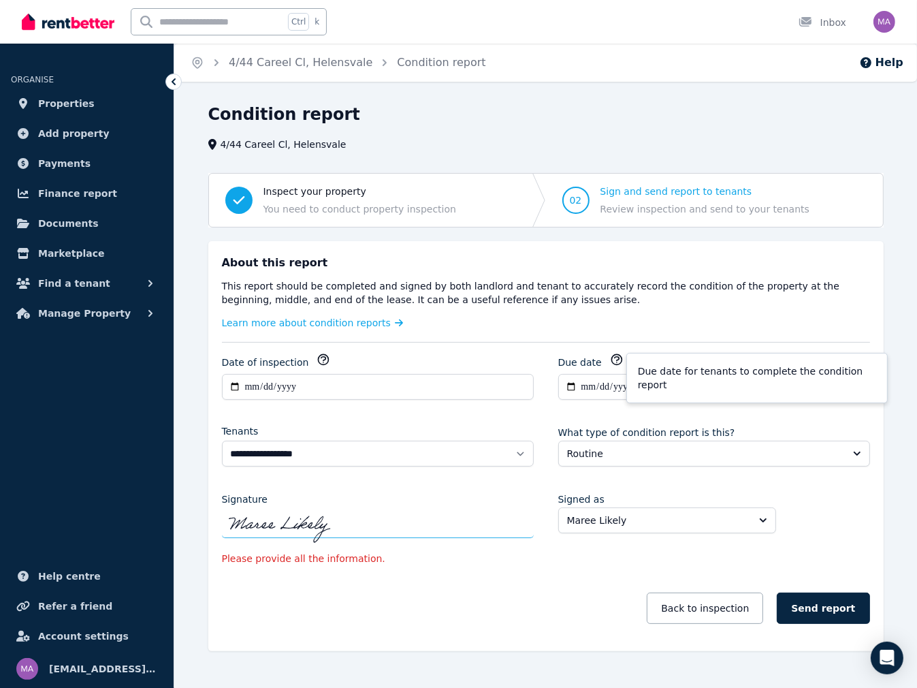
click at [317, 359] on icon "button" at bounding box center [324, 360] width 14 height 14
click at [613, 360] on icon "button" at bounding box center [617, 360] width 10 height 10
click at [582, 386] on input "**********" at bounding box center [715, 387] width 312 height 26
click at [585, 388] on input "**********" at bounding box center [715, 387] width 312 height 26
type input "**********"
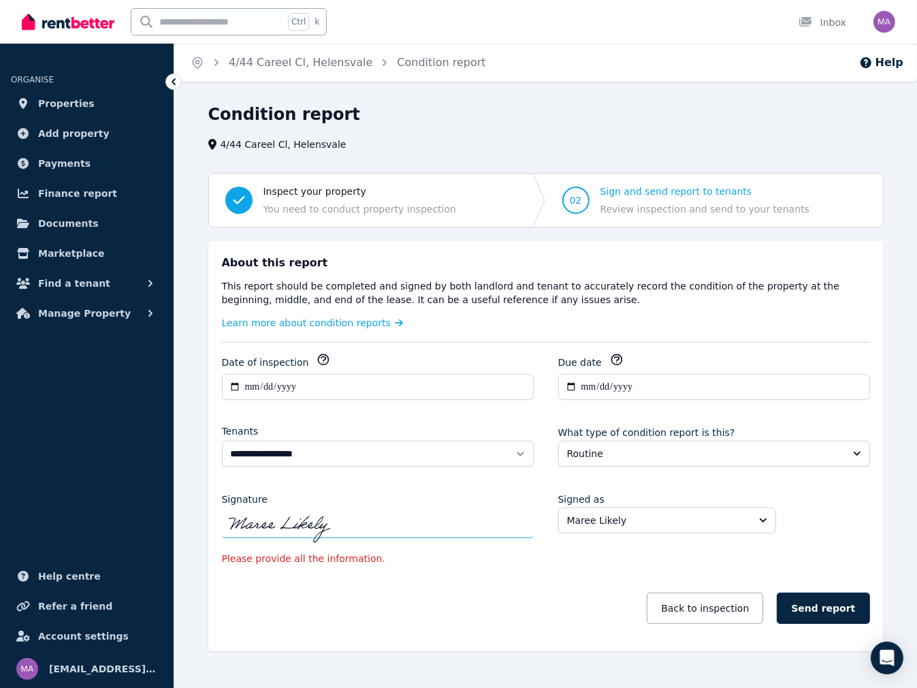
click at [503, 589] on div "Back to inspection Send report" at bounding box center [546, 608] width 648 height 59
click at [353, 320] on span "Learn more about condition reports" at bounding box center [306, 323] width 169 height 14
click at [836, 602] on button "Send report" at bounding box center [823, 608] width 93 height 31
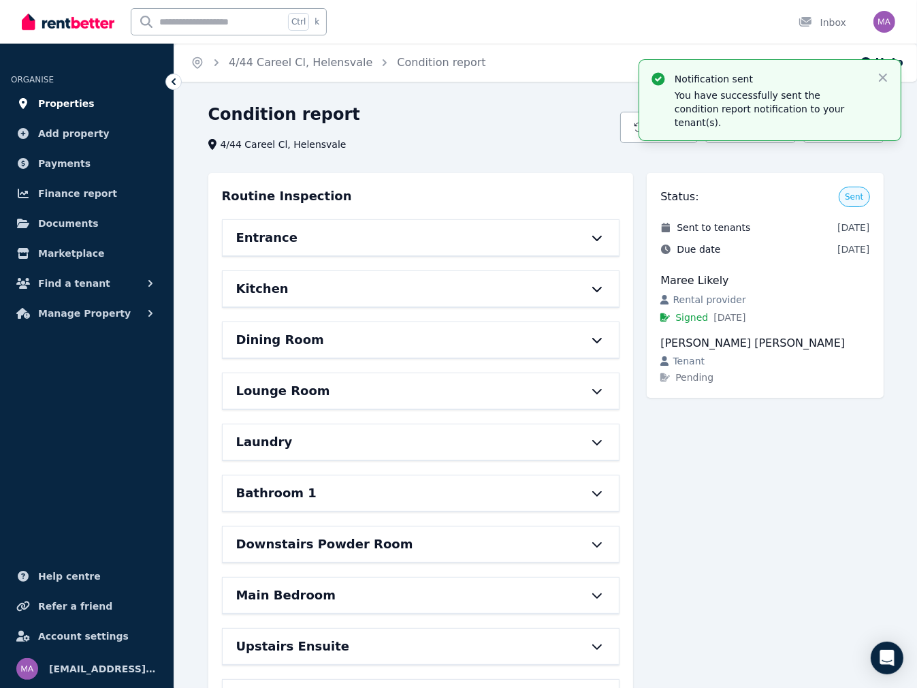
click at [72, 104] on span "Properties" at bounding box center [66, 103] width 57 height 16
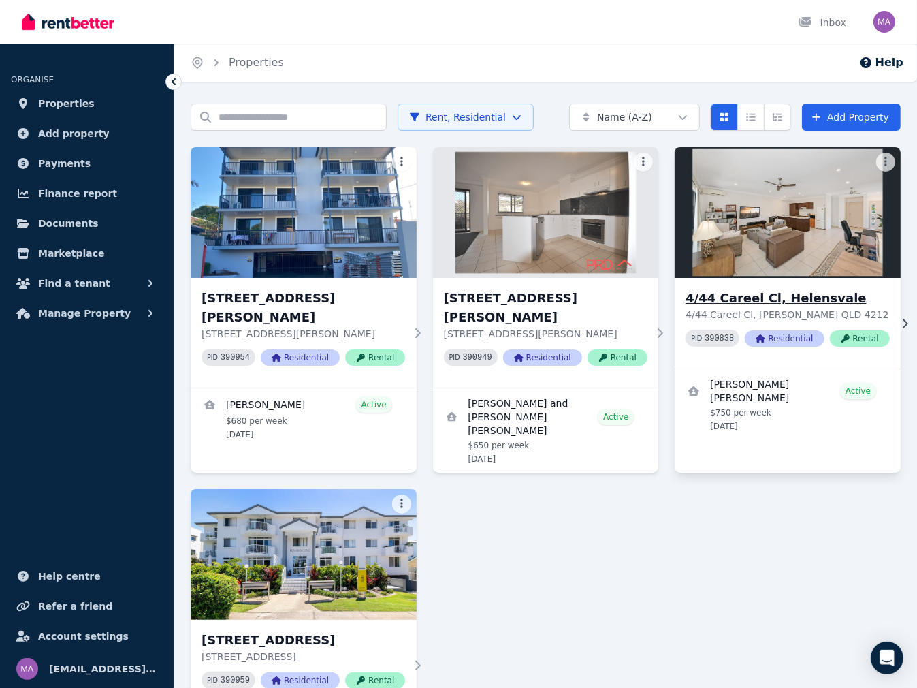
click at [794, 303] on h3 "4/44 Careel Cl, Helensvale" at bounding box center [788, 298] width 204 height 19
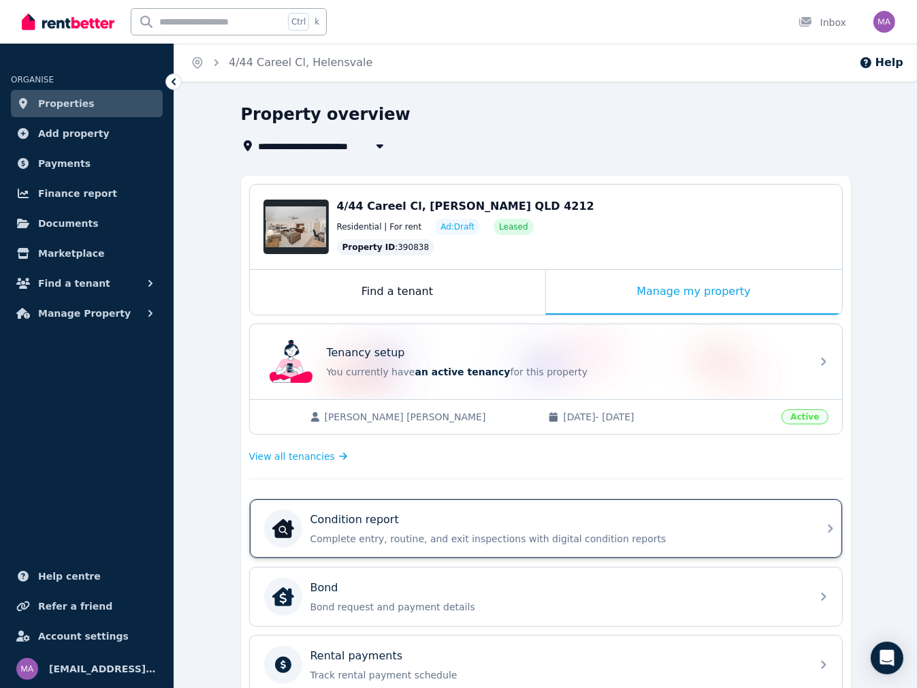
click at [503, 532] on p "Complete entry, routine, and exit inspections with digital condition reports" at bounding box center [557, 539] width 493 height 14
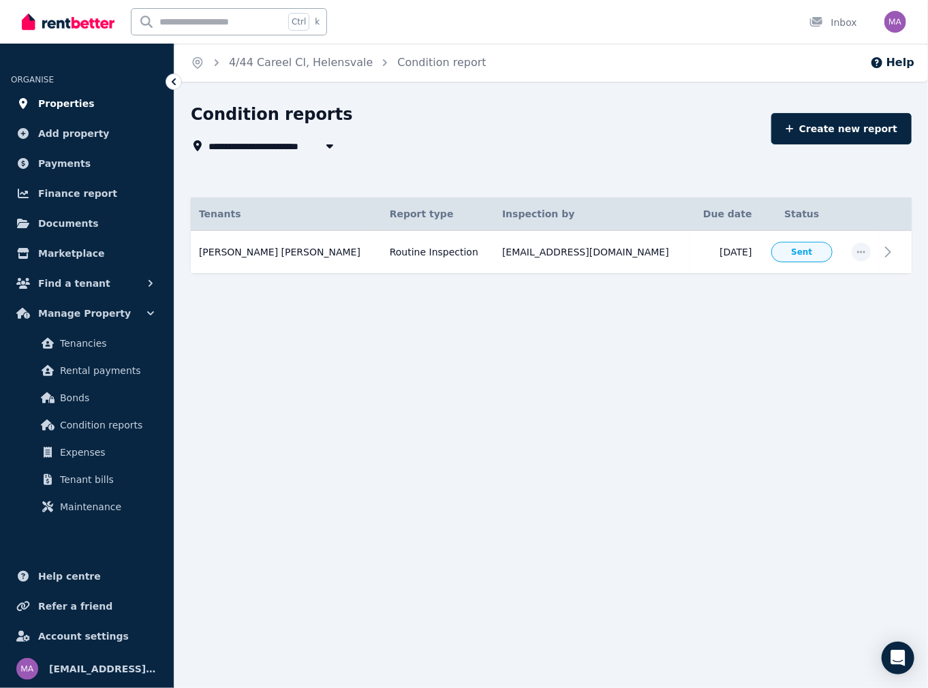
click at [80, 105] on span "Properties" at bounding box center [66, 103] width 57 height 16
